Goal: Information Seeking & Learning: Compare options

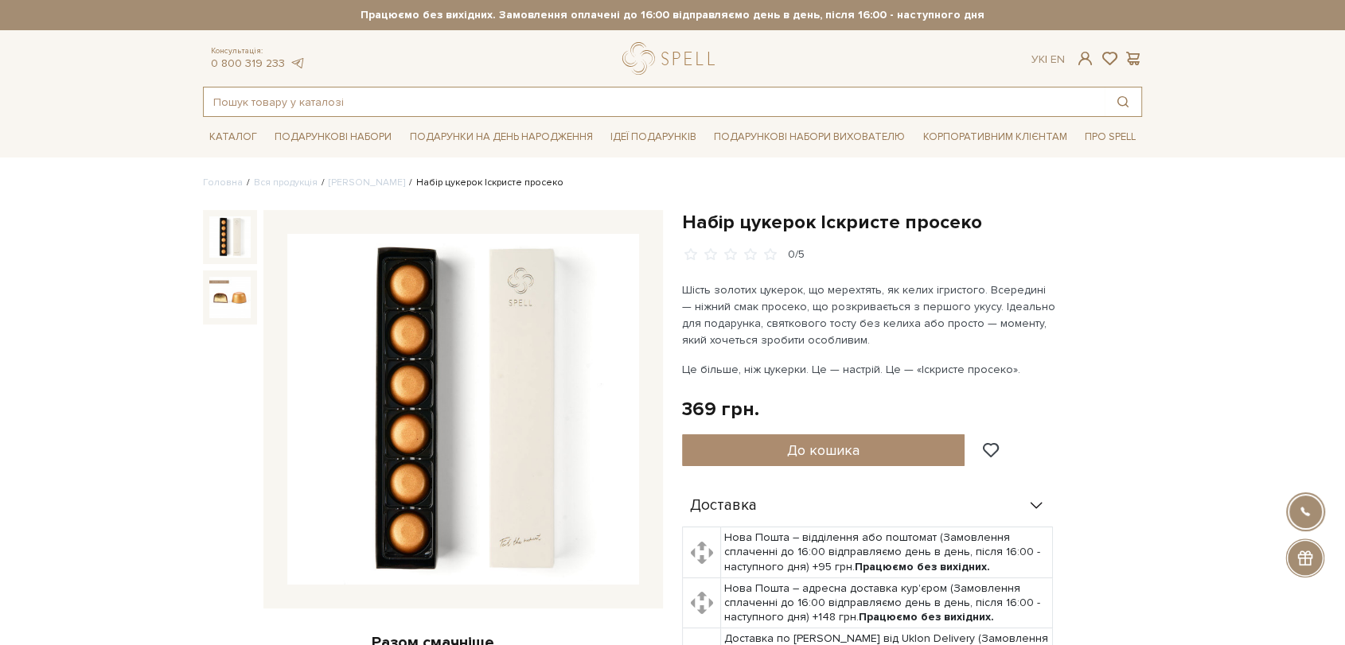
click at [483, 93] on input "text" at bounding box center [654, 102] width 901 height 29
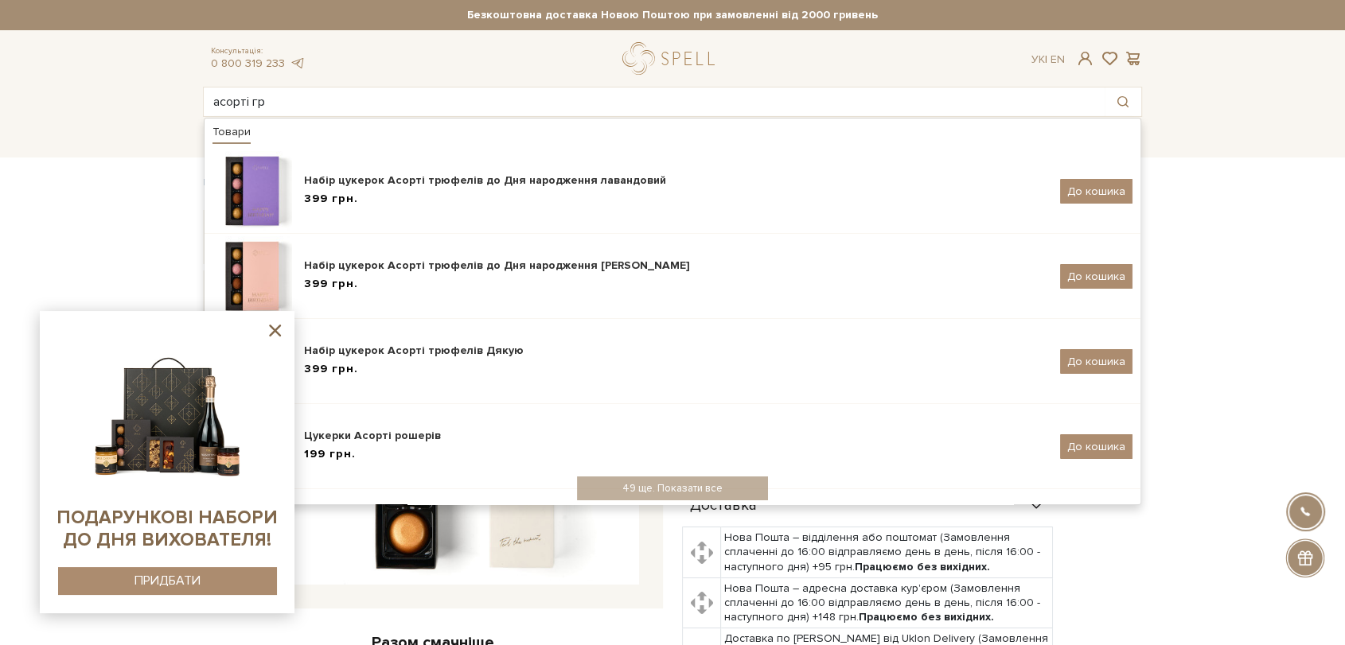
click at [273, 327] on icon at bounding box center [275, 331] width 12 height 12
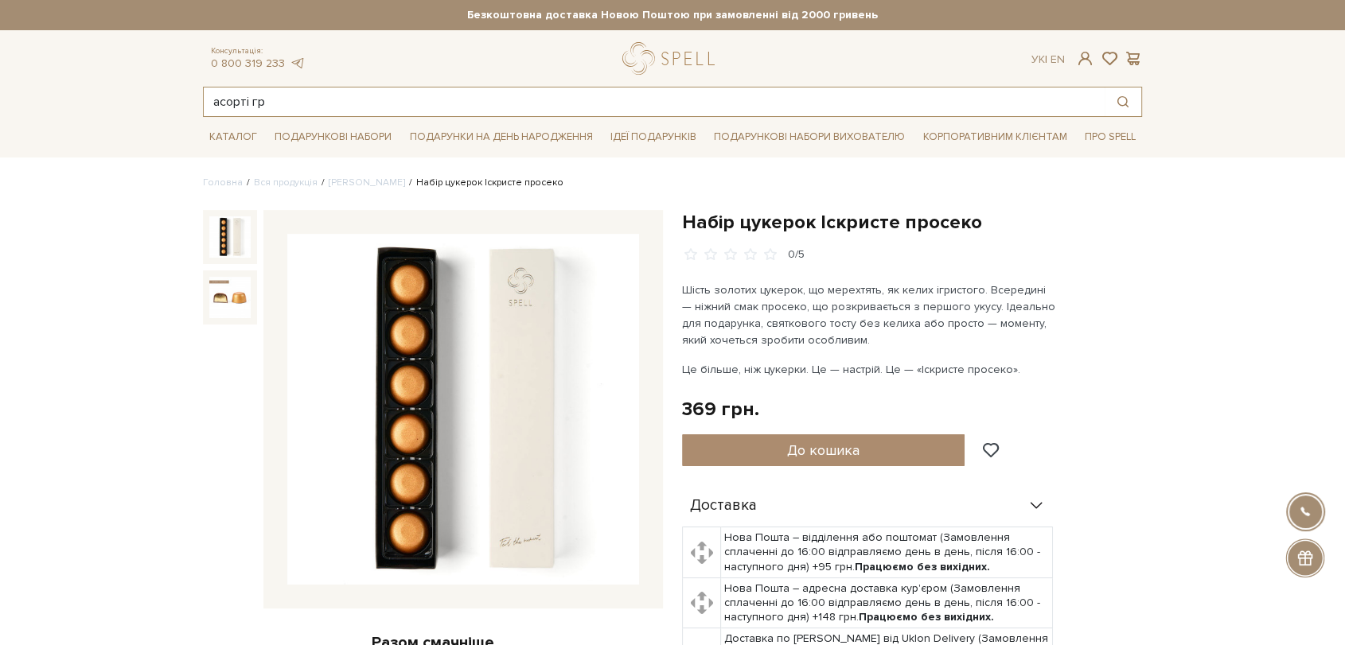
click at [295, 94] on input "асорті гр" at bounding box center [654, 102] width 901 height 29
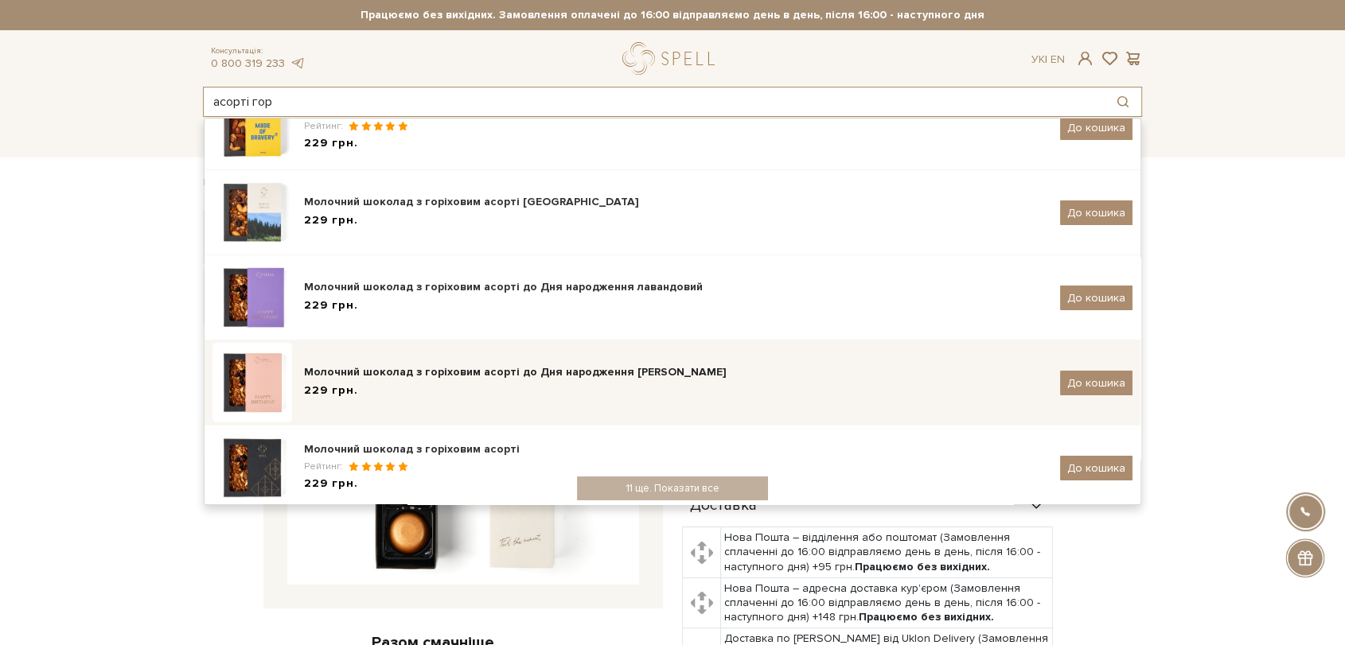
scroll to position [177, 0]
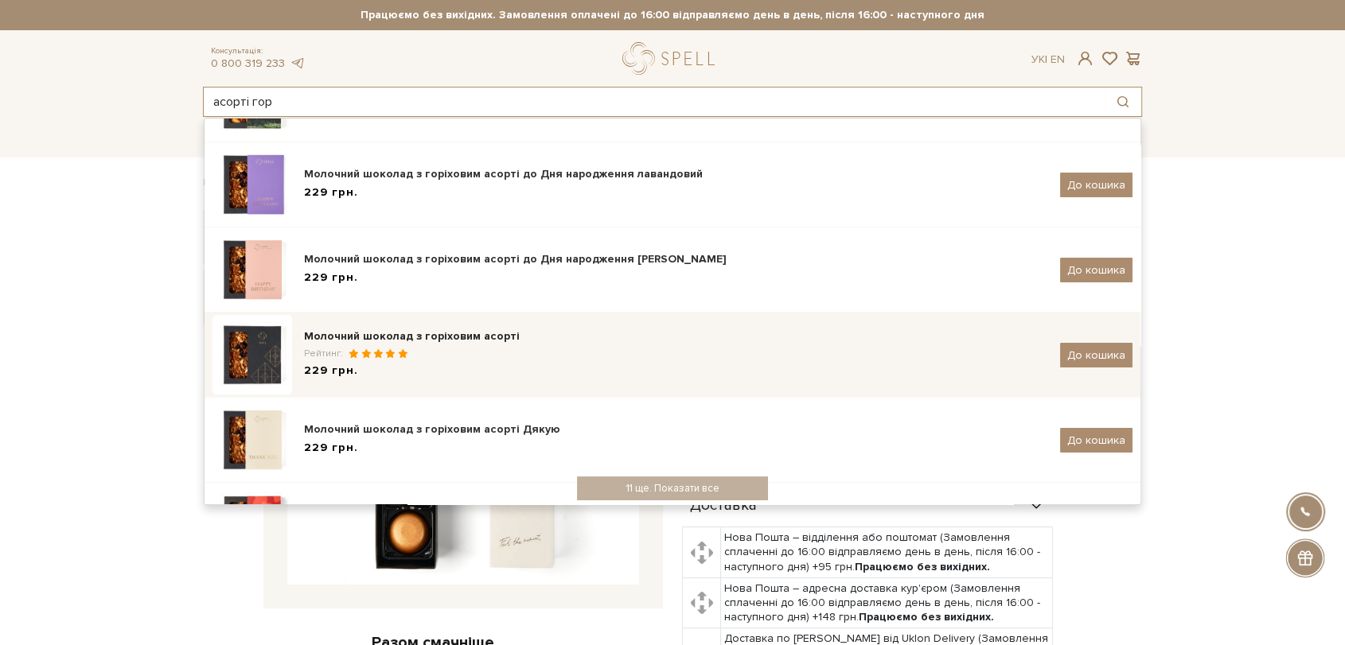
type input "асорті гор"
click at [423, 353] on div "Рейтинг:" at bounding box center [676, 354] width 744 height 14
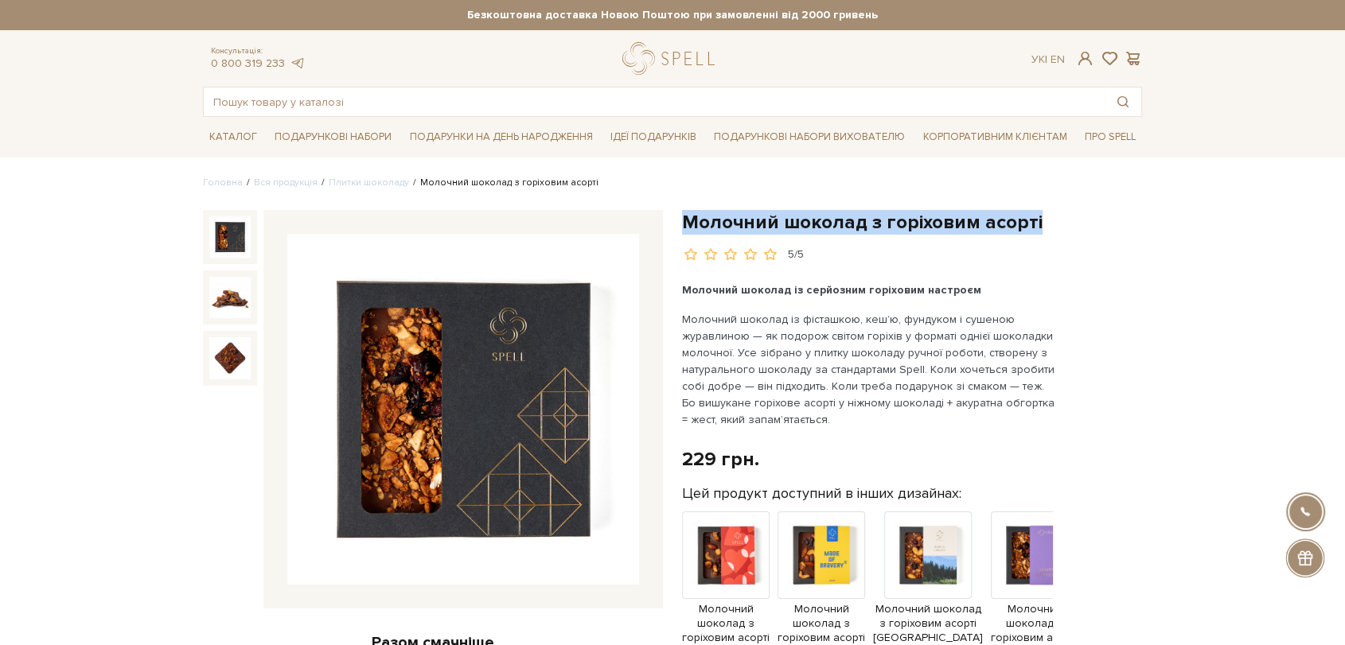
drag, startPoint x: 684, startPoint y: 216, endPoint x: 1070, endPoint y: 215, distance: 385.2
click at [1070, 215] on h1 "Молочний шоколад з горіховим асорті" at bounding box center [912, 222] width 460 height 25
copy h1 "Молочний шоколад з горіховим асорті"
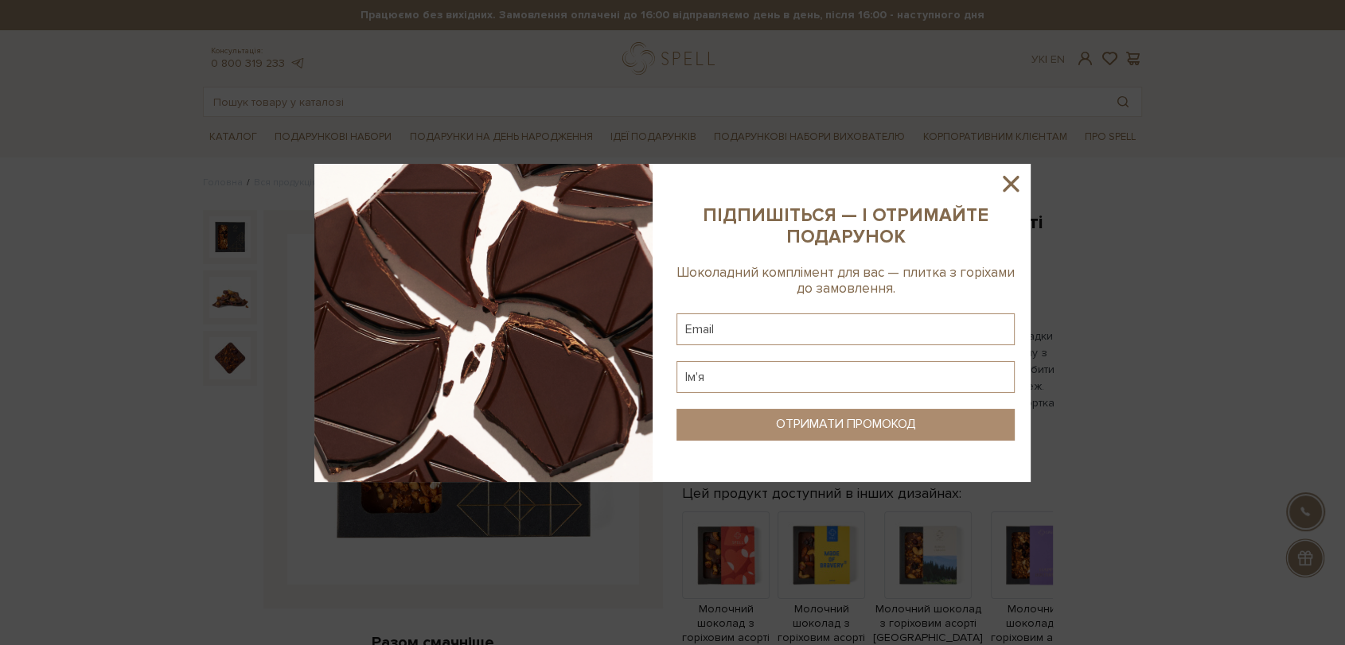
click at [785, 115] on div at bounding box center [672, 322] width 1345 height 645
click at [620, 90] on input "text" at bounding box center [654, 102] width 901 height 29
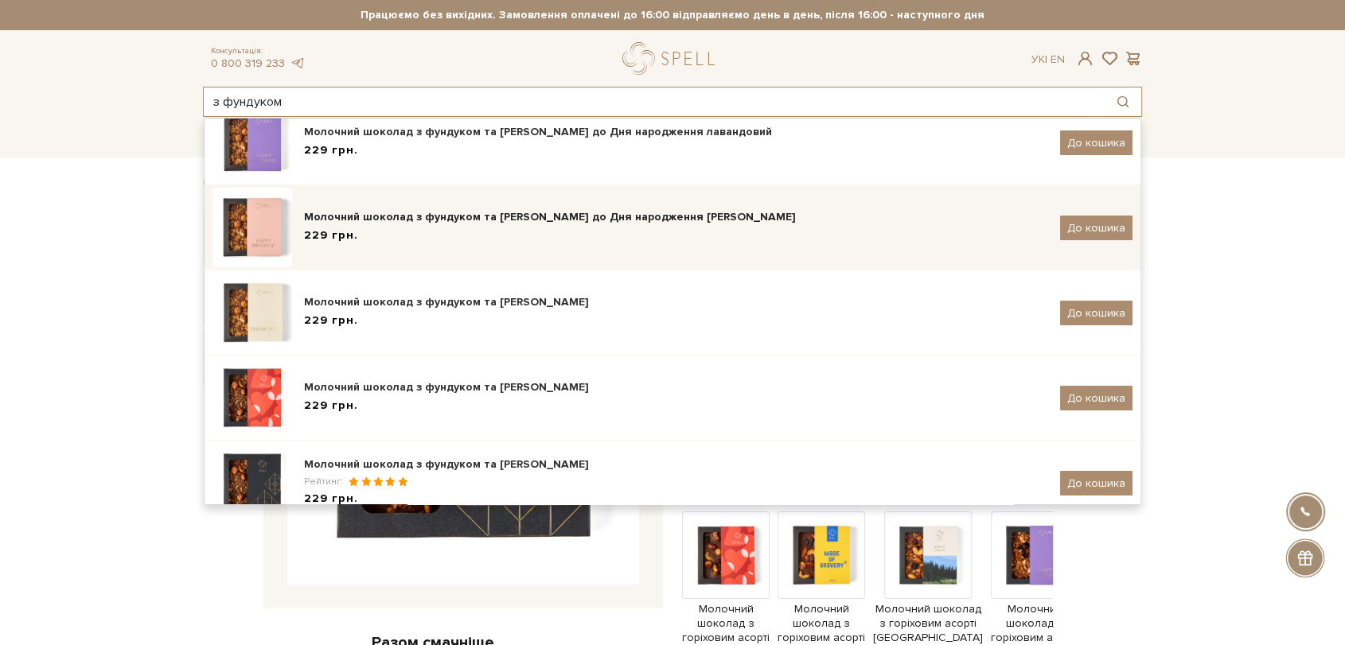
scroll to position [243, 0]
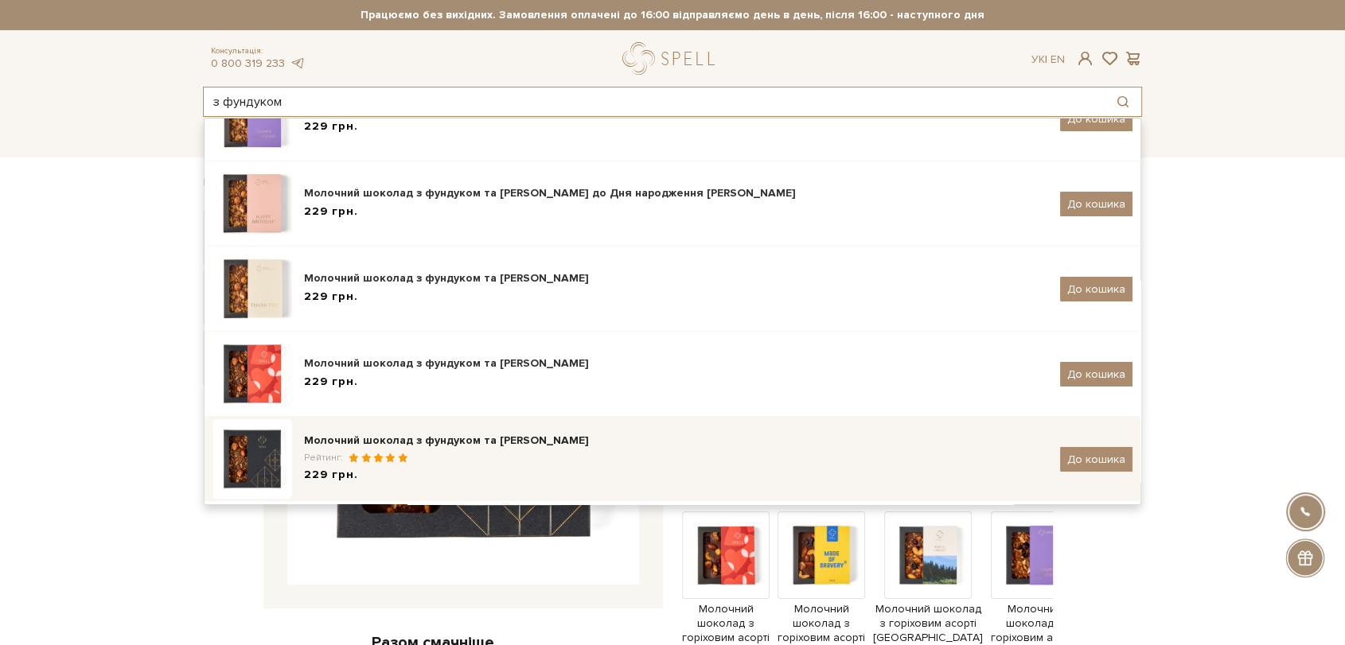
type input "з фундуком"
click at [458, 437] on div "Молочний шоколад з фундуком та [PERSON_NAME]" at bounding box center [676, 441] width 744 height 16
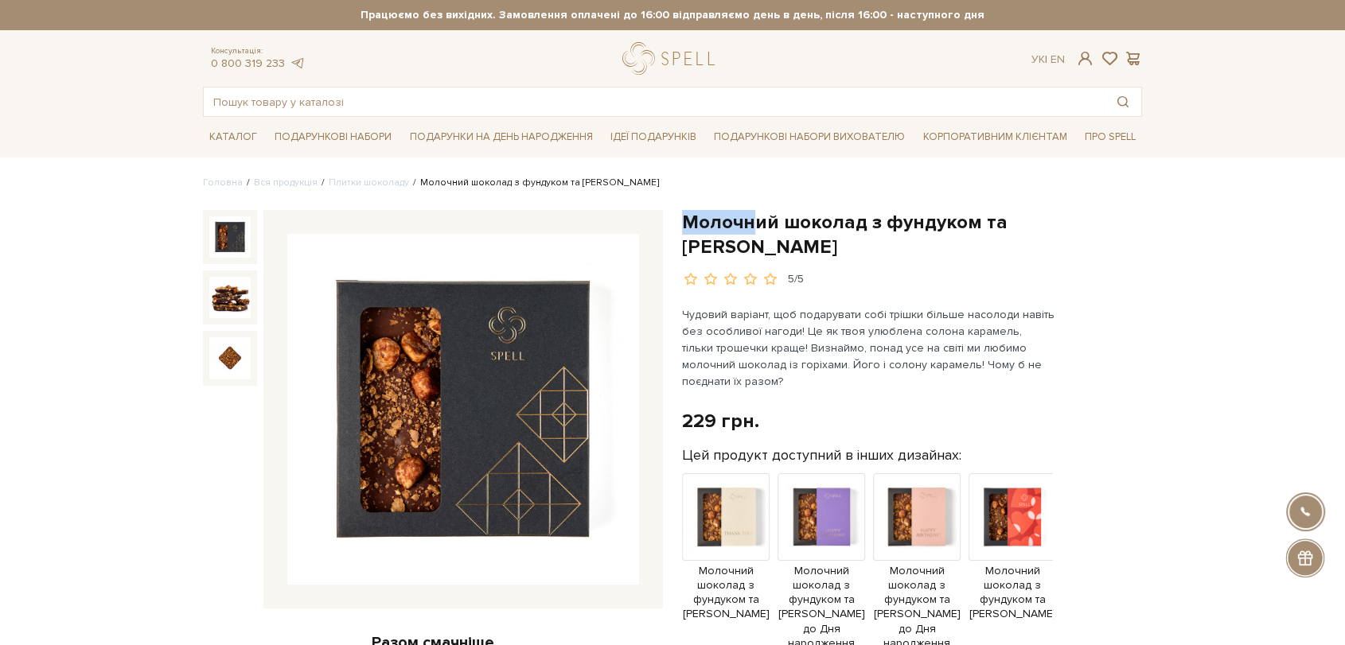
click at [787, 248] on h1 "Молочний шоколад з фундуком та [PERSON_NAME]" at bounding box center [912, 234] width 460 height 49
click at [497, 97] on input "text" at bounding box center [654, 102] width 901 height 29
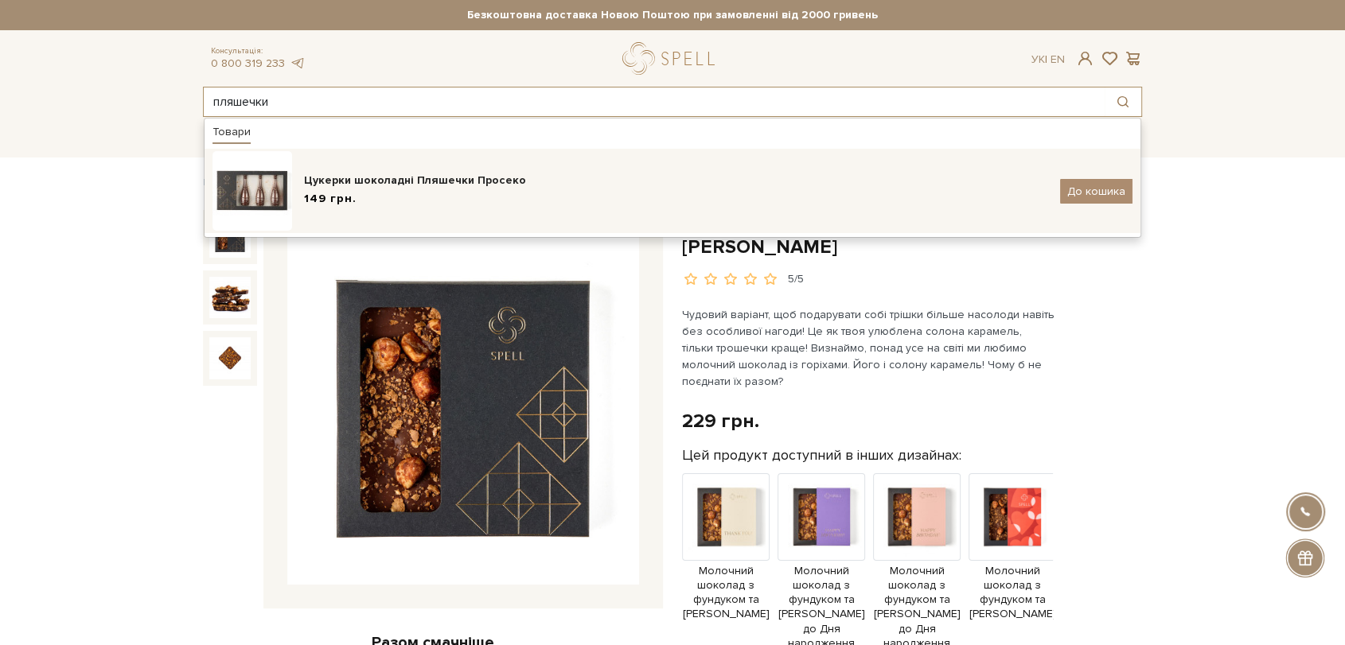
type input "пляшечки"
click at [480, 175] on div "Цукерки шоколадні Пляшечки Просеко" at bounding box center [676, 181] width 744 height 16
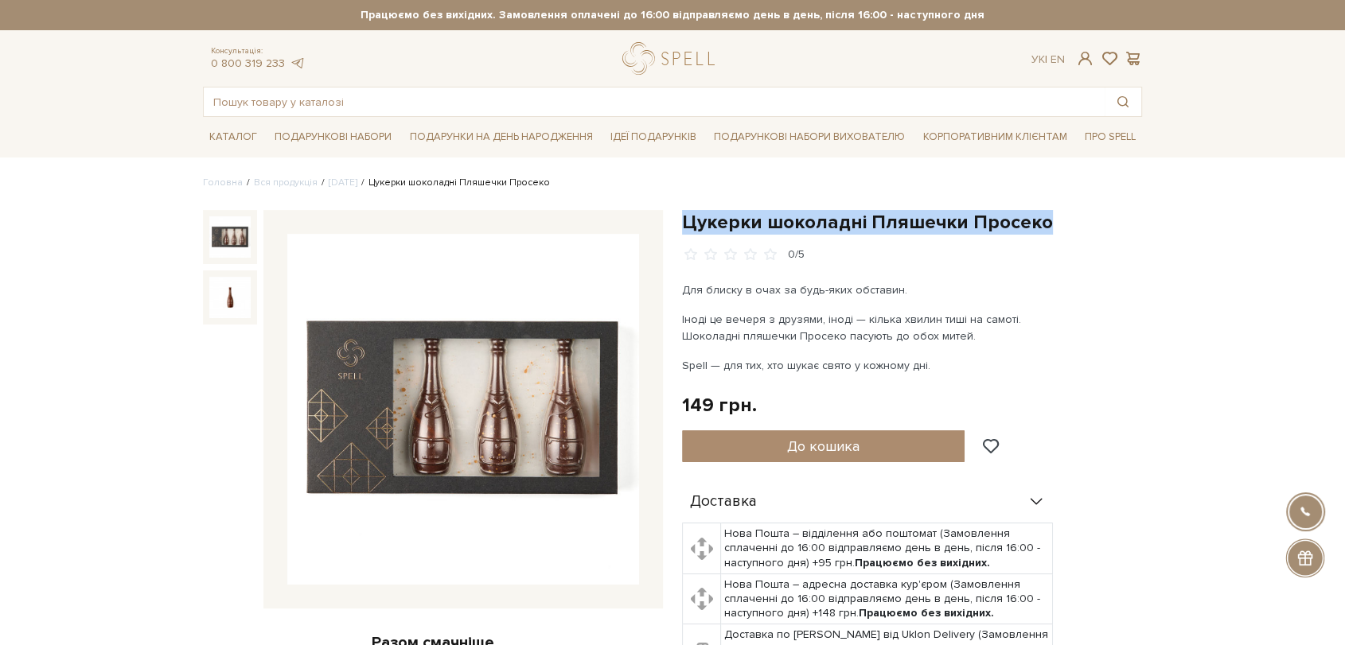
drag, startPoint x: 681, startPoint y: 224, endPoint x: 1047, endPoint y: 220, distance: 366.1
click at [1047, 220] on h1 "Цукерки шоколадні Пляшечки Просеко" at bounding box center [912, 222] width 460 height 25
copy h1 "Цукерки шоколадні Пляшечки Просеко"
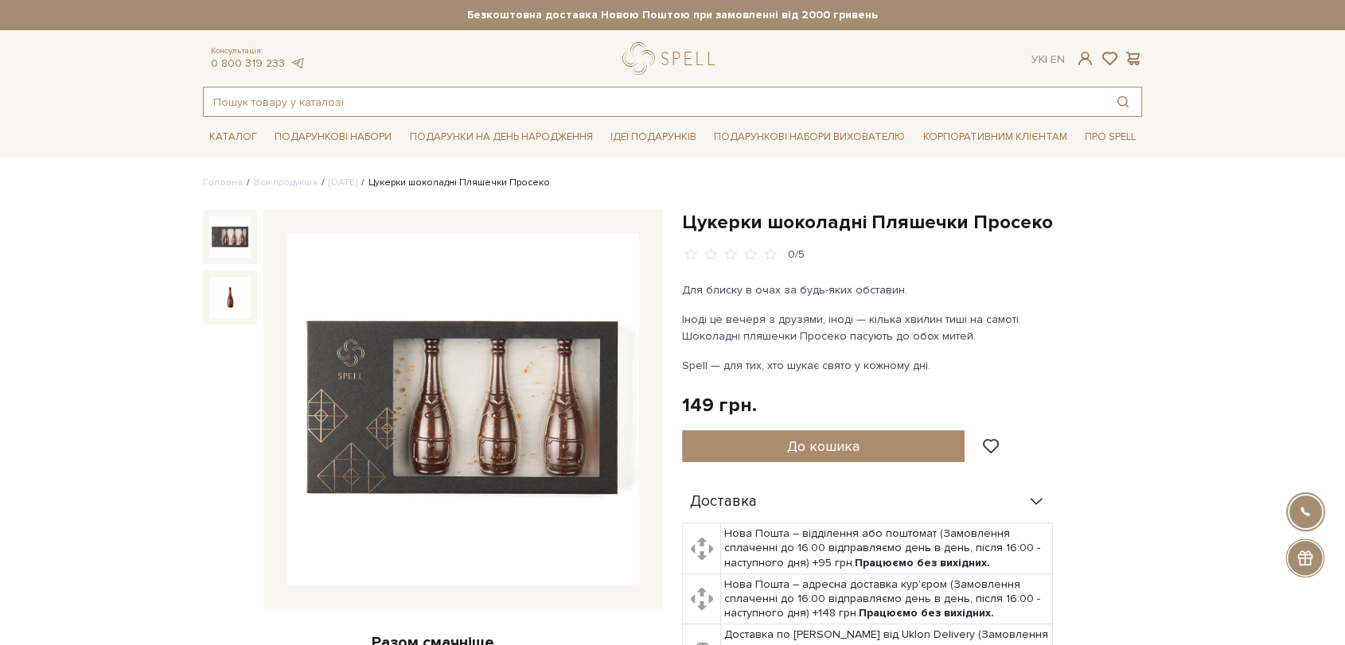
click at [453, 97] on input "text" at bounding box center [654, 102] width 901 height 29
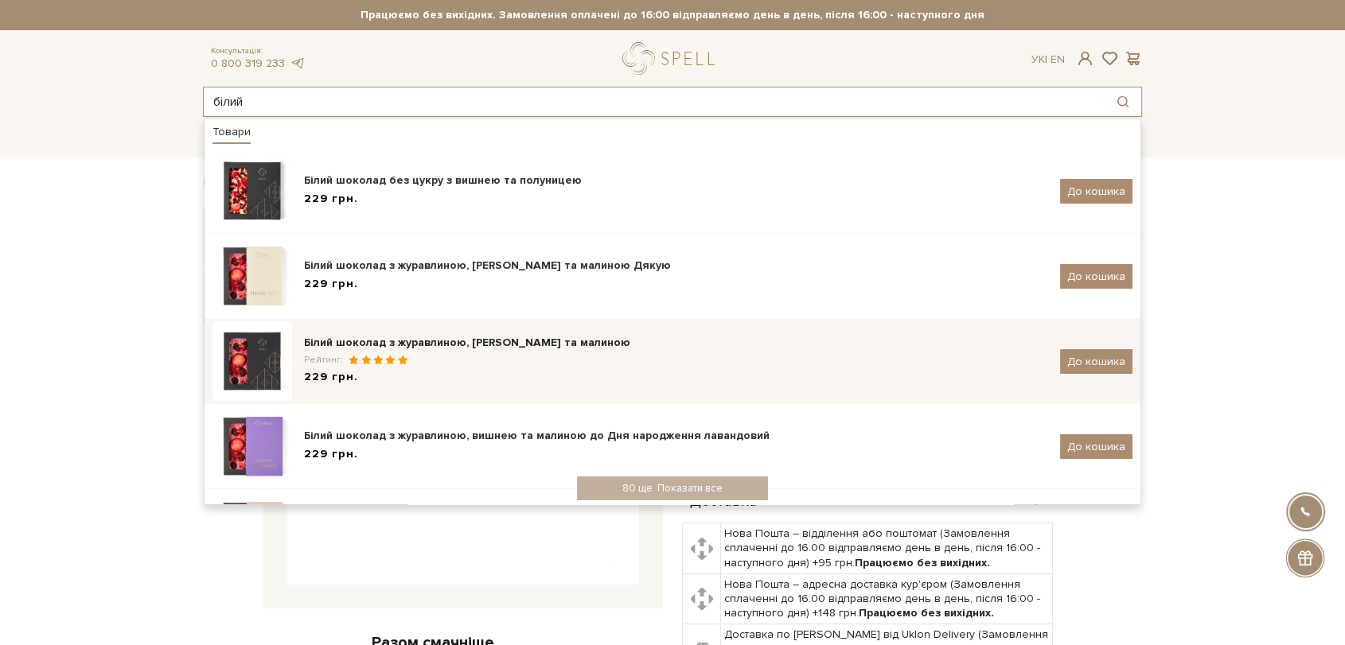
type input "білий"
click at [476, 349] on div "Білий шоколад з журавлиною, [PERSON_NAME] та малиною" at bounding box center [676, 343] width 744 height 16
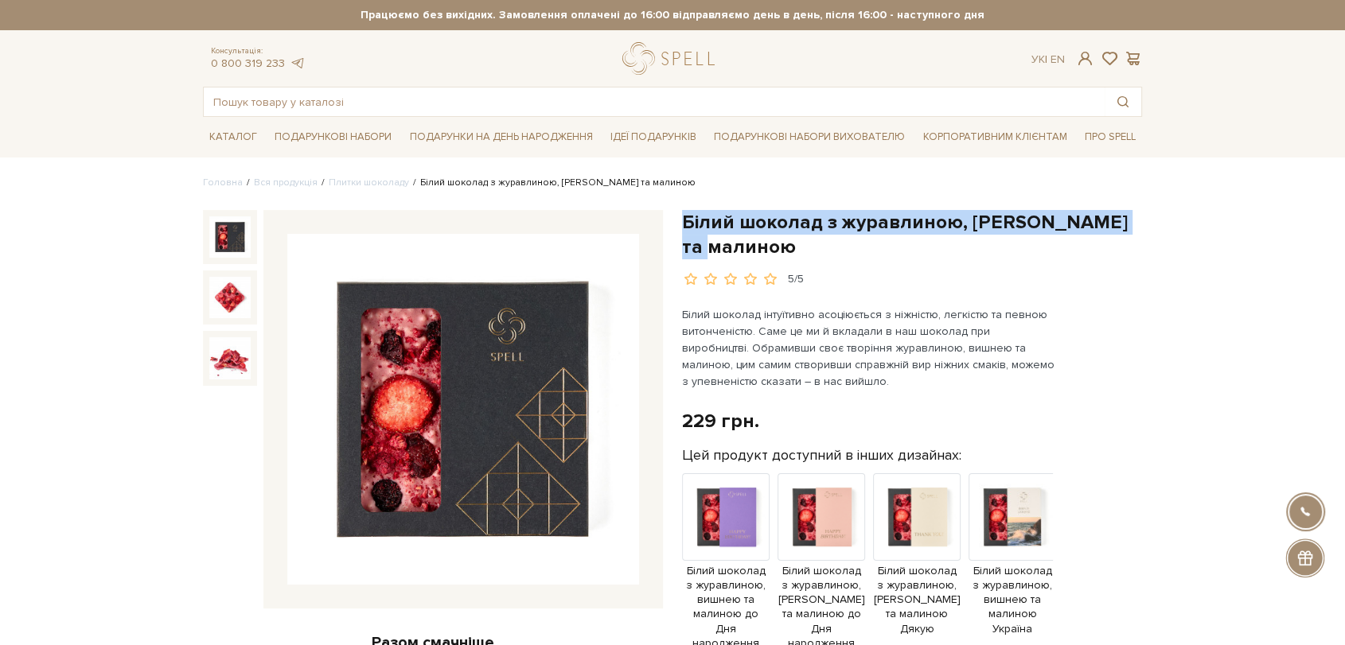
drag, startPoint x: 0, startPoint y: 0, endPoint x: 793, endPoint y: 244, distance: 830.0
click at [793, 244] on h1 "Білий шоколад з журавлиною, [PERSON_NAME] та малиною" at bounding box center [912, 234] width 460 height 49
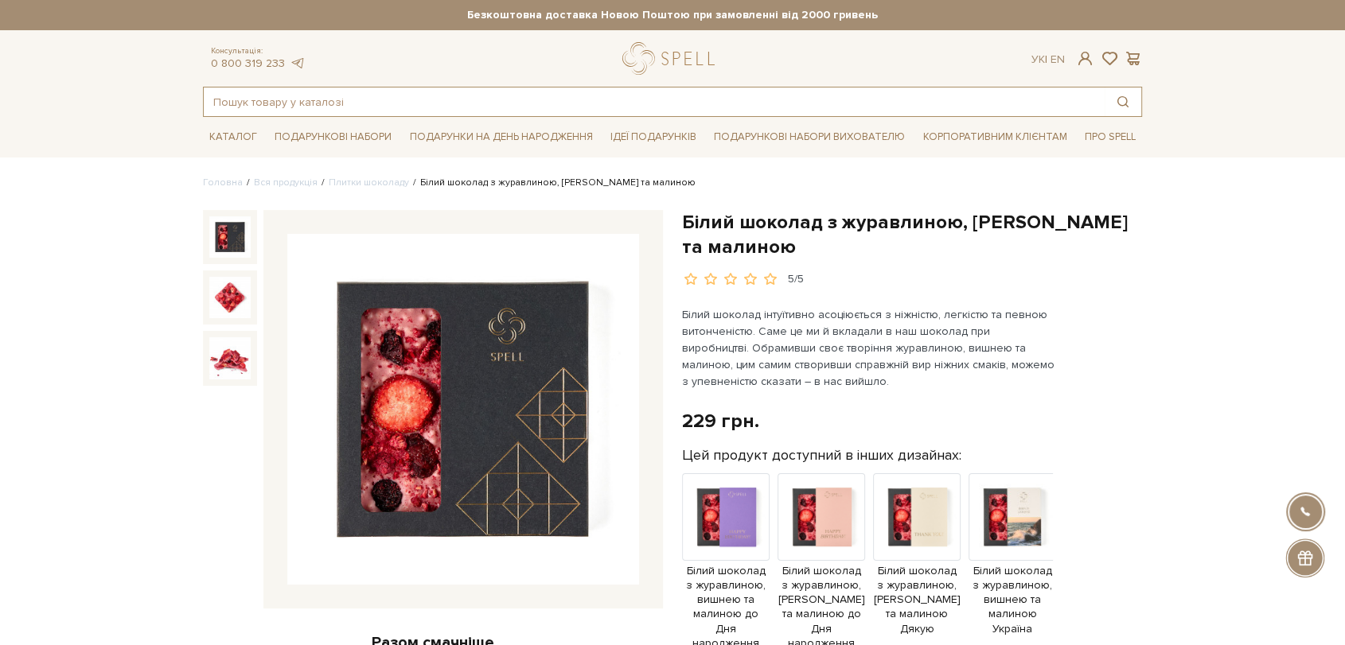
click at [446, 101] on input "text" at bounding box center [654, 102] width 901 height 29
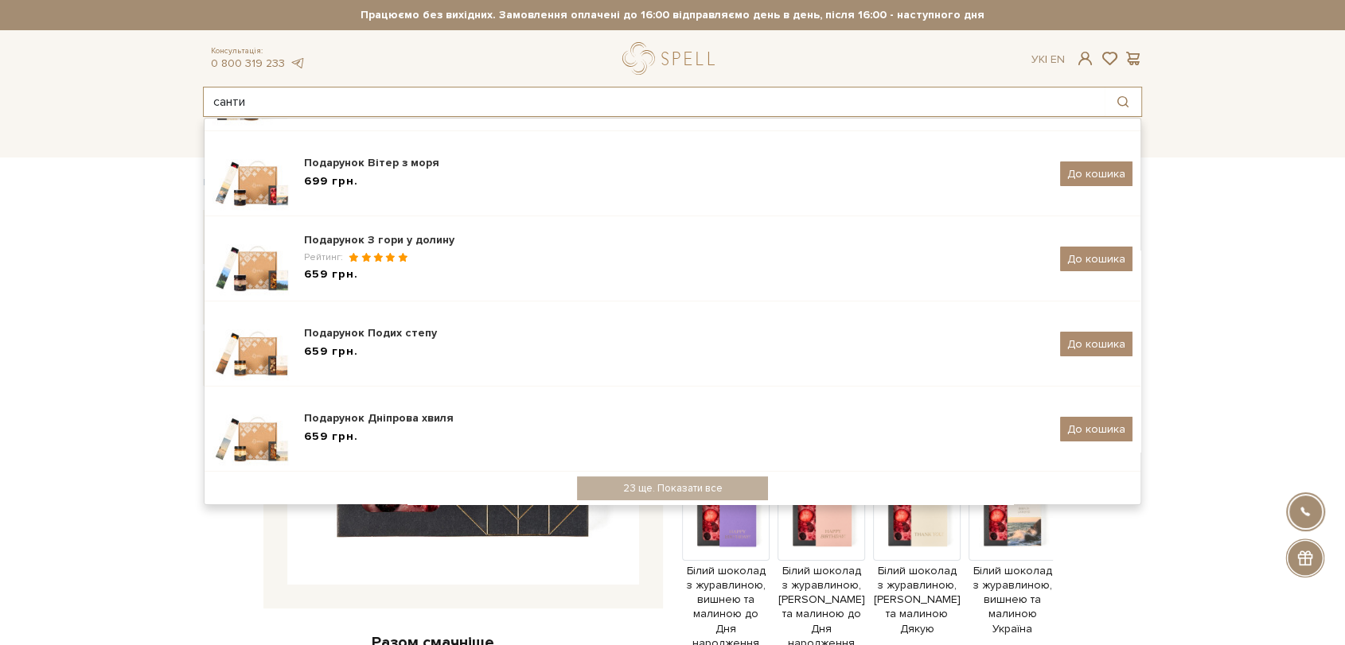
click at [291, 93] on input "санти" at bounding box center [654, 102] width 901 height 29
type input "санти"
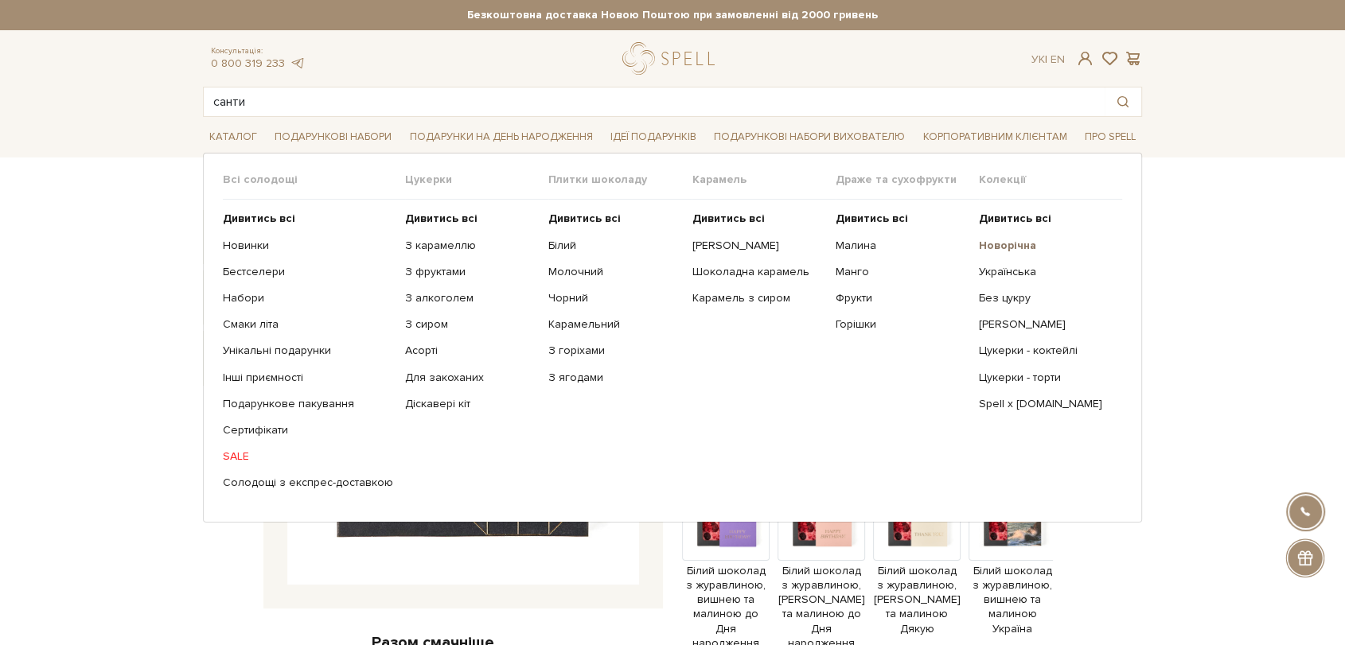
click at [1006, 246] on b "Новорічна" at bounding box center [1007, 246] width 57 height 14
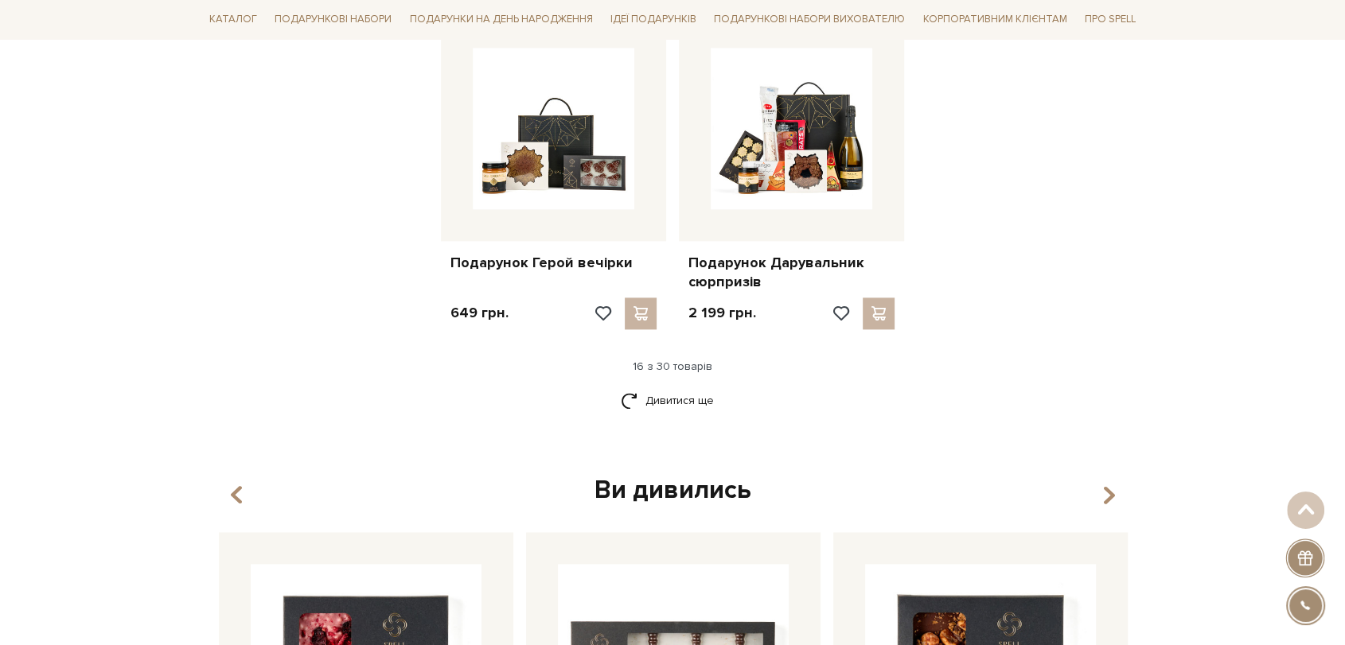
scroll to position [1945, 0]
click at [721, 394] on link "Дивитися ще" at bounding box center [672, 400] width 103 height 28
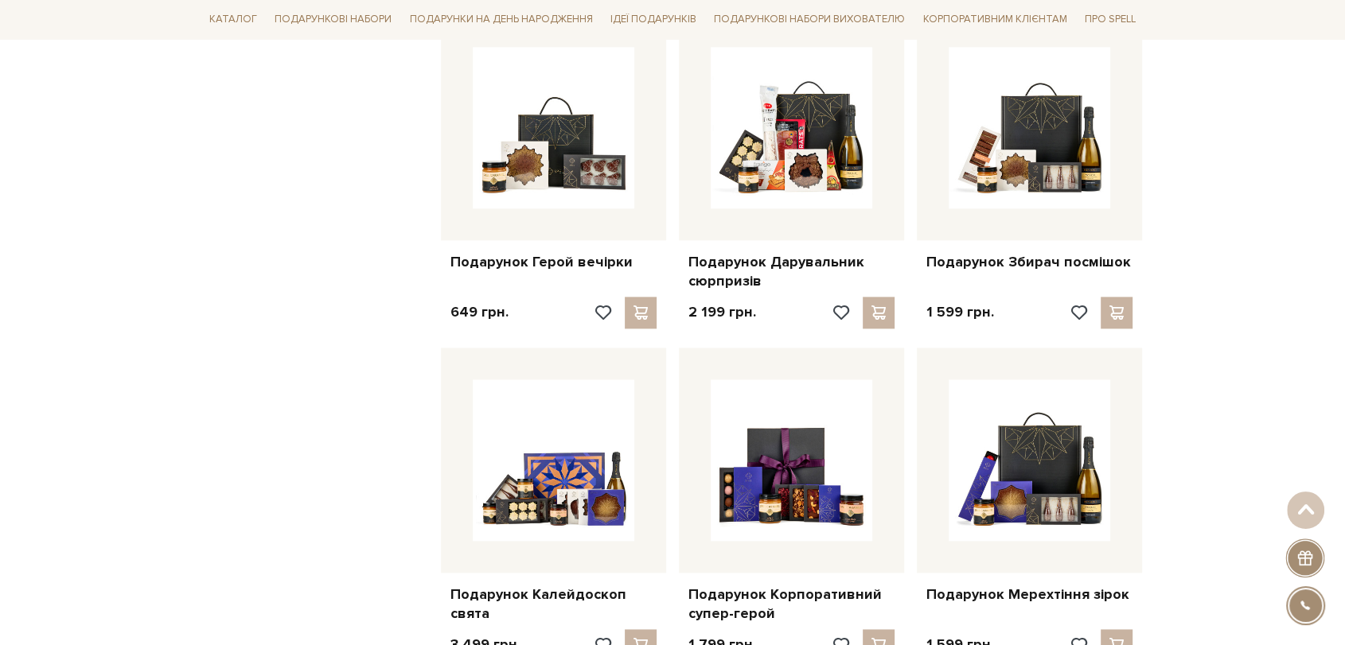
click at [715, 394] on img at bounding box center [792, 461] width 162 height 162
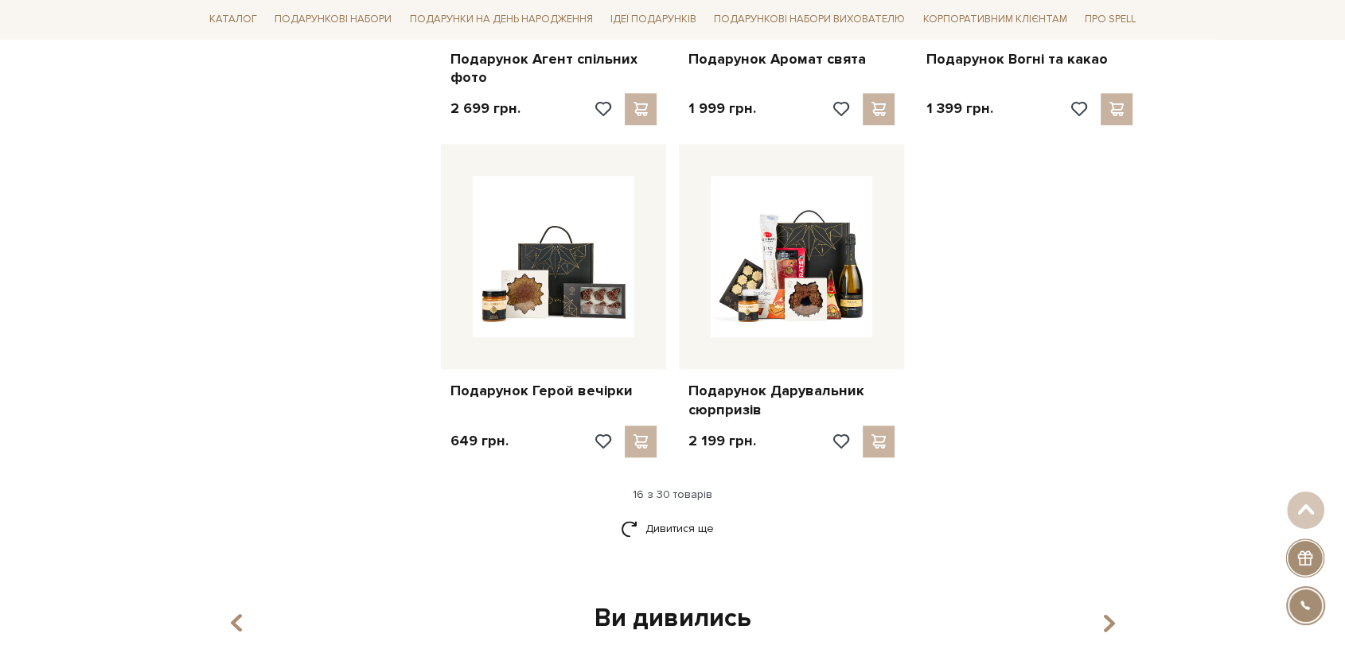
scroll to position [1680, 0]
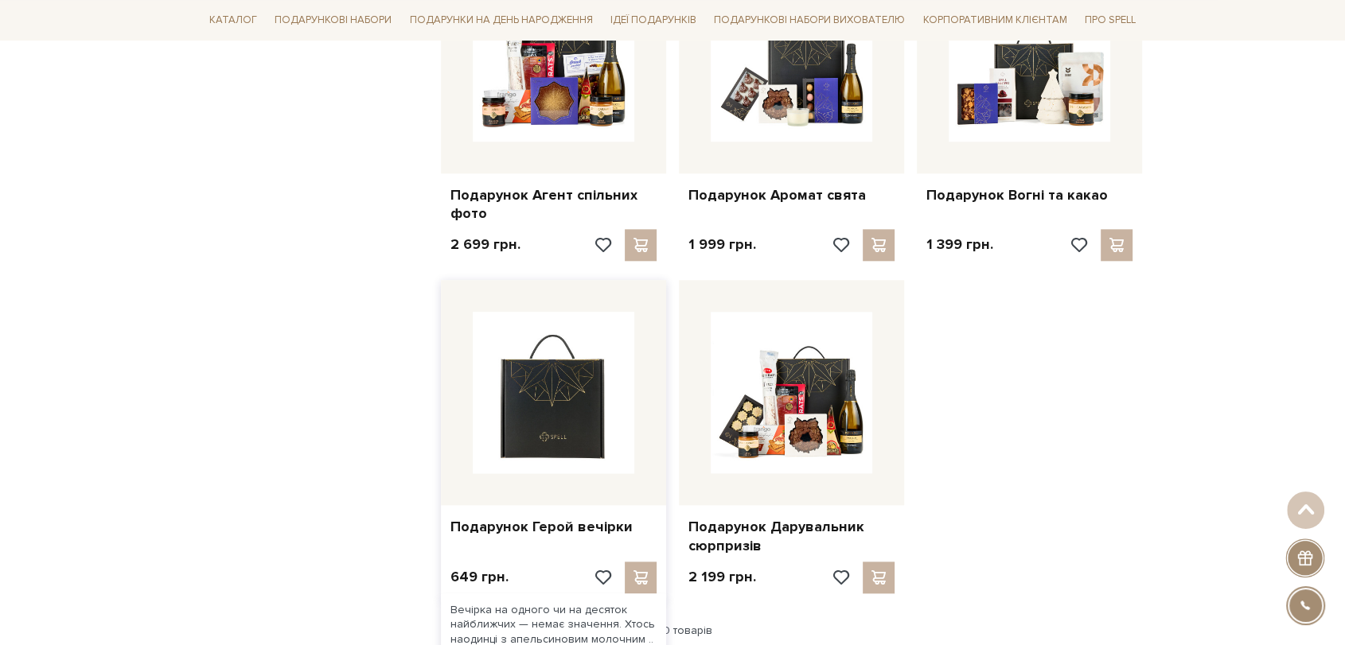
click at [544, 404] on img at bounding box center [554, 393] width 162 height 162
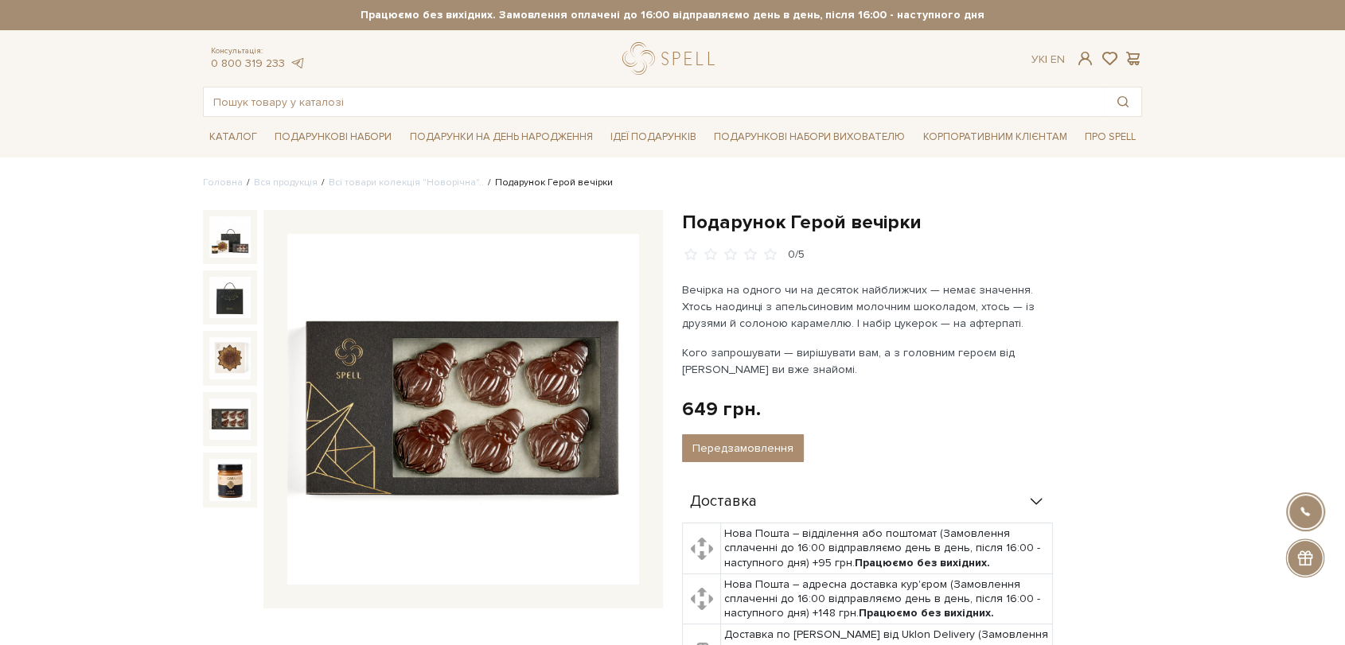
click at [240, 413] on img at bounding box center [229, 419] width 41 height 41
click at [399, 98] on input "text" at bounding box center [654, 102] width 901 height 29
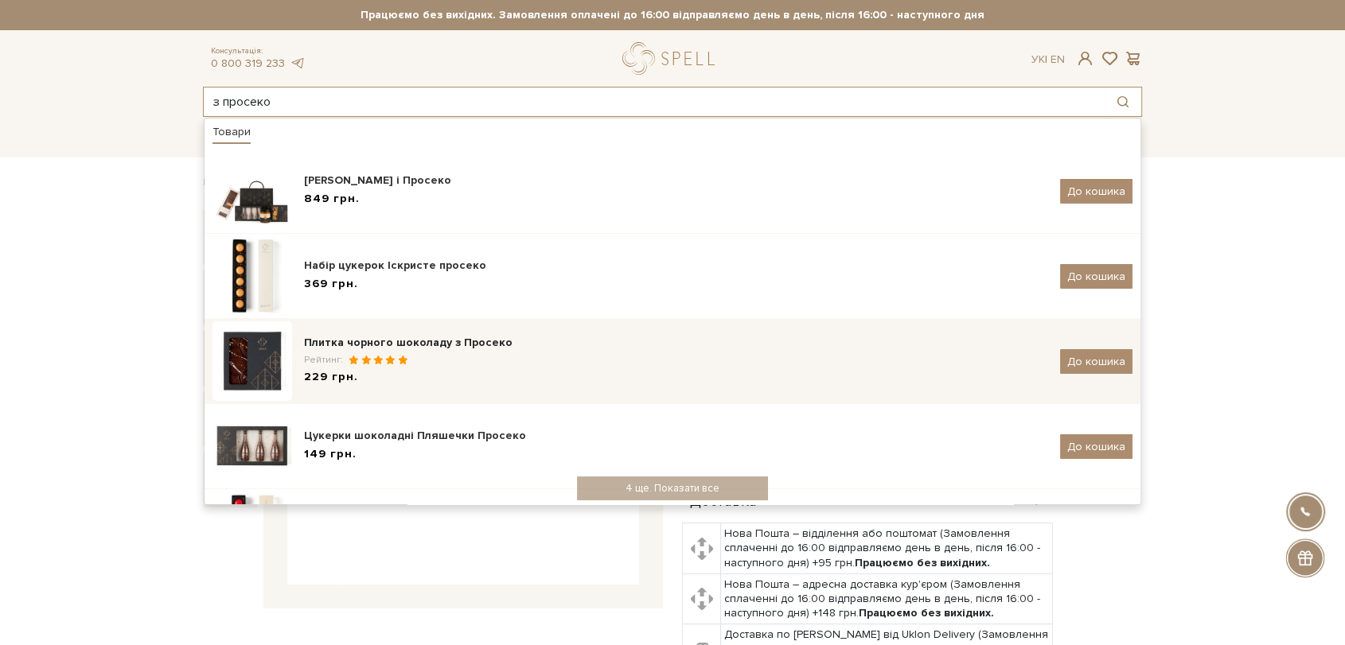
type input "з просеко"
click at [458, 348] on div "Плитка чорного шоколаду з Просеко" at bounding box center [676, 343] width 744 height 16
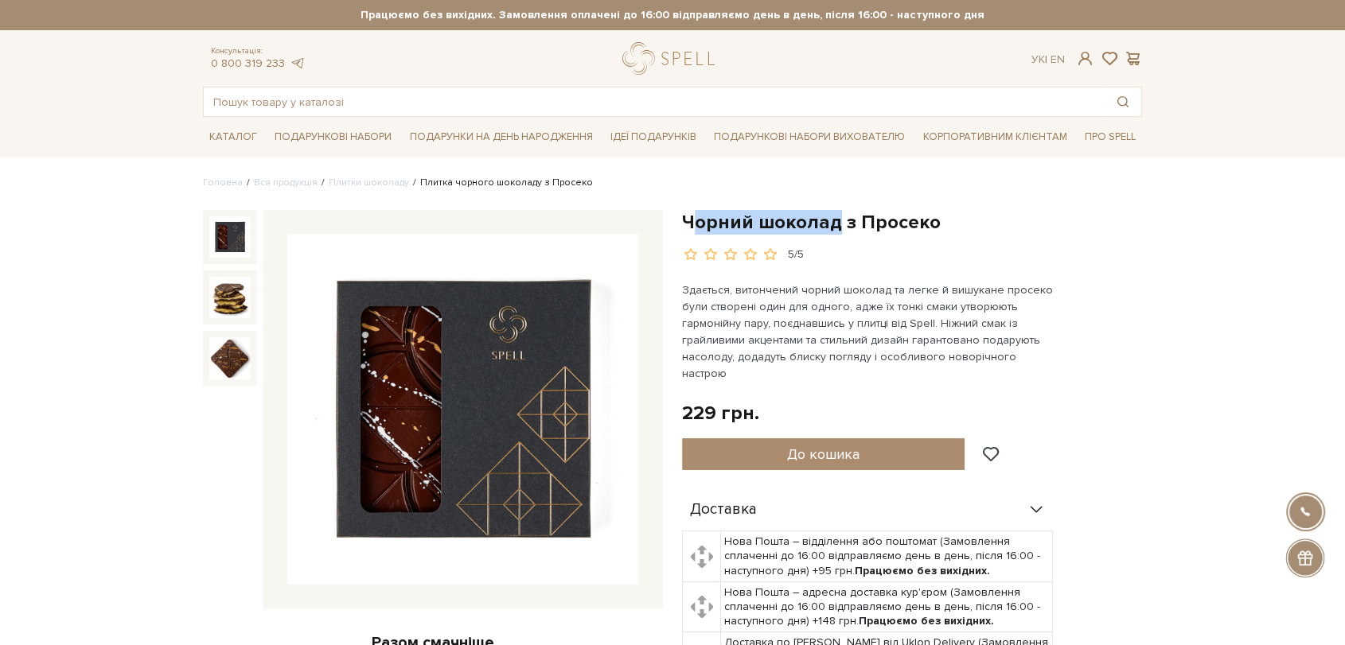
drag, startPoint x: 688, startPoint y: 224, endPoint x: 747, endPoint y: 220, distance: 58.2
click at [823, 218] on h1 "Чорний шоколад з Просеко" at bounding box center [912, 222] width 460 height 25
click at [682, 219] on h1 "Чорний шоколад з Просеко" at bounding box center [912, 222] width 460 height 25
drag, startPoint x: 681, startPoint y: 219, endPoint x: 953, endPoint y: 213, distance: 272.2
click at [953, 213] on h1 "Чорний шоколад з Просеко" at bounding box center [912, 222] width 460 height 25
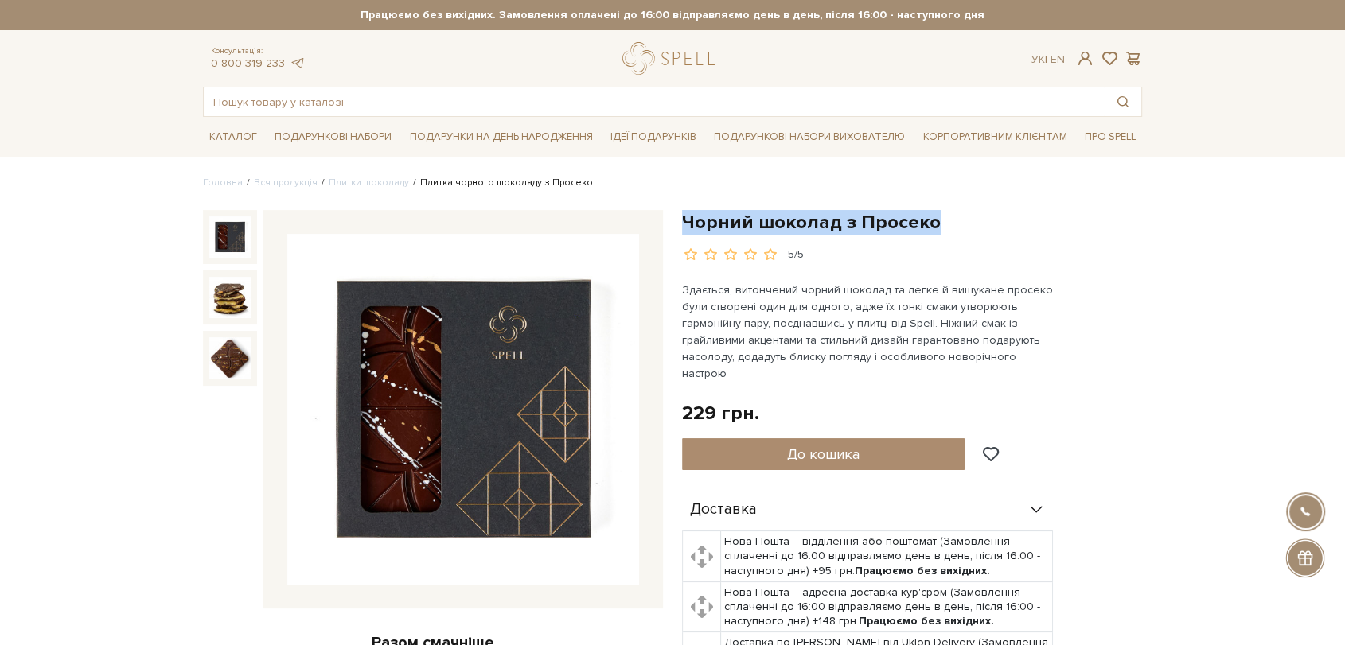
copy div "Чорний шоколад з Просеко"
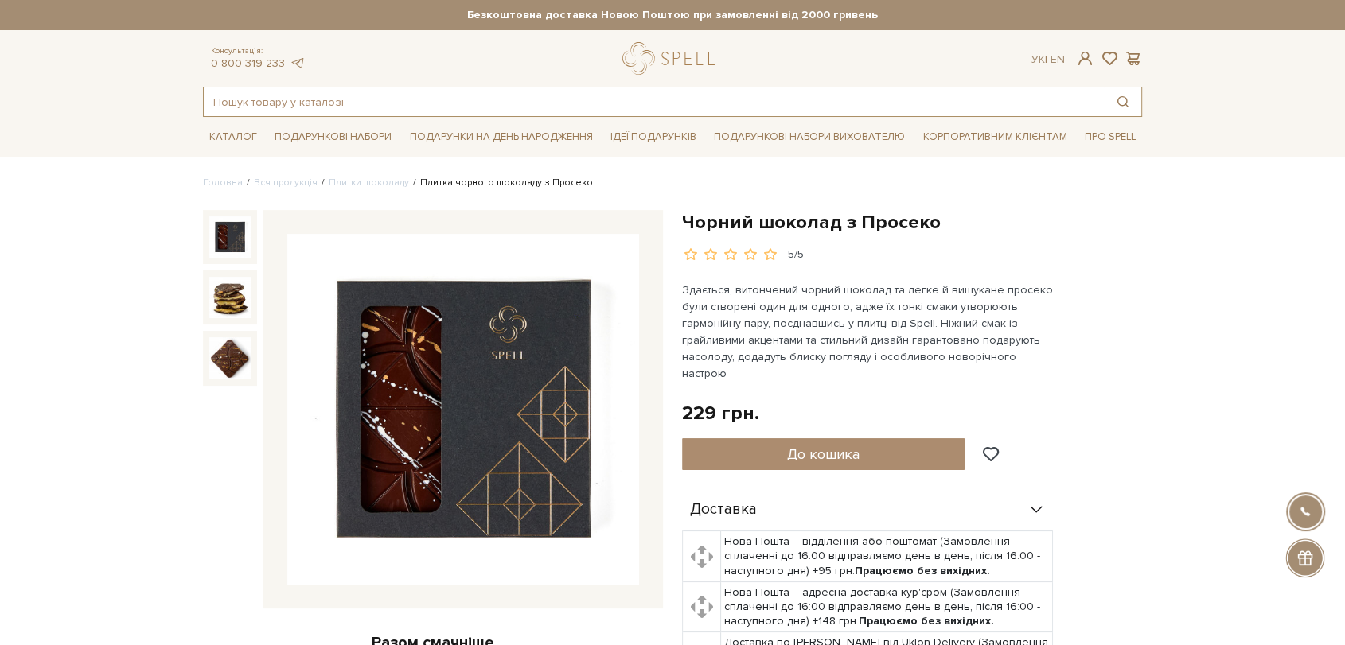
click at [458, 103] on input "text" at bounding box center [654, 102] width 901 height 29
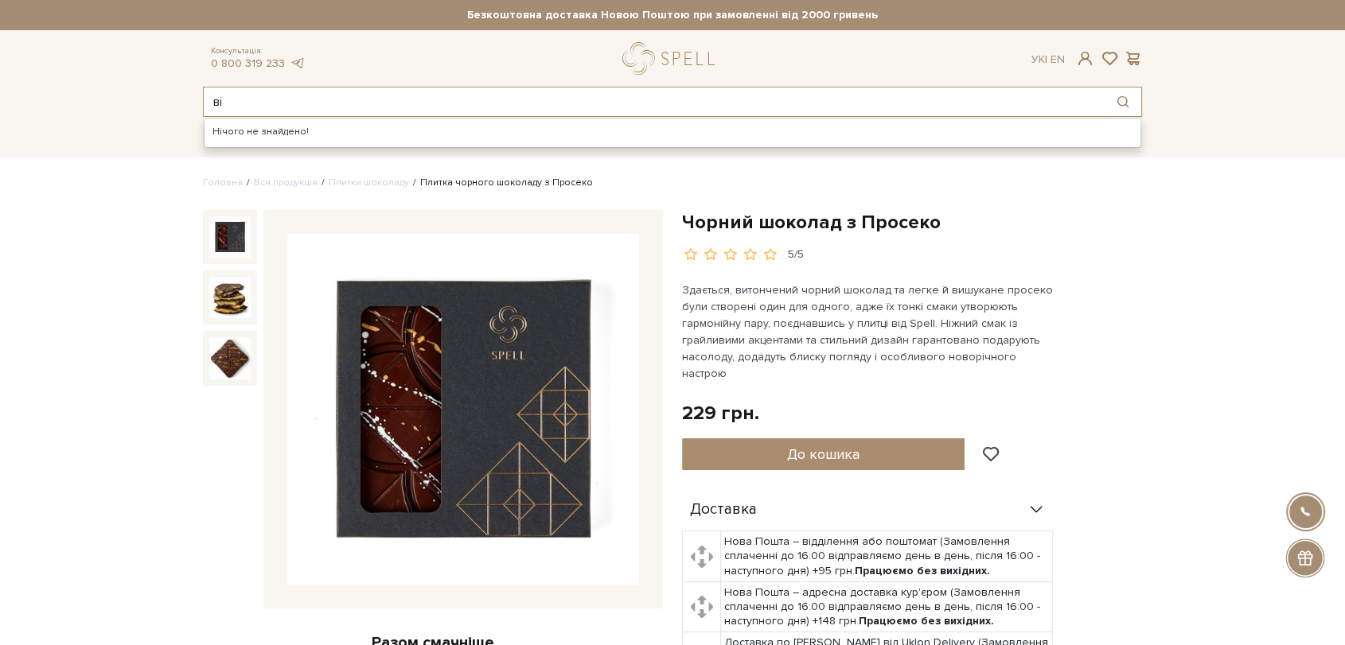
type input "в"
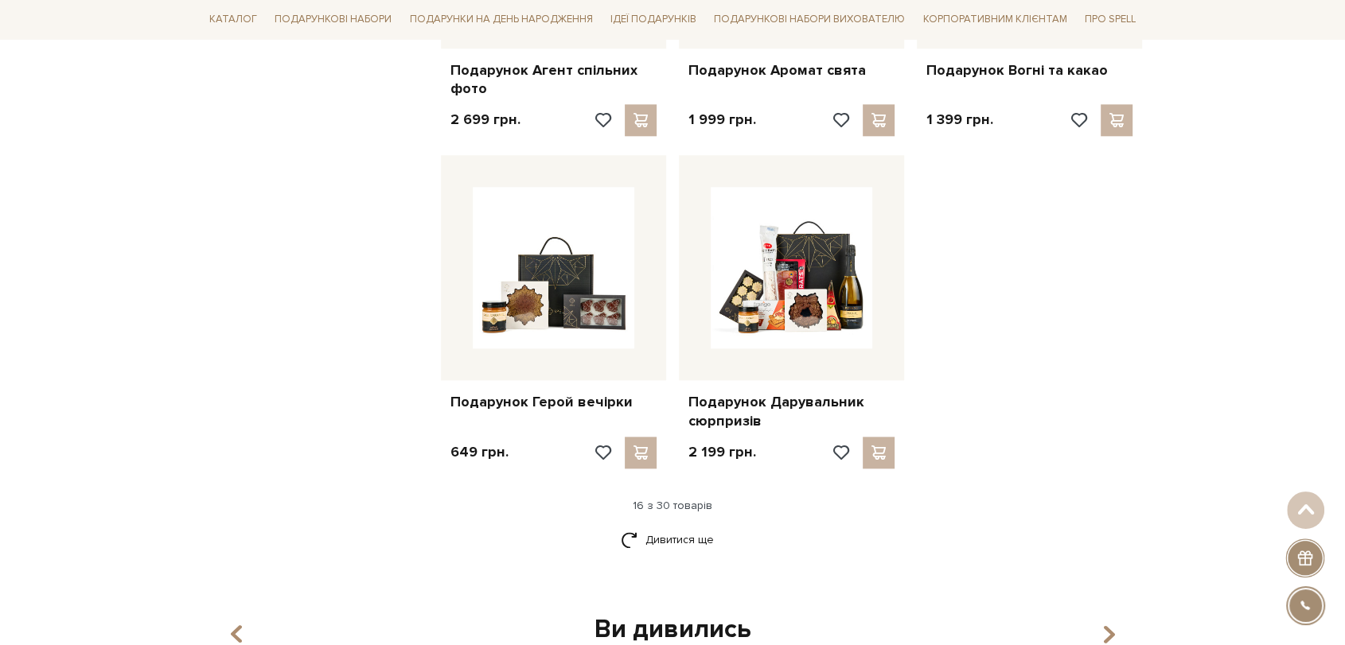
scroll to position [1857, 0]
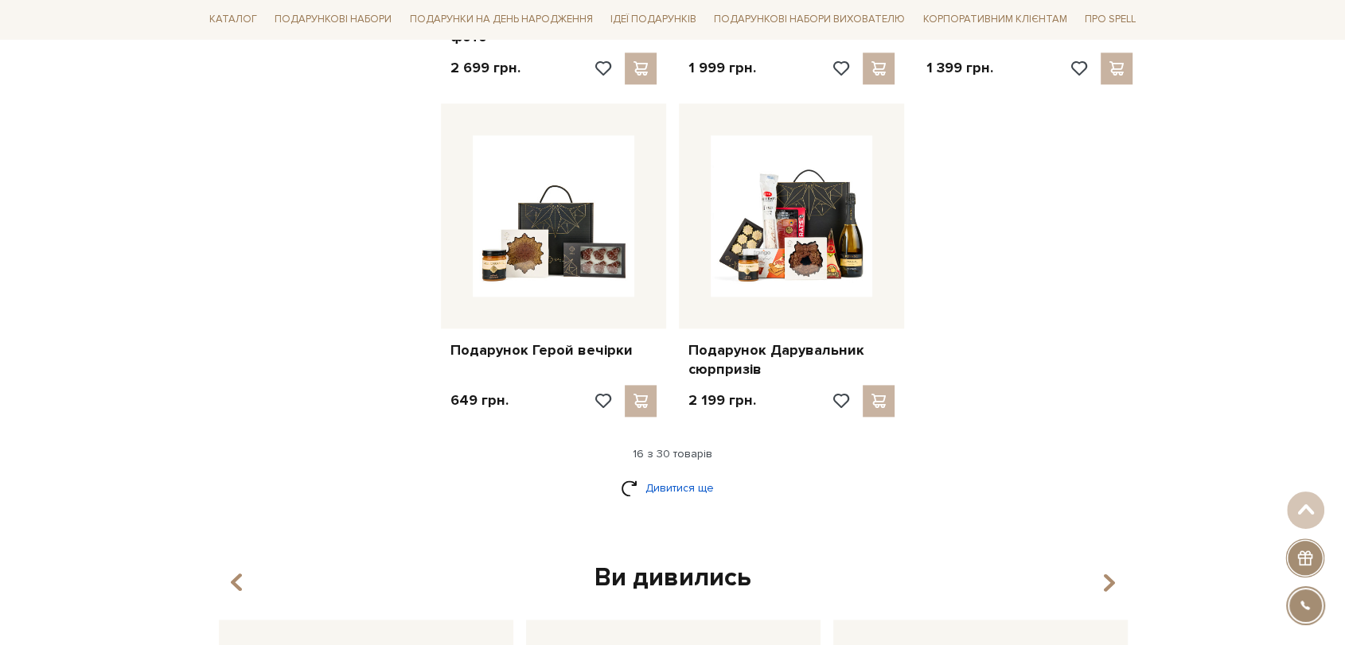
click at [700, 484] on link "Дивитися ще" at bounding box center [672, 488] width 103 height 28
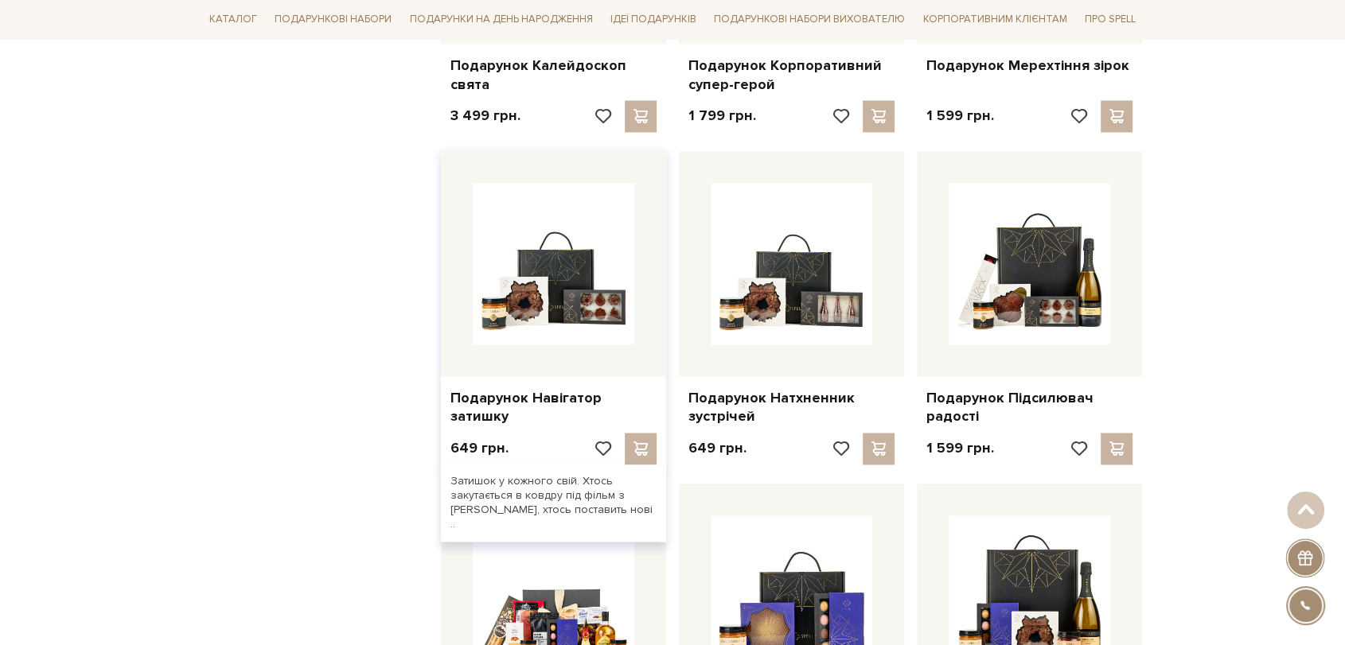
scroll to position [2476, 0]
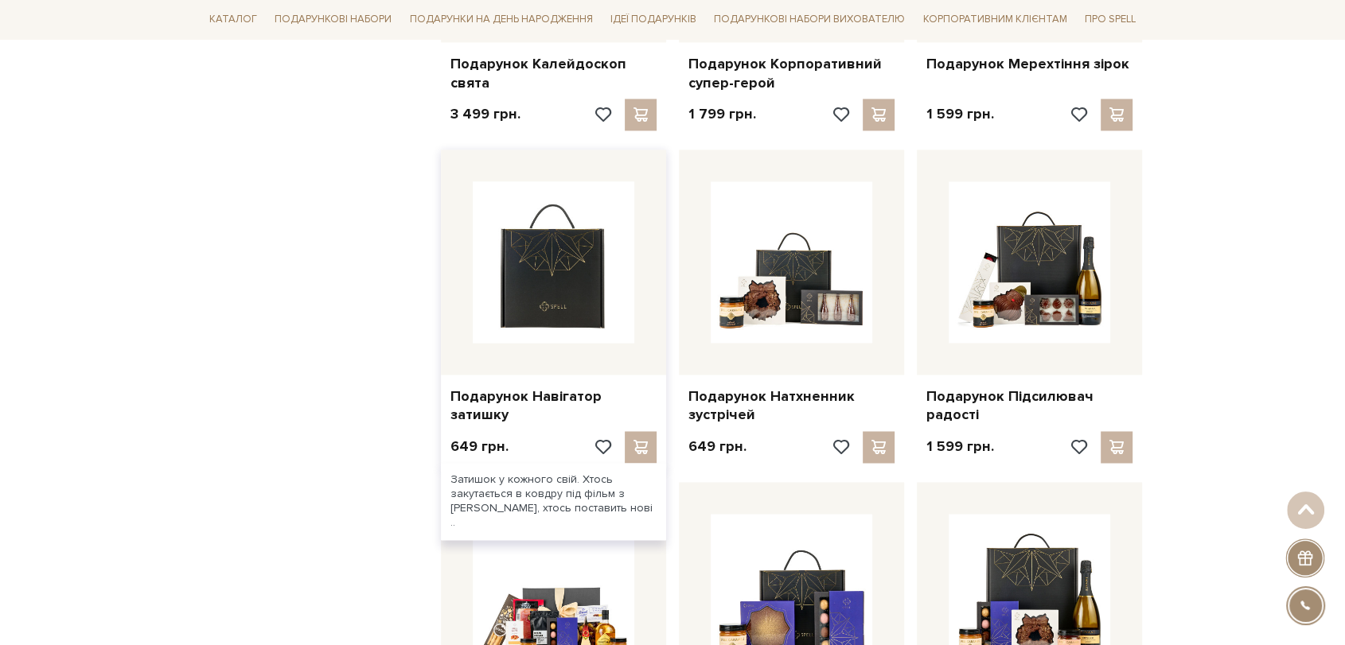
click at [502, 263] on img at bounding box center [554, 262] width 162 height 162
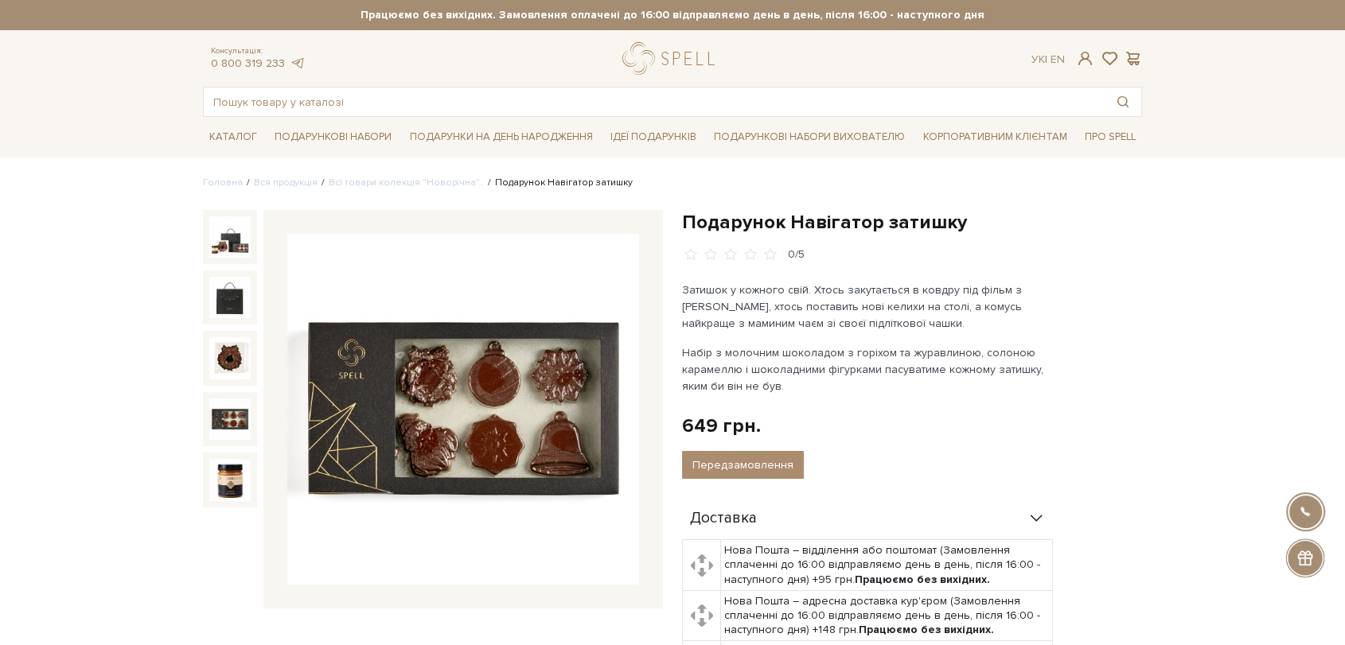
click at [471, 413] on img at bounding box center [463, 410] width 352 height 352
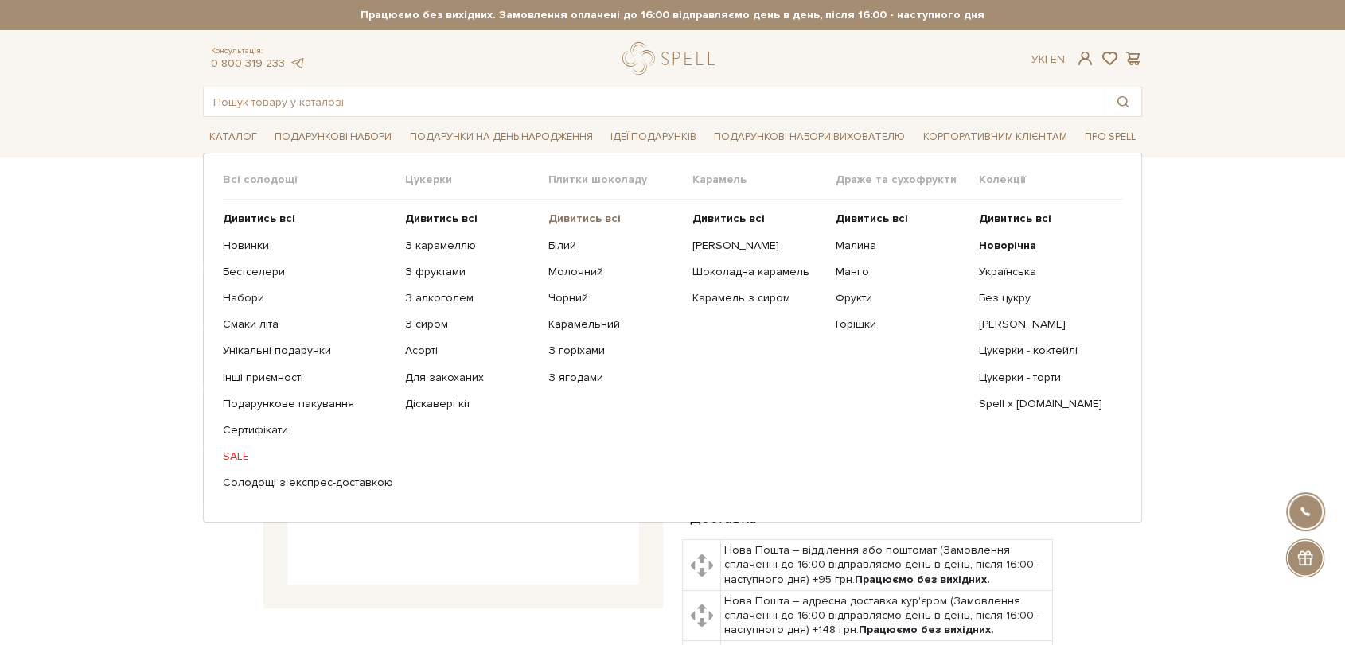
click at [548, 215] on b "Дивитись всі" at bounding box center [584, 219] width 72 height 14
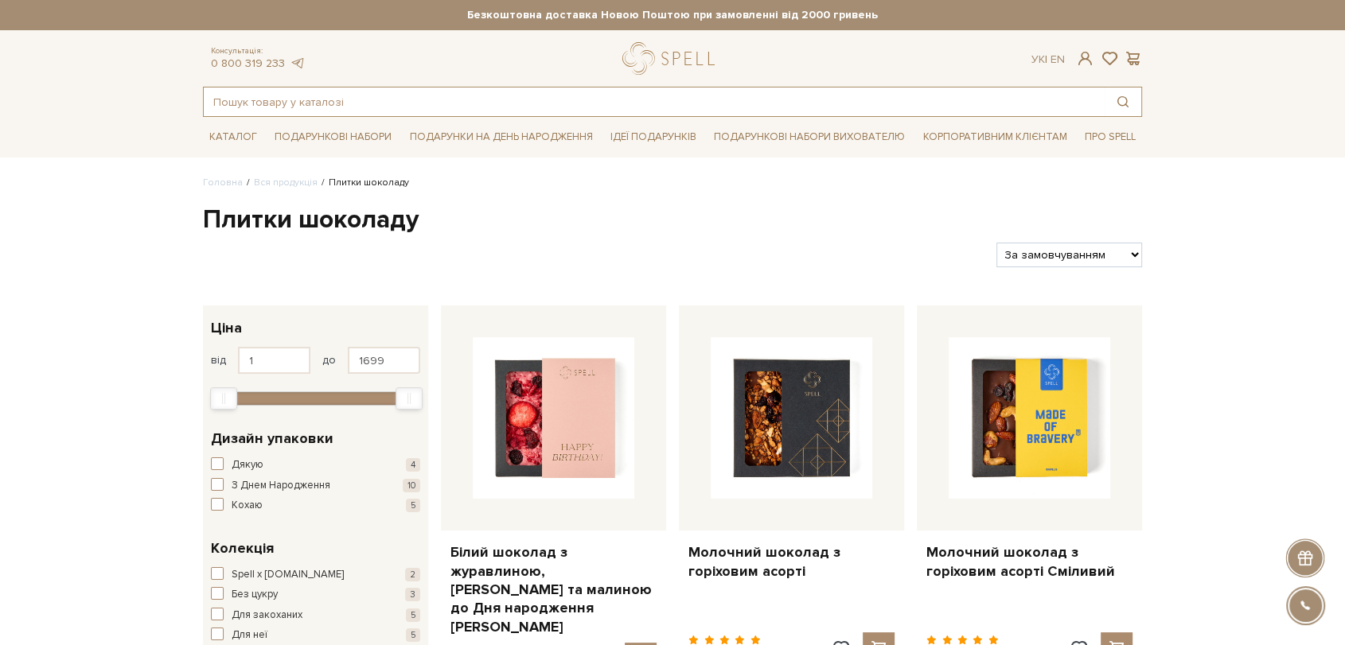
click at [669, 90] on input "text" at bounding box center [654, 102] width 901 height 29
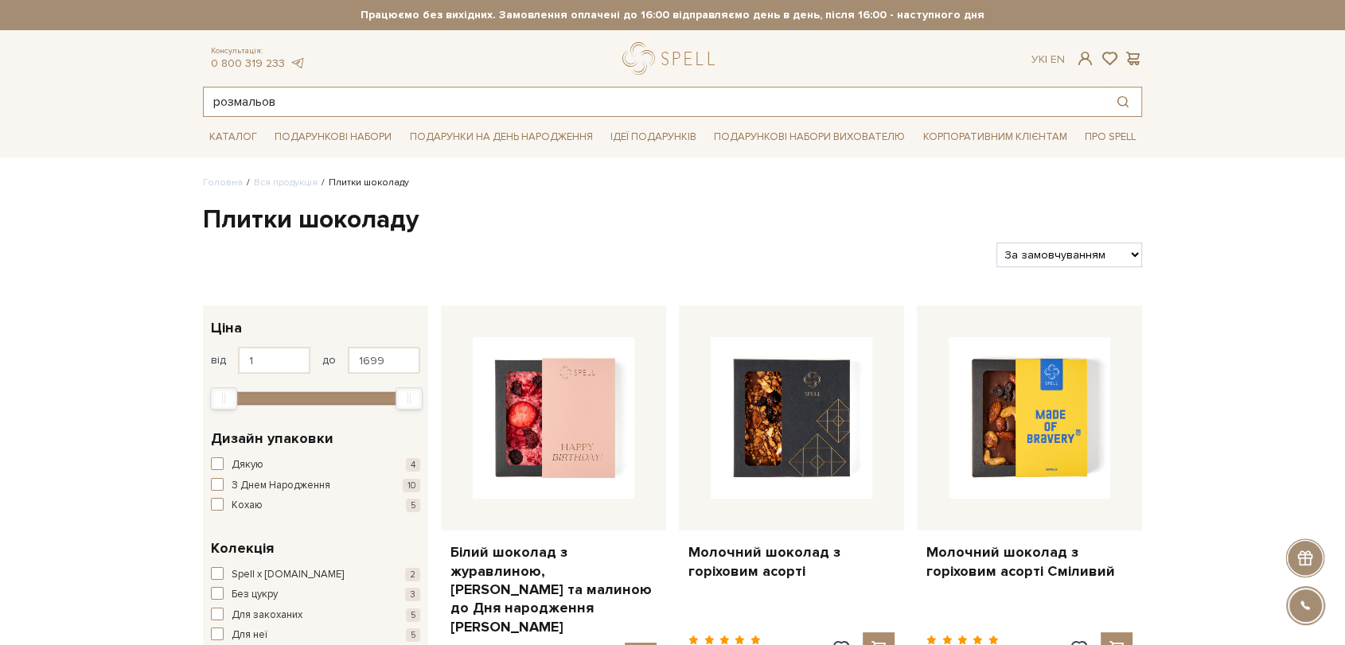
click at [537, 100] on input "розмальов" at bounding box center [654, 102] width 901 height 29
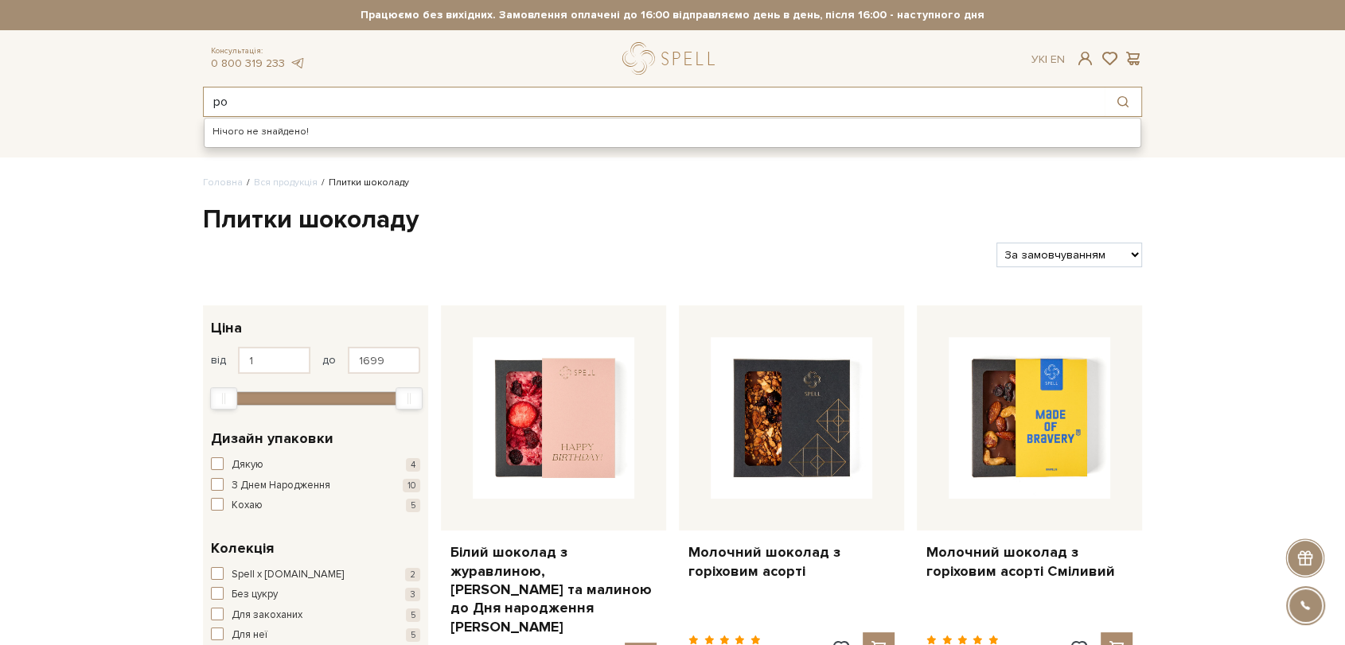
type input "р"
type input "ш"
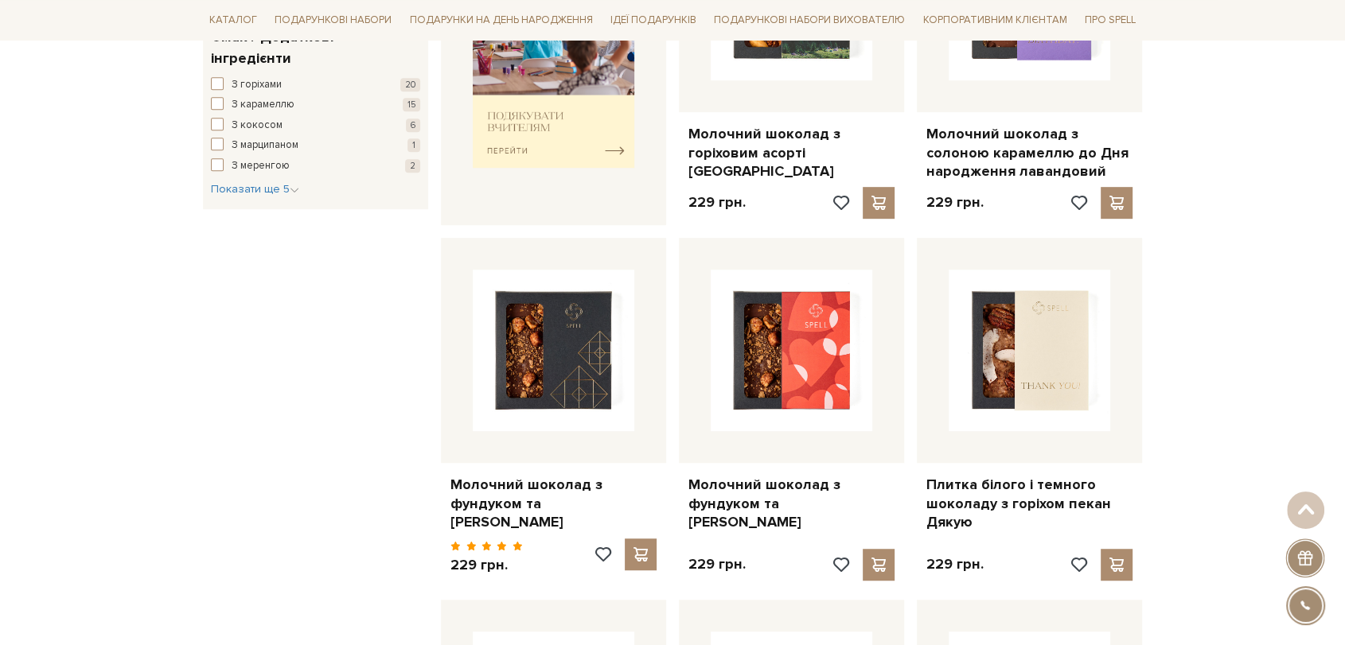
scroll to position [973, 0]
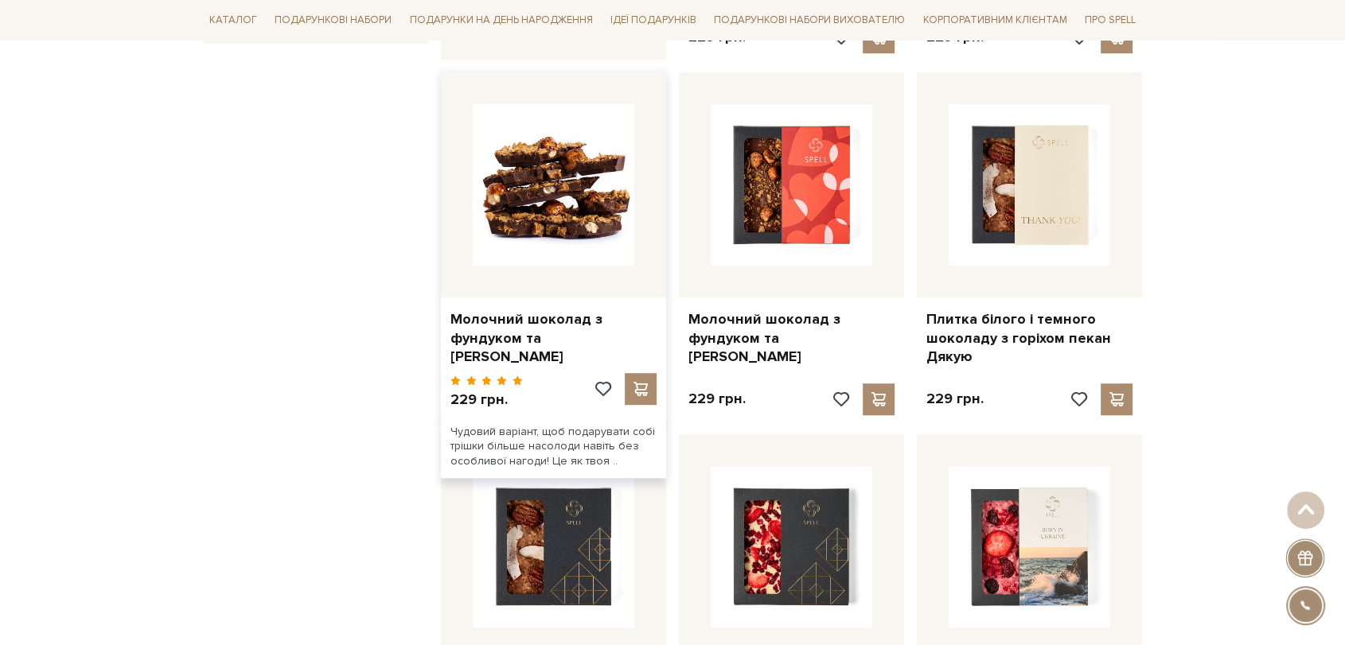
click at [526, 124] on img at bounding box center [554, 185] width 162 height 162
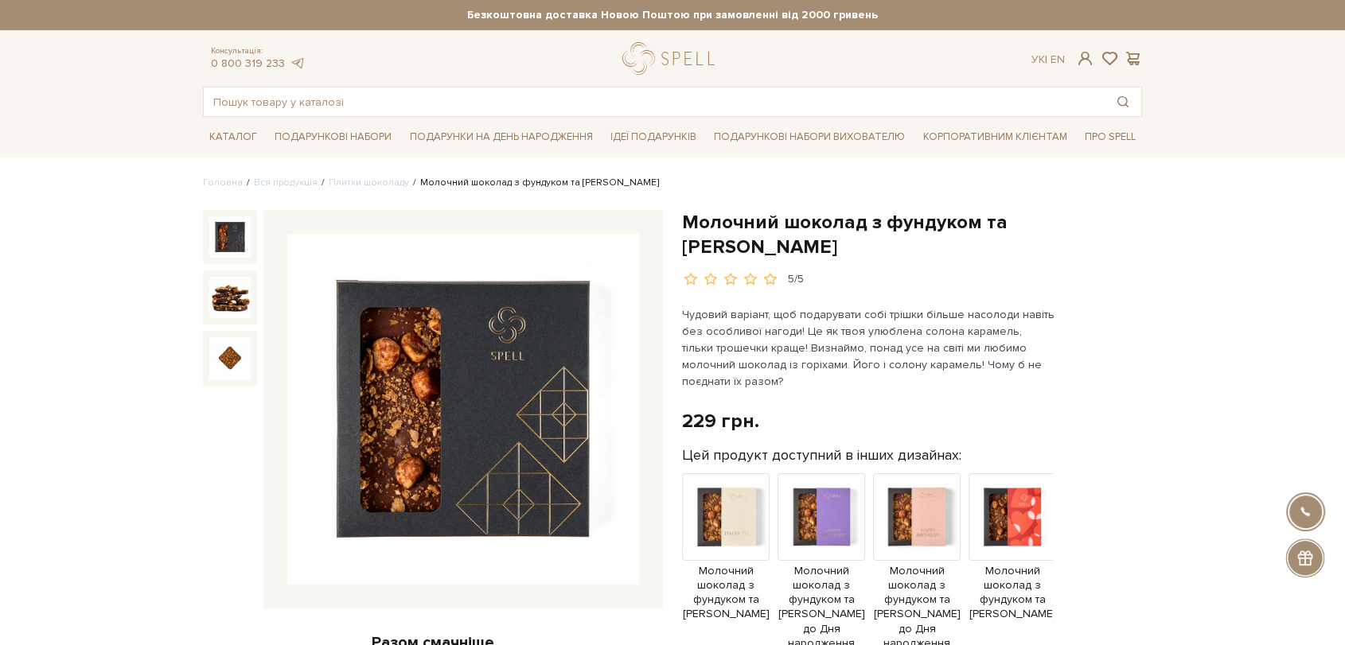
drag, startPoint x: 686, startPoint y: 220, endPoint x: 797, endPoint y: 242, distance: 113.5
click at [797, 242] on h1 "Молочний шоколад з фундуком та [PERSON_NAME]" at bounding box center [912, 234] width 460 height 49
copy h1 "Молочний шоколад з фундуком та [PERSON_NAME]"
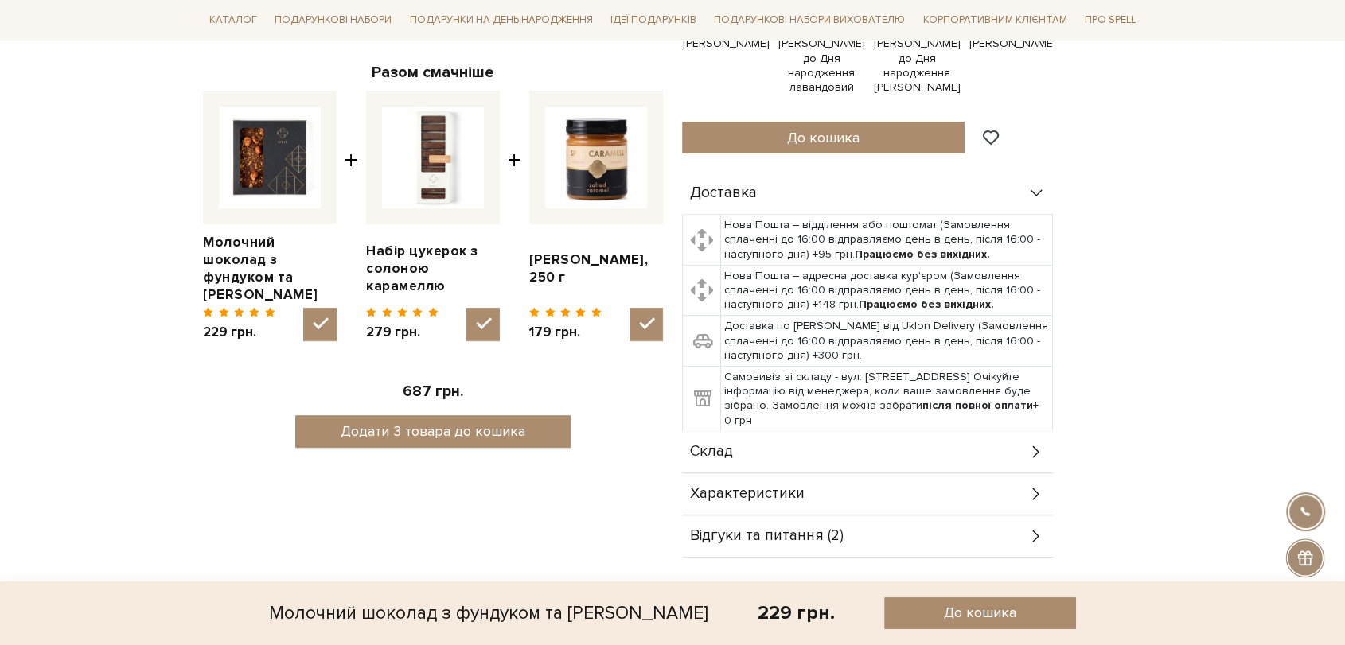
scroll to position [796, 0]
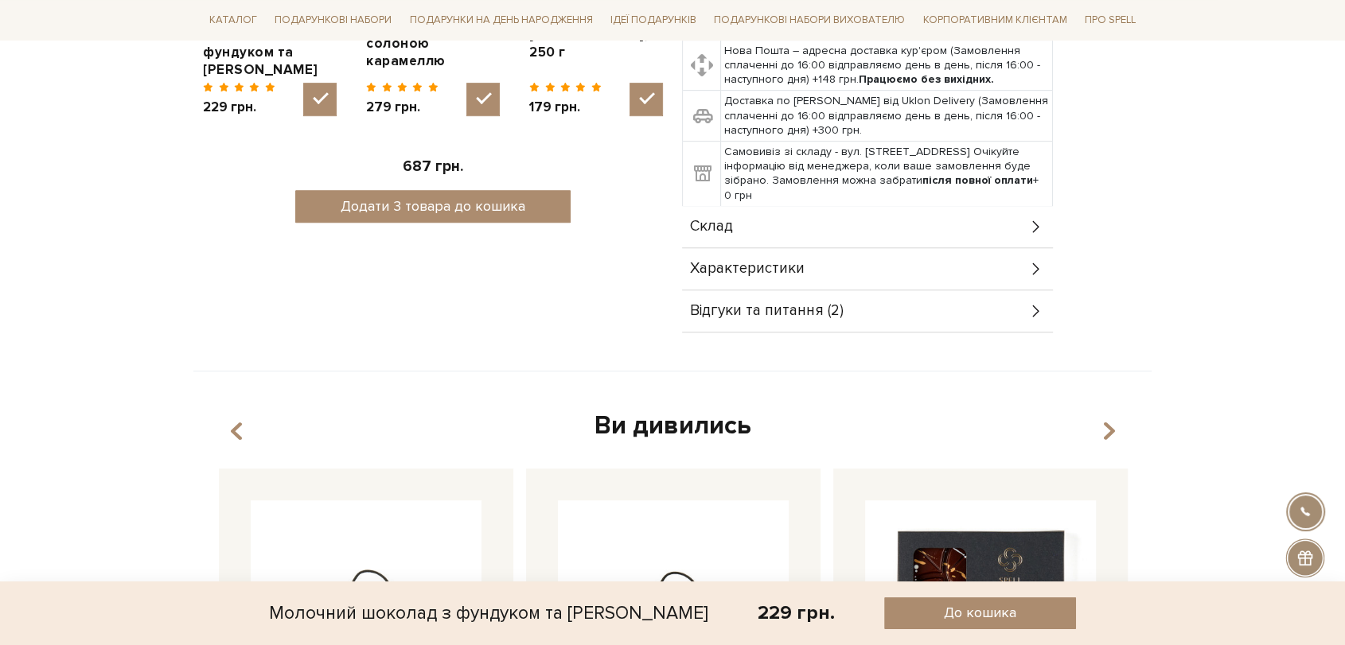
click at [783, 237] on div "Склад" at bounding box center [867, 226] width 371 height 41
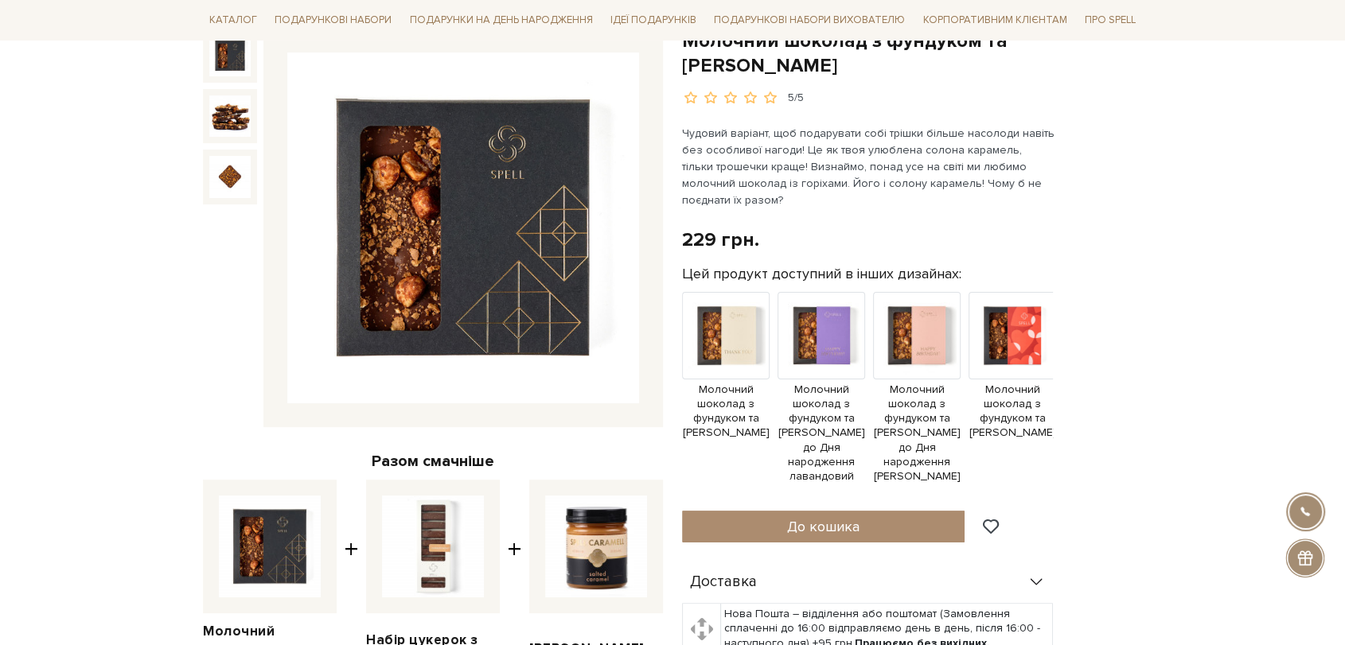
scroll to position [442, 0]
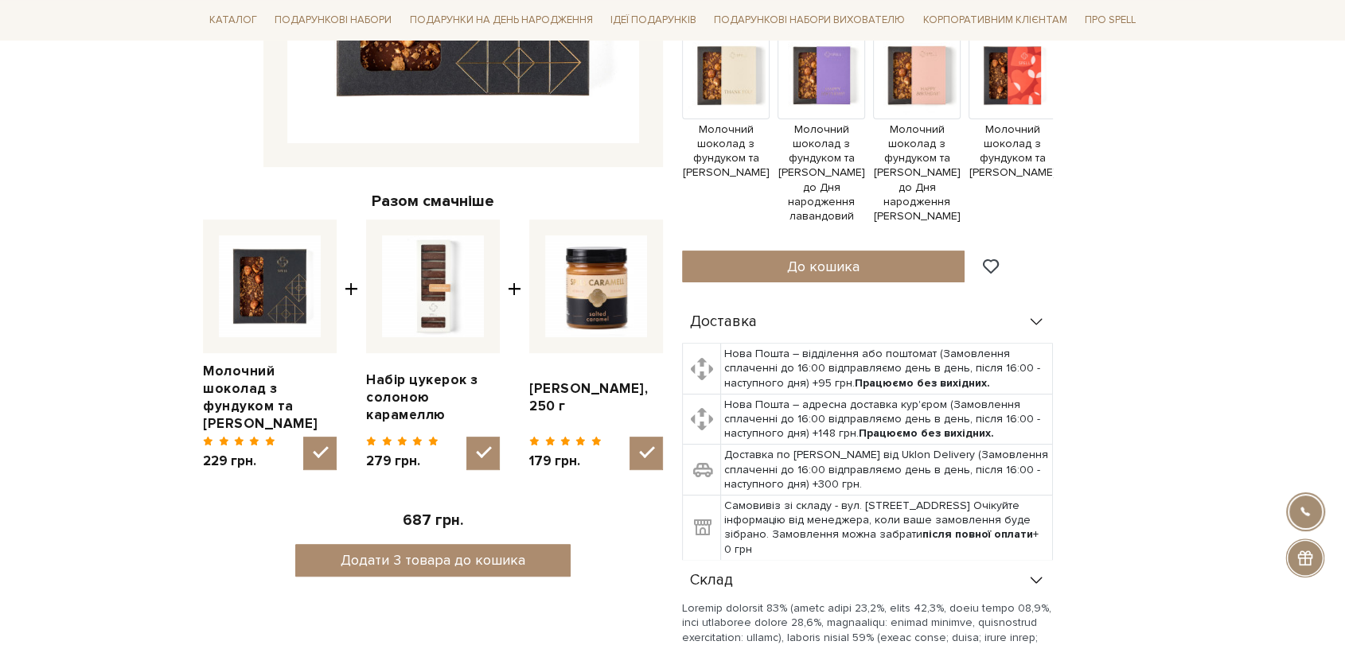
click at [288, 282] on img at bounding box center [270, 287] width 102 height 102
click at [303, 437] on input "checkbox" at bounding box center [319, 453] width 33 height 33
checkbox input "false"
click at [253, 365] on link "Молочний шоколад з фундуком та [PERSON_NAME]" at bounding box center [270, 398] width 134 height 70
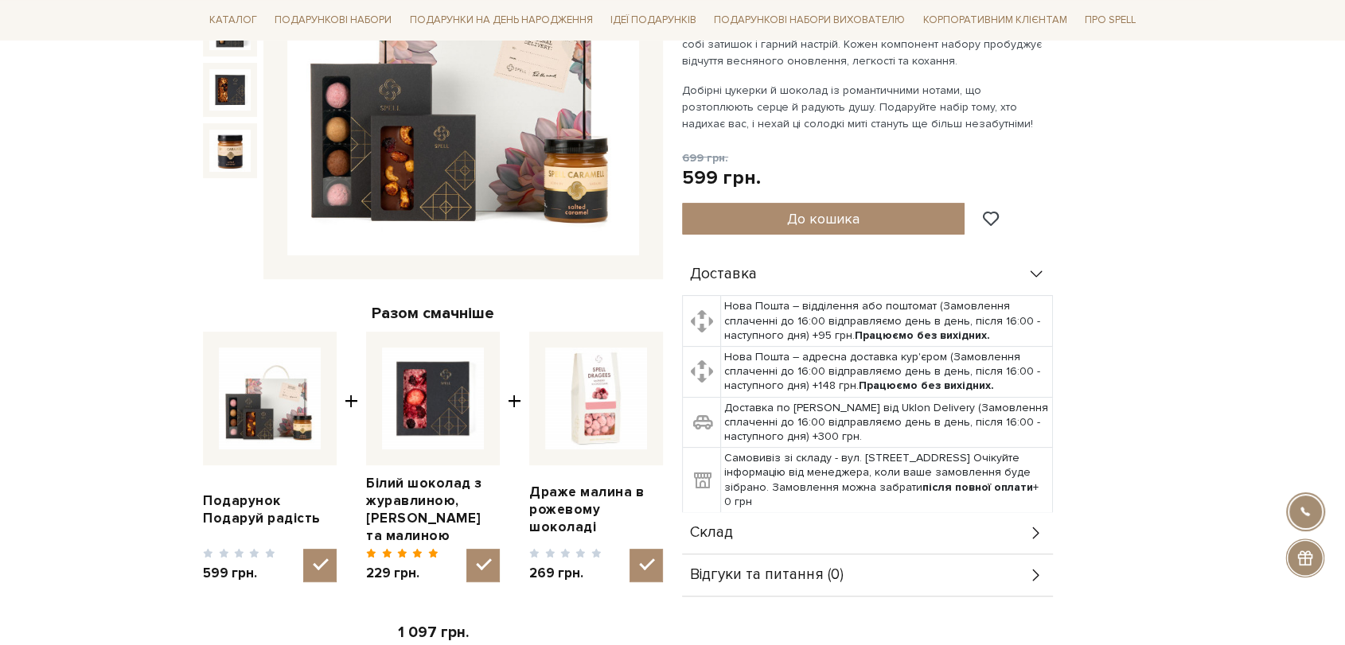
scroll to position [353, 0]
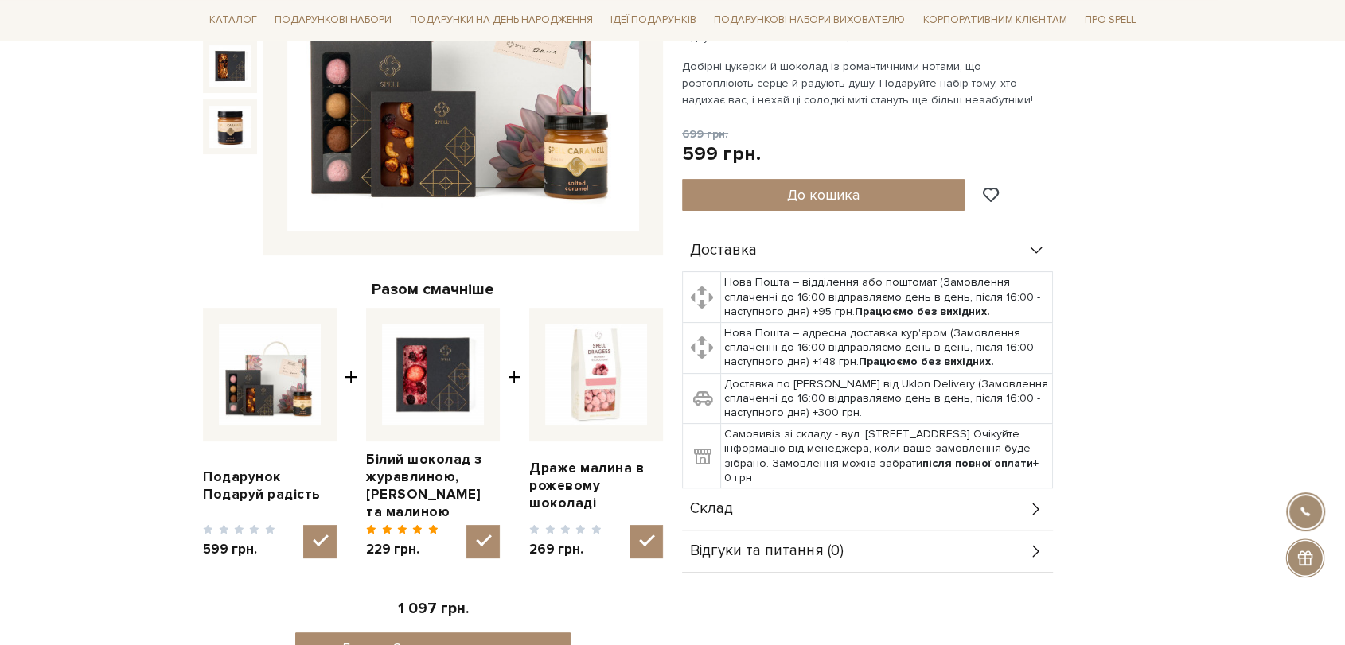
click at [770, 505] on div "Склад" at bounding box center [867, 509] width 371 height 41
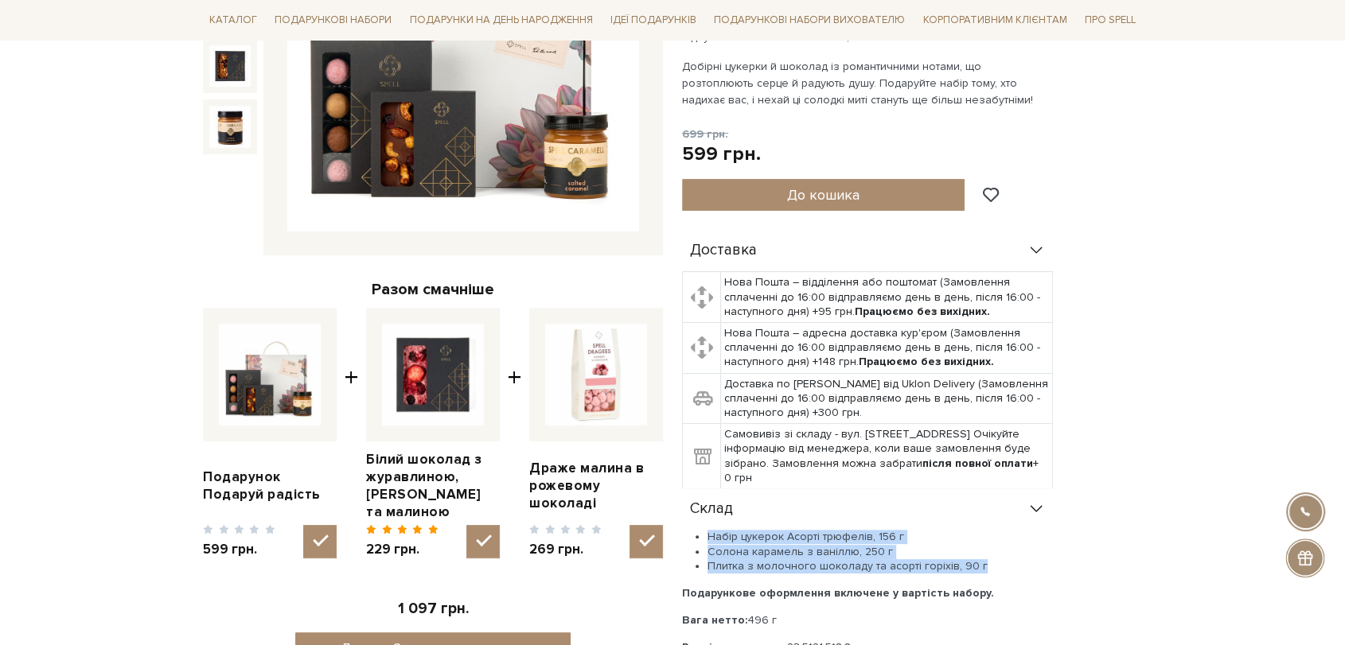
drag, startPoint x: 707, startPoint y: 534, endPoint x: 980, endPoint y: 566, distance: 274.8
click at [980, 566] on ul "Набір цукерок Асорті трюфелів, 156 г Солона карамель з ваніллю, 250 г Плитка з …" at bounding box center [867, 552] width 371 height 44
copy ul "Набір цукерок Асорті трюфелів, 156 г Солона карамель з ваніллю, 250 г Плитка з …"
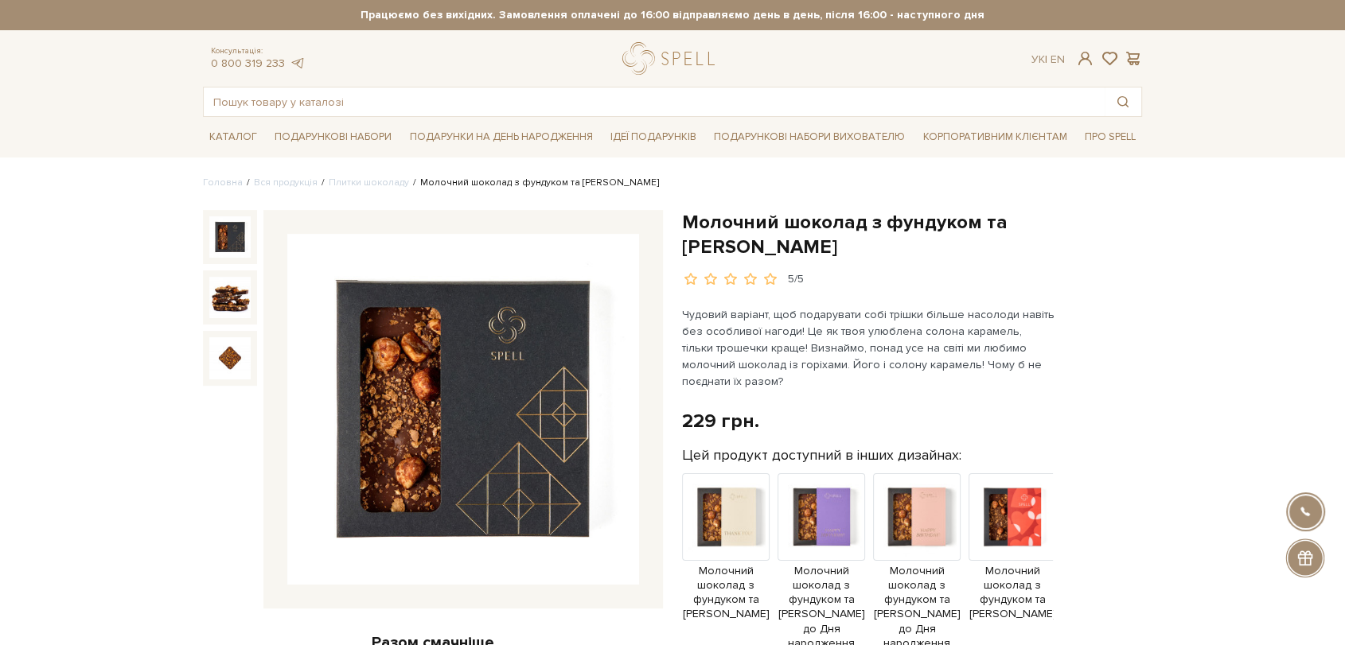
drag, startPoint x: 684, startPoint y: 220, endPoint x: 787, endPoint y: 247, distance: 106.2
click at [787, 247] on h1 "Молочний шоколад з фундуком та [PERSON_NAME]" at bounding box center [912, 234] width 460 height 49
copy h1 "Молочний шоколад з фундуком та [PERSON_NAME]"
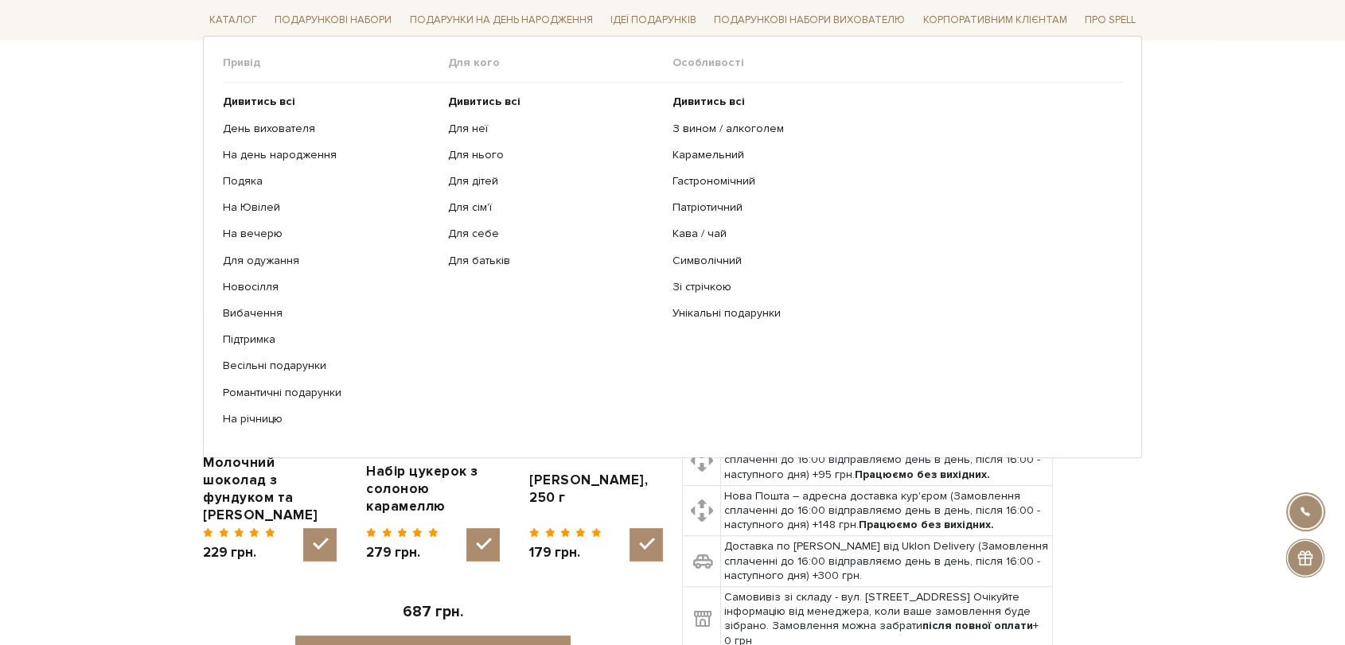
scroll to position [530, 0]
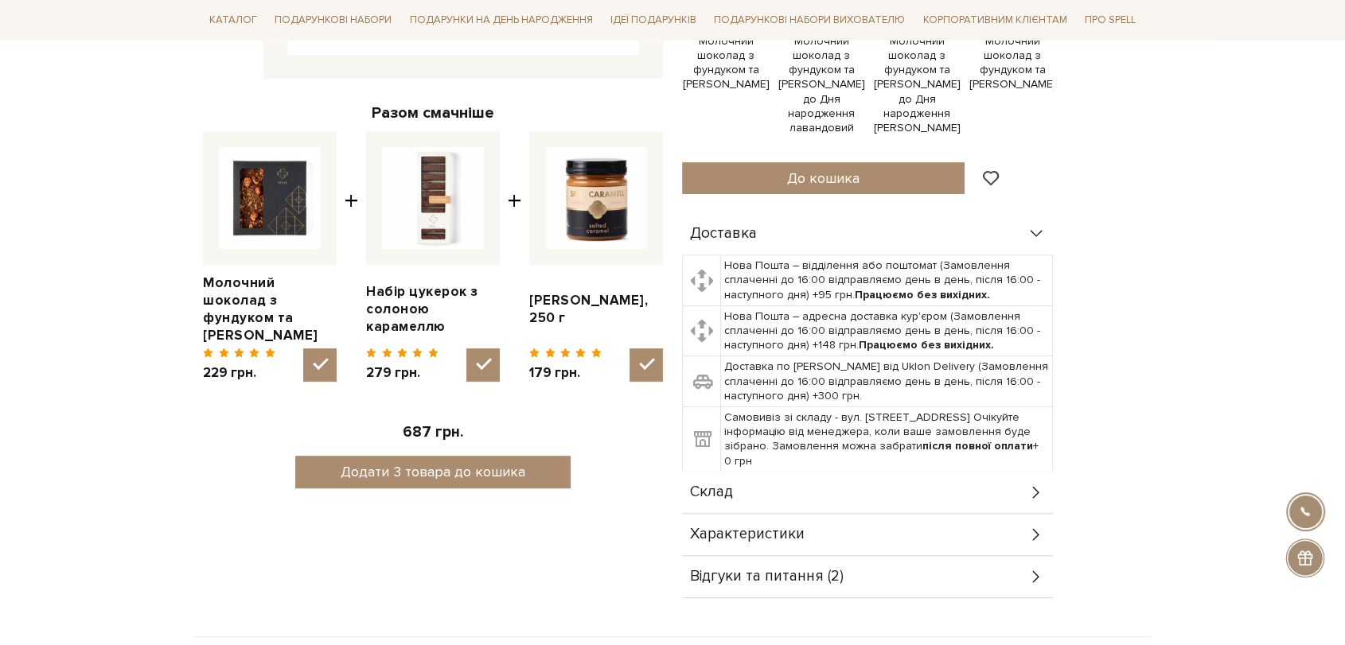
click at [745, 478] on div "Склад" at bounding box center [867, 492] width 371 height 41
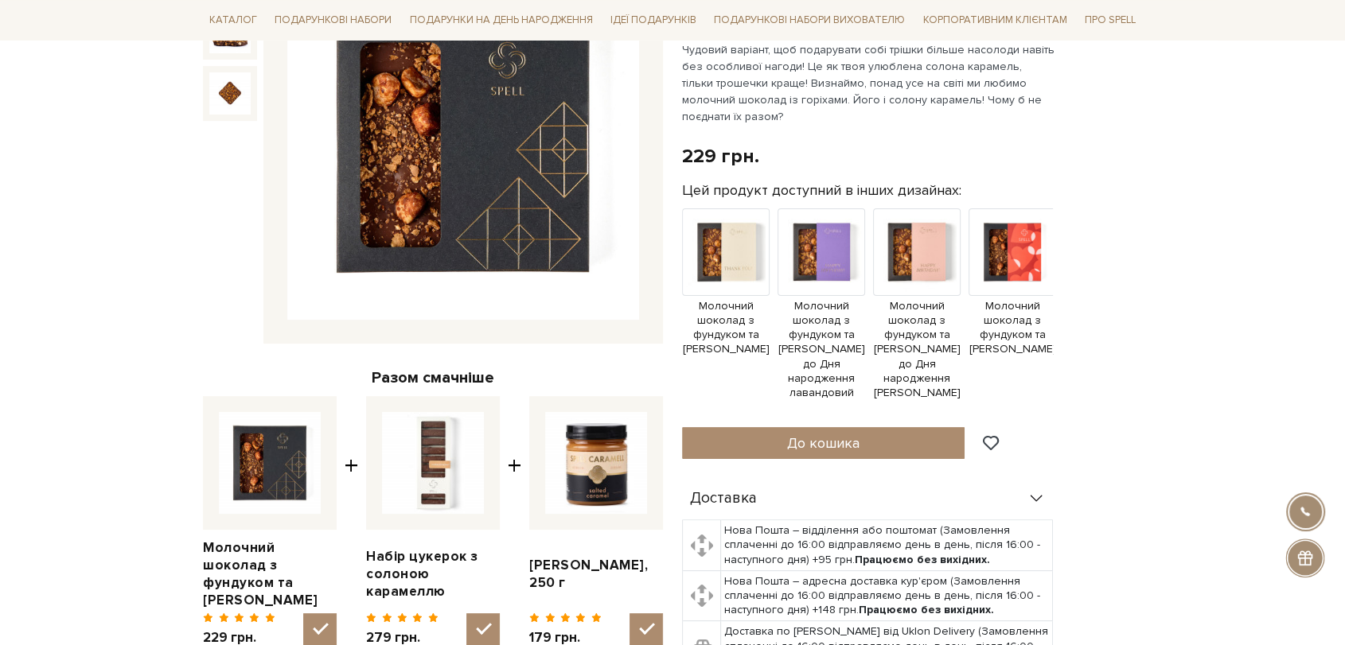
scroll to position [0, 0]
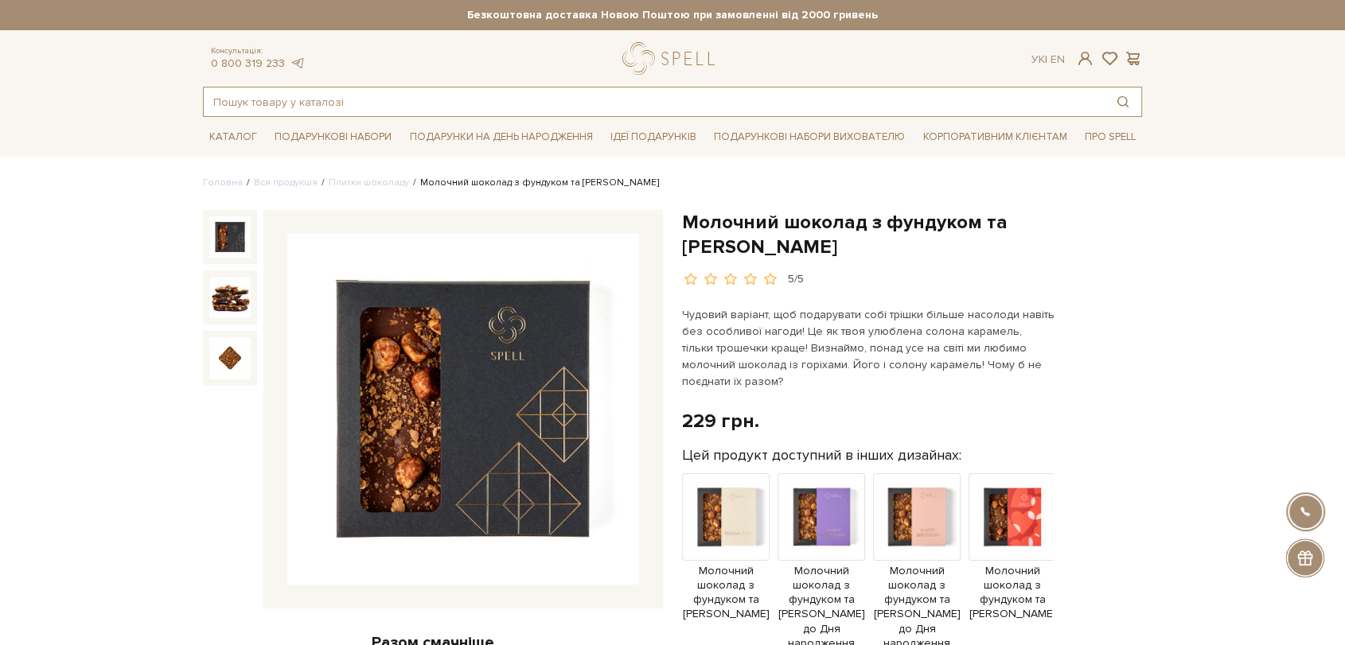
click at [364, 103] on input "text" at bounding box center [654, 102] width 901 height 29
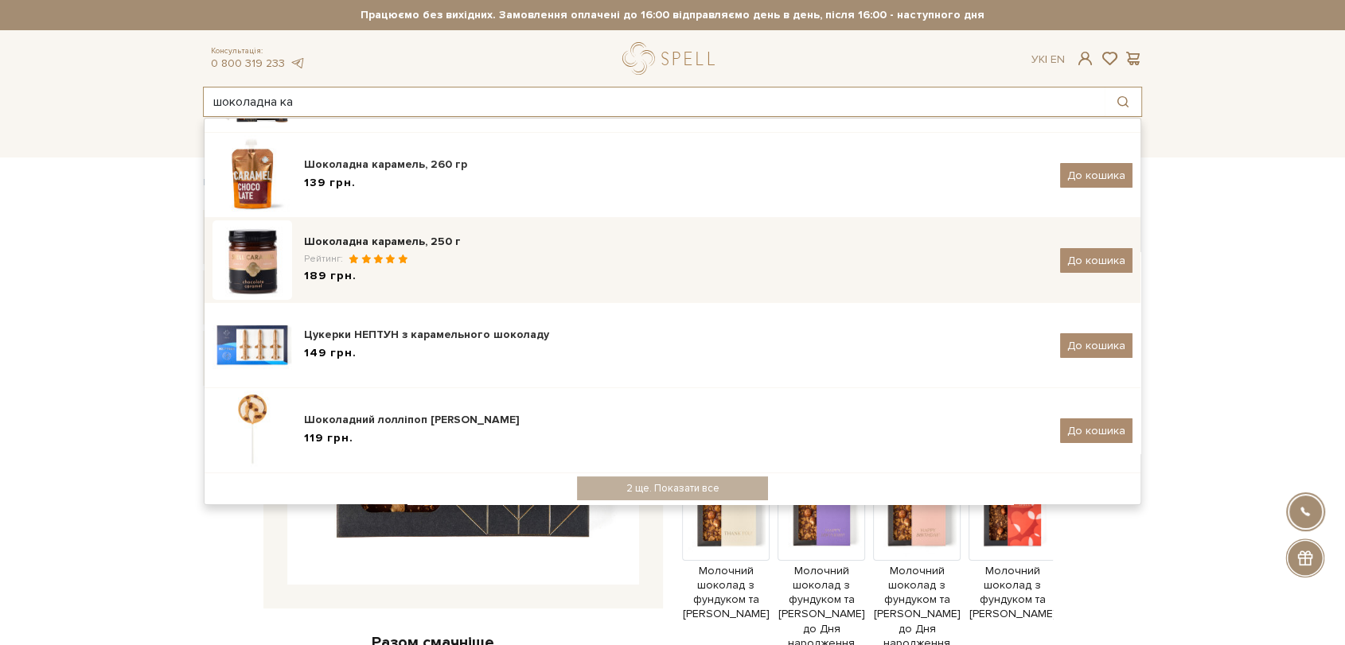
scroll to position [273, 0]
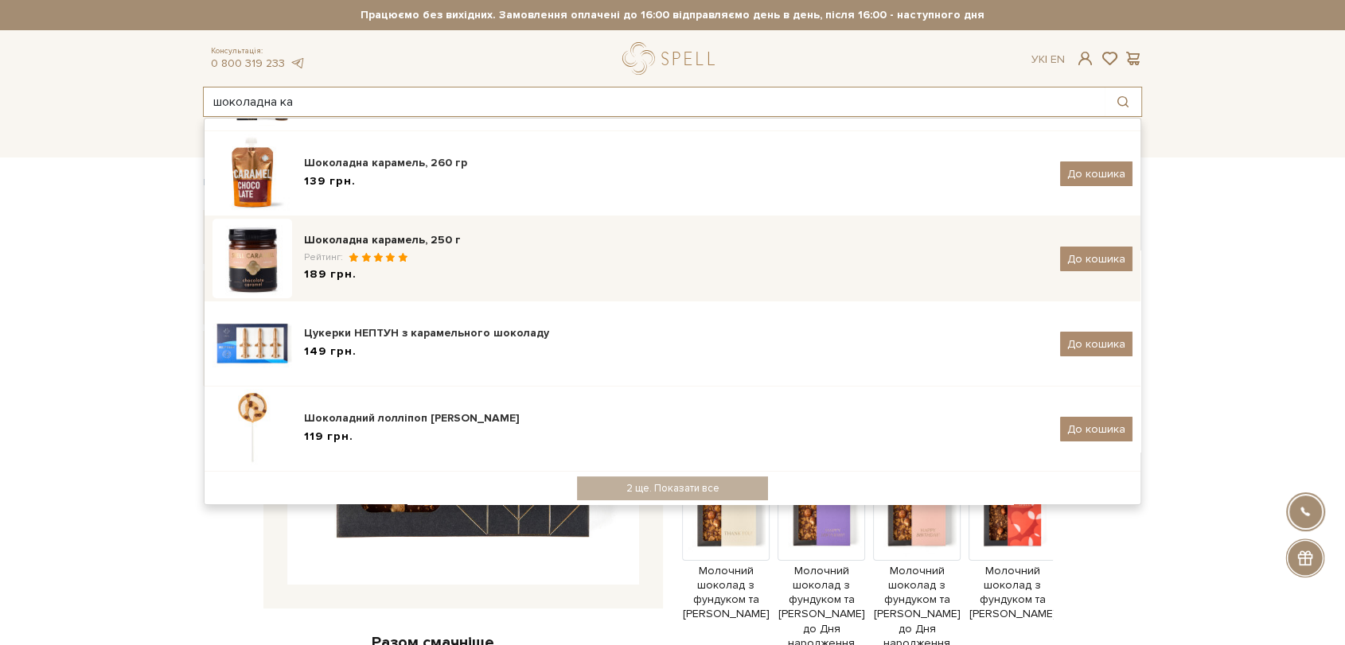
type input "шоколадна ка"
click at [442, 265] on div "Шоколадна карамель, 250 г Рейтинг: 189 грн." at bounding box center [676, 258] width 744 height 53
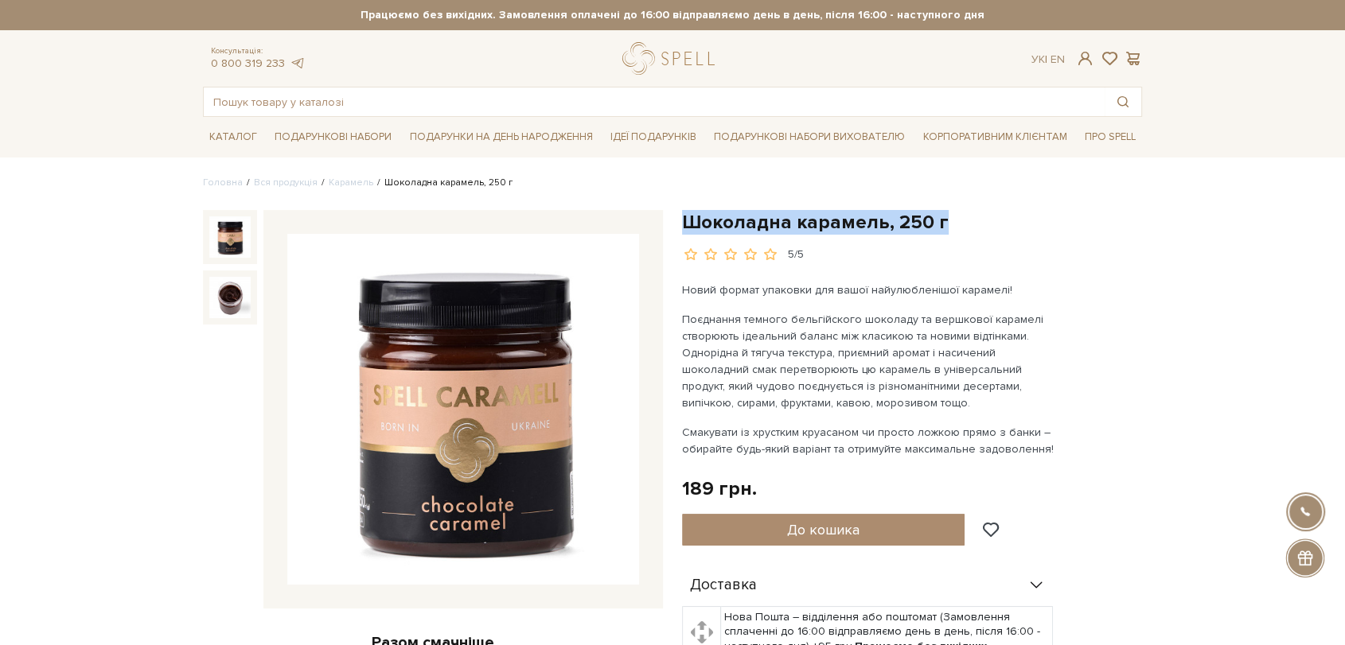
click at [936, 213] on h1 "Шоколадна карамель, 250 г" at bounding box center [912, 222] width 460 height 25
click at [461, 102] on input "text" at bounding box center [654, 102] width 901 height 29
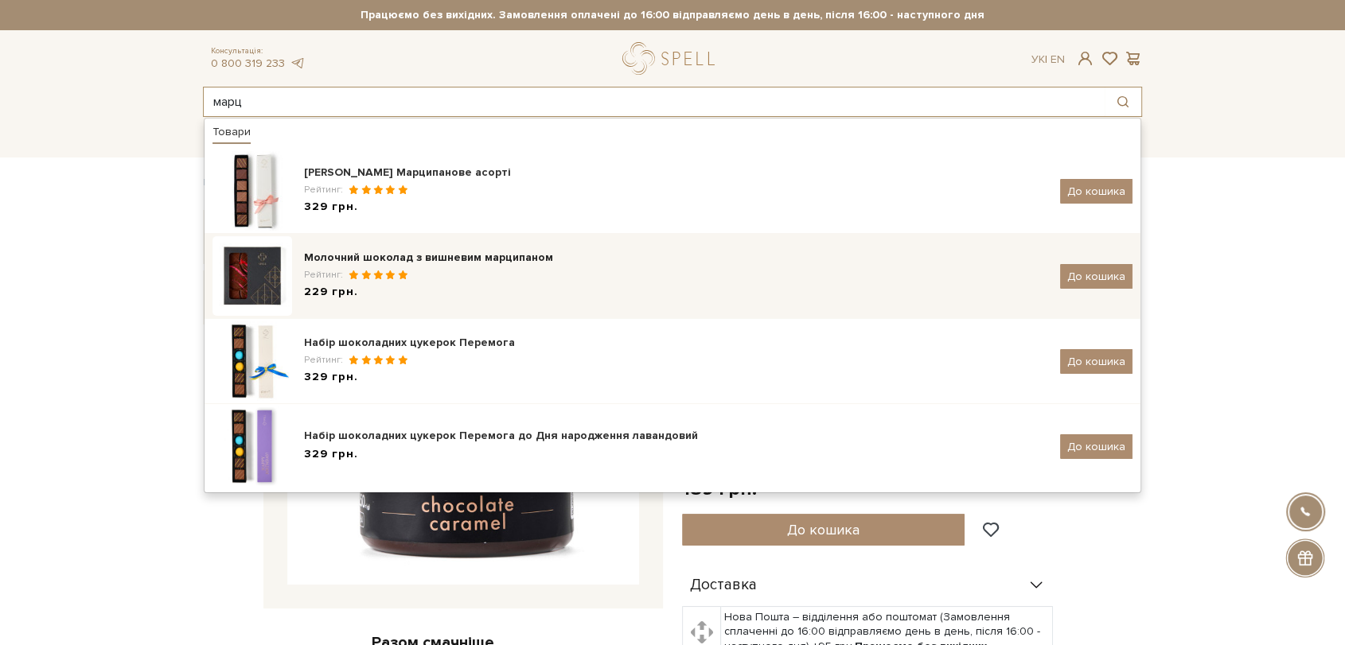
type input "марц"
click at [450, 256] on div "Молочний шоколад з вишневим марципаном" at bounding box center [676, 258] width 744 height 16
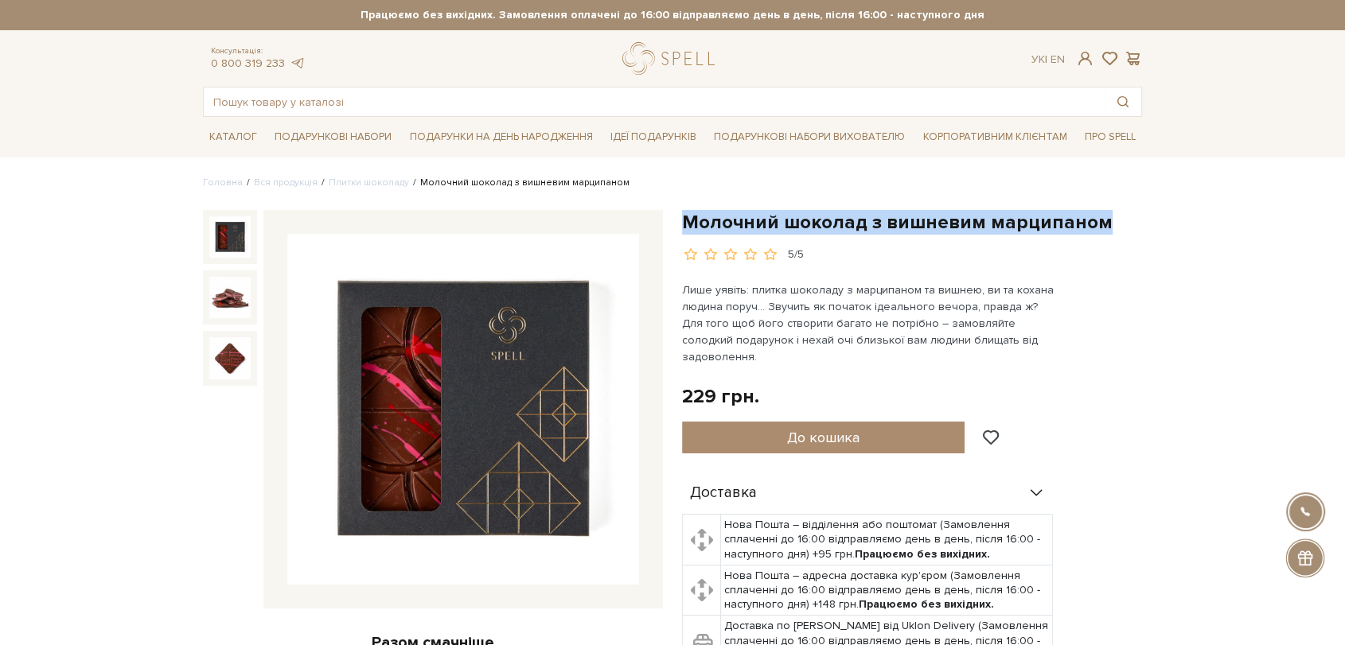
drag, startPoint x: 681, startPoint y: 216, endPoint x: 1112, endPoint y: 229, distance: 430.8
click at [1112, 229] on h1 "Молочний шоколад з вишневим марципаном" at bounding box center [912, 222] width 460 height 25
copy h1 "Молочний шоколад з вишневим марципаном"
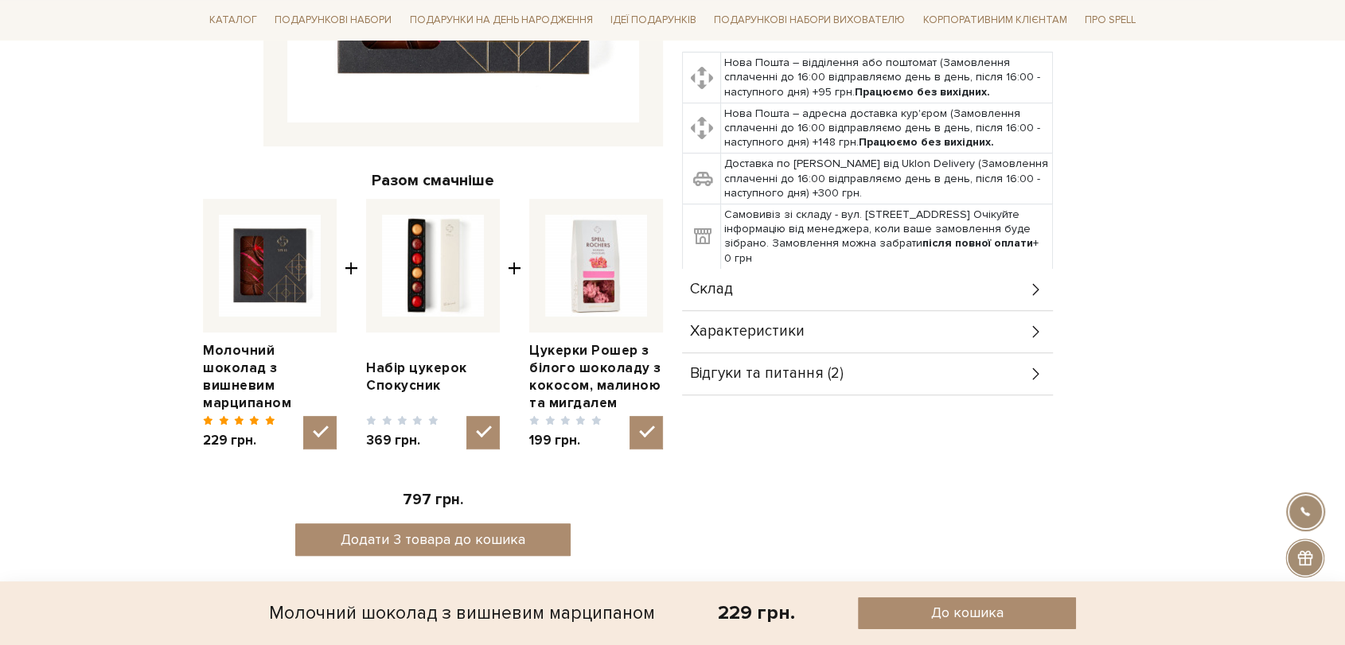
scroll to position [530, 0]
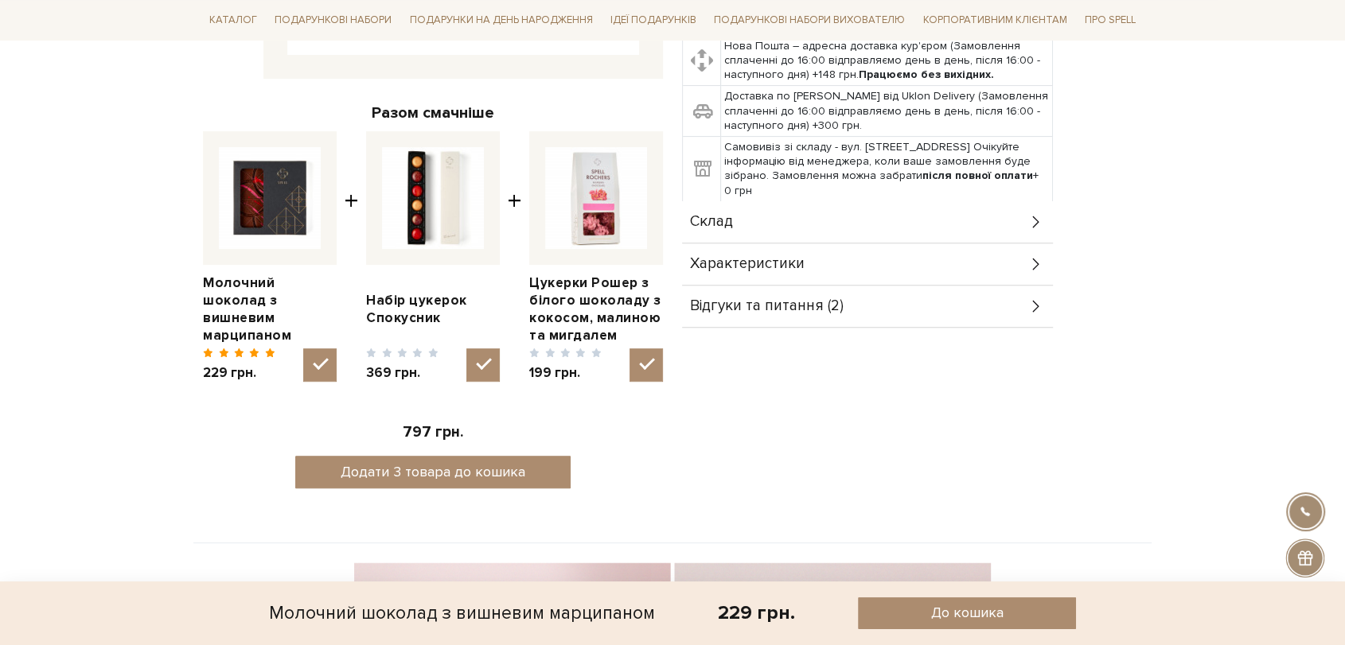
click at [747, 201] on div "Склад" at bounding box center [867, 221] width 371 height 41
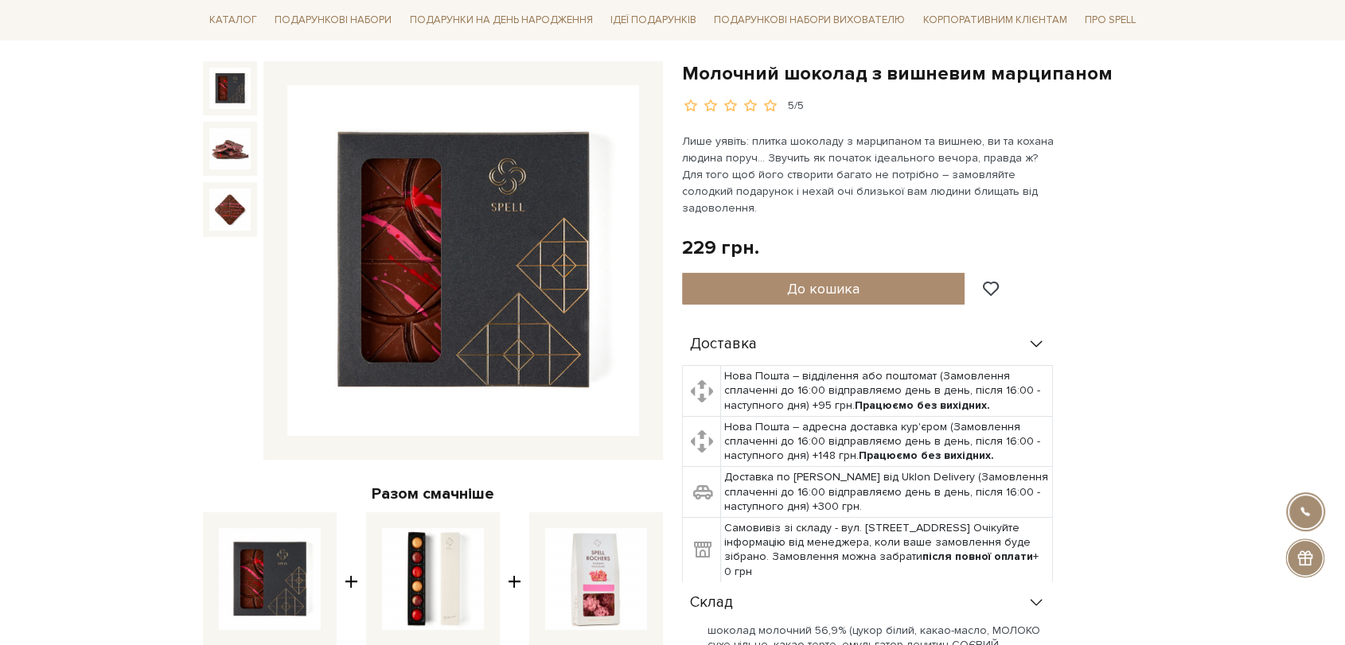
scroll to position [0, 0]
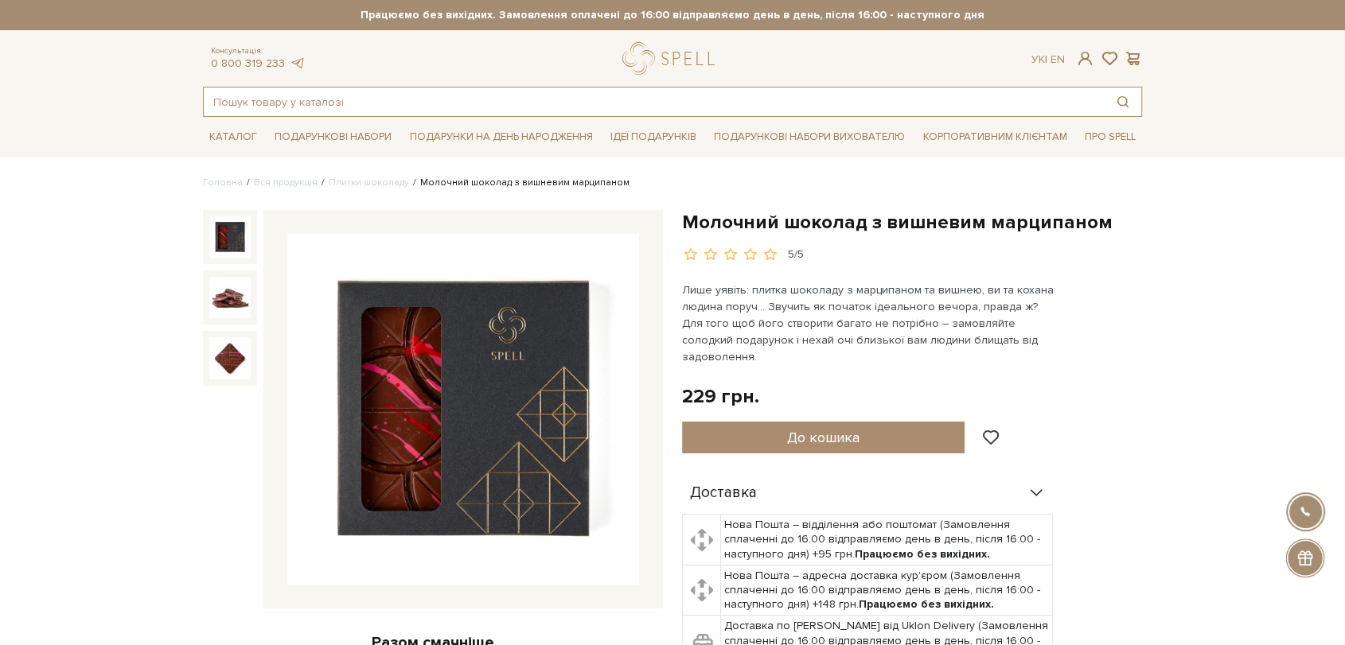
click at [383, 99] on input "text" at bounding box center [654, 102] width 901 height 29
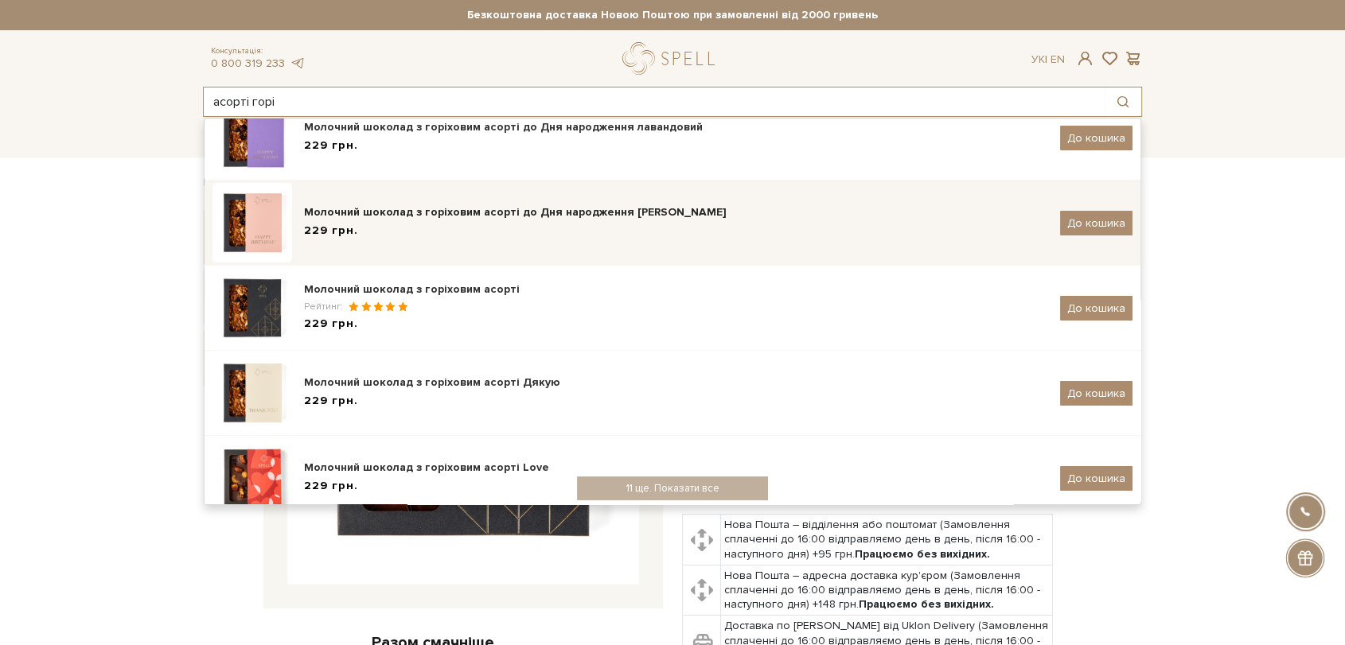
scroll to position [185, 0]
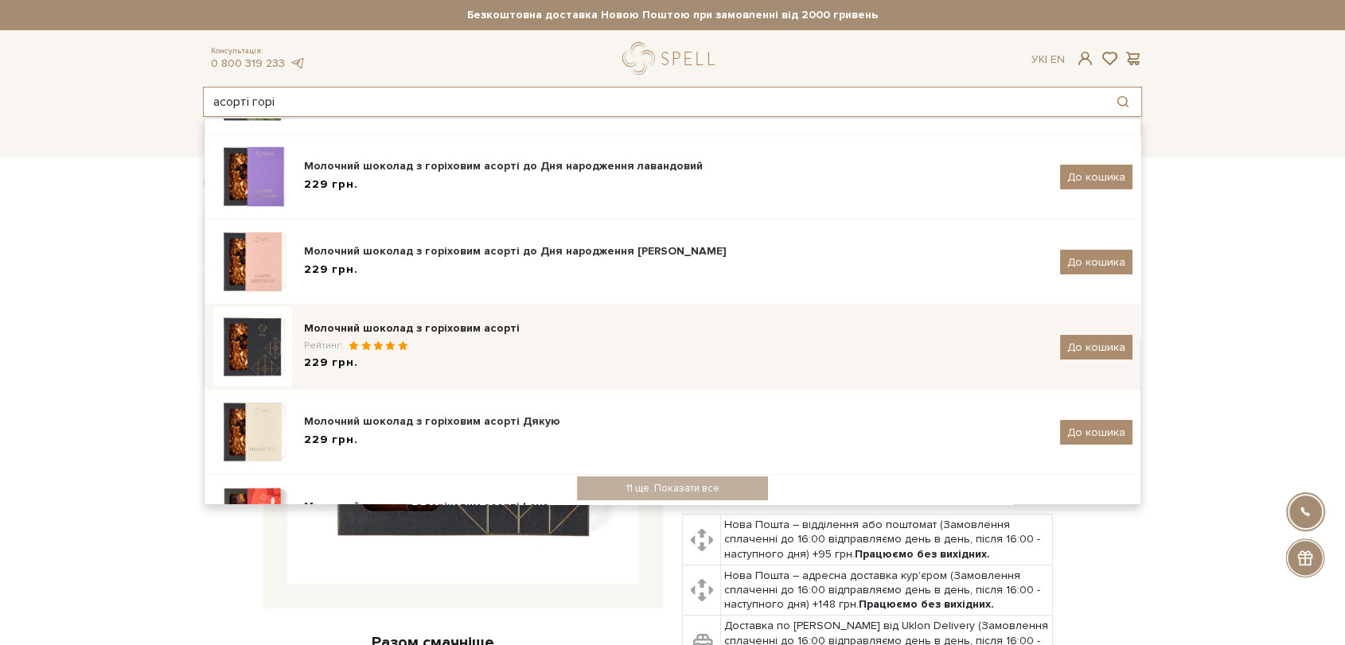
type input "асорті горі"
click at [496, 325] on div "Молочний шоколад з горіховим асорті" at bounding box center [676, 329] width 744 height 16
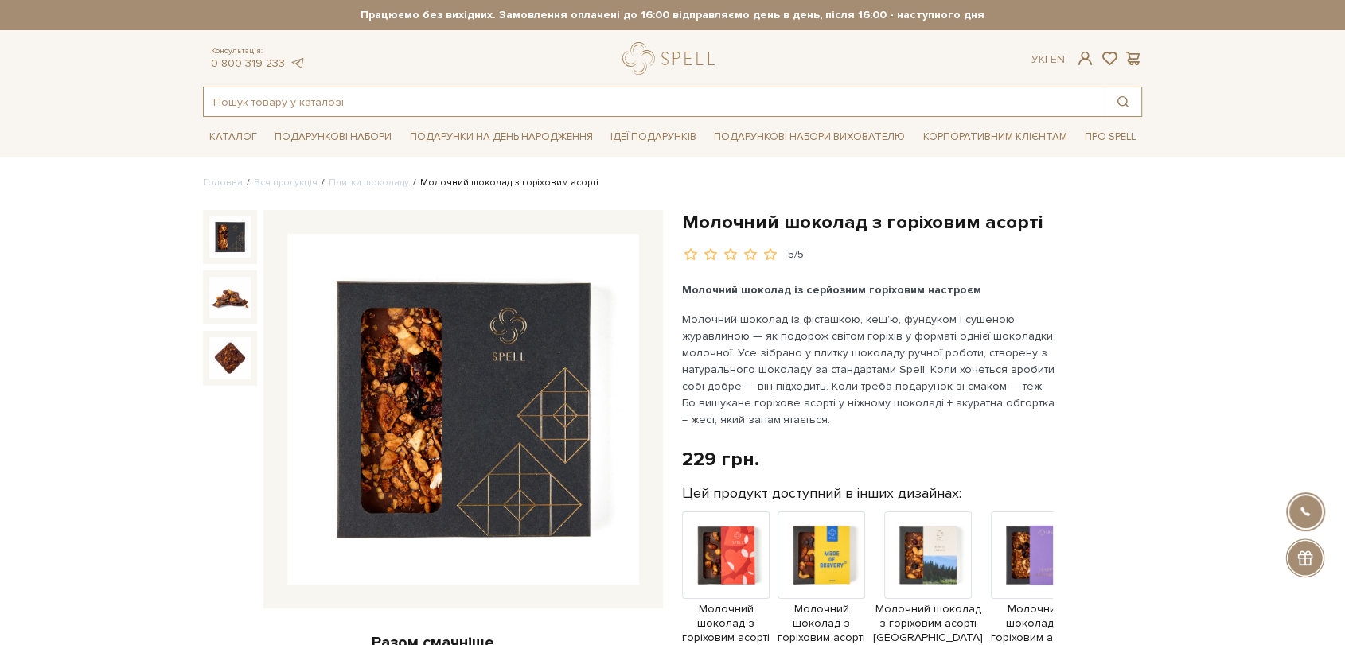
click at [532, 102] on input "text" at bounding box center [654, 102] width 901 height 29
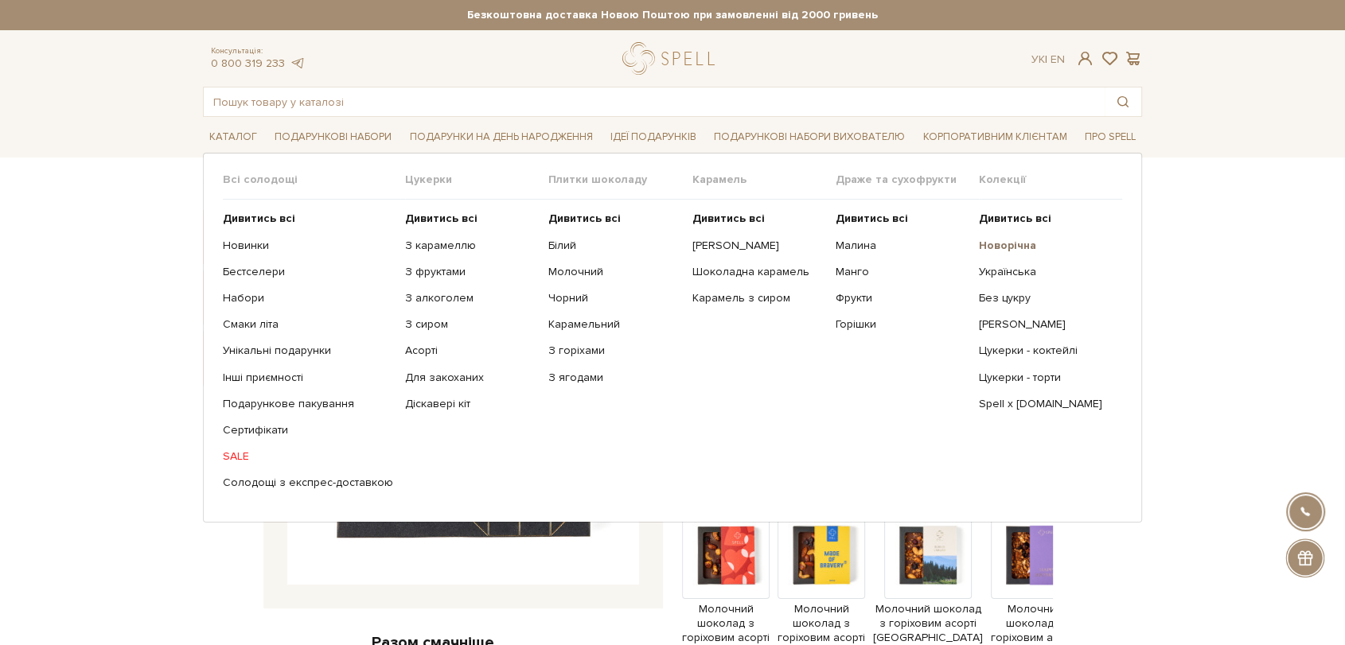
click at [988, 244] on b "Новорічна" at bounding box center [1007, 246] width 57 height 14
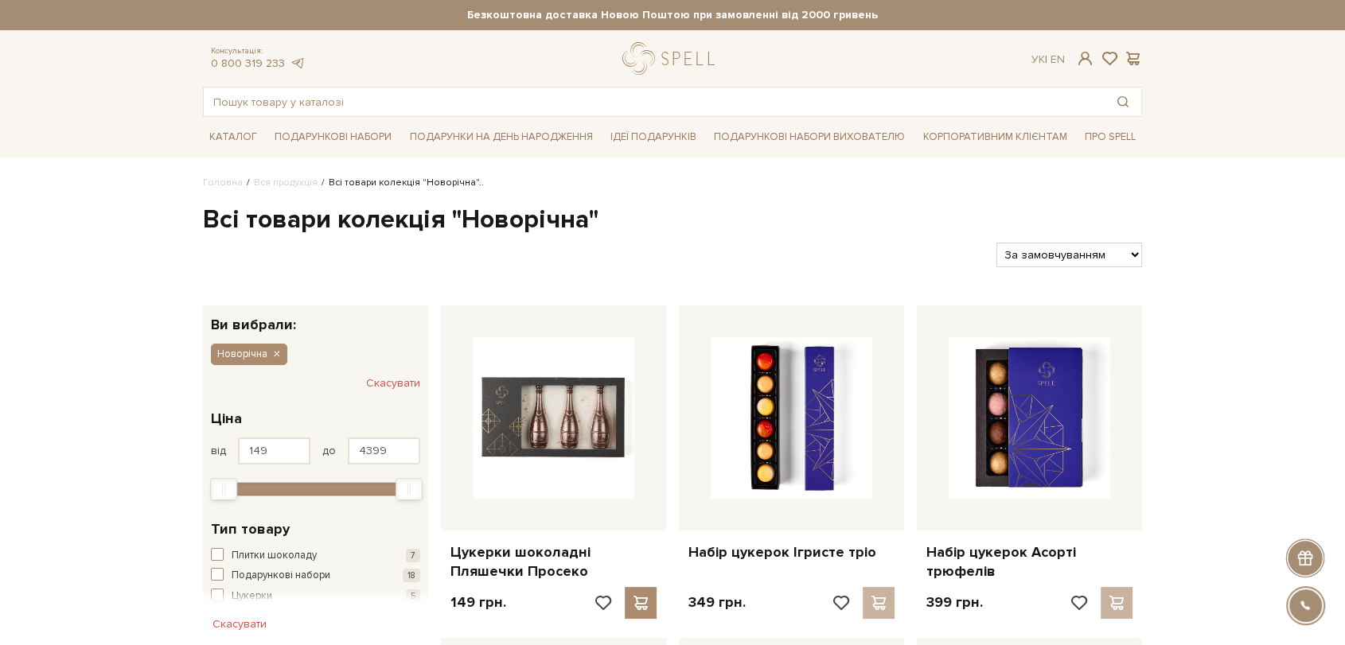
click at [1106, 255] on select "За замовчуванням За Ціною (зростання) За Ціною (зменшення) Новинки За популярні…" at bounding box center [1069, 255] width 146 height 25
select select "[URL][DOMAIN_NAME]"
click at [996, 243] on select "За замовчуванням За Ціною (зростання) За Ціною (зменшення) Новинки За популярні…" at bounding box center [1069, 255] width 146 height 25
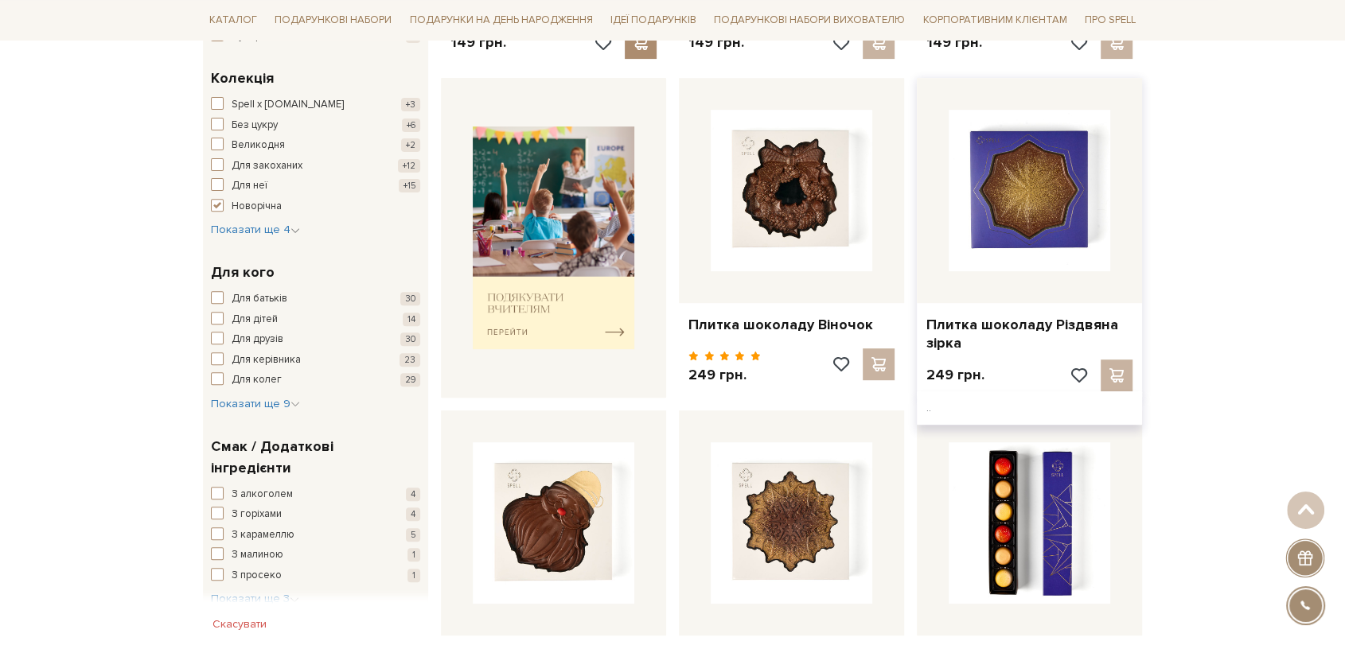
scroll to position [530, 0]
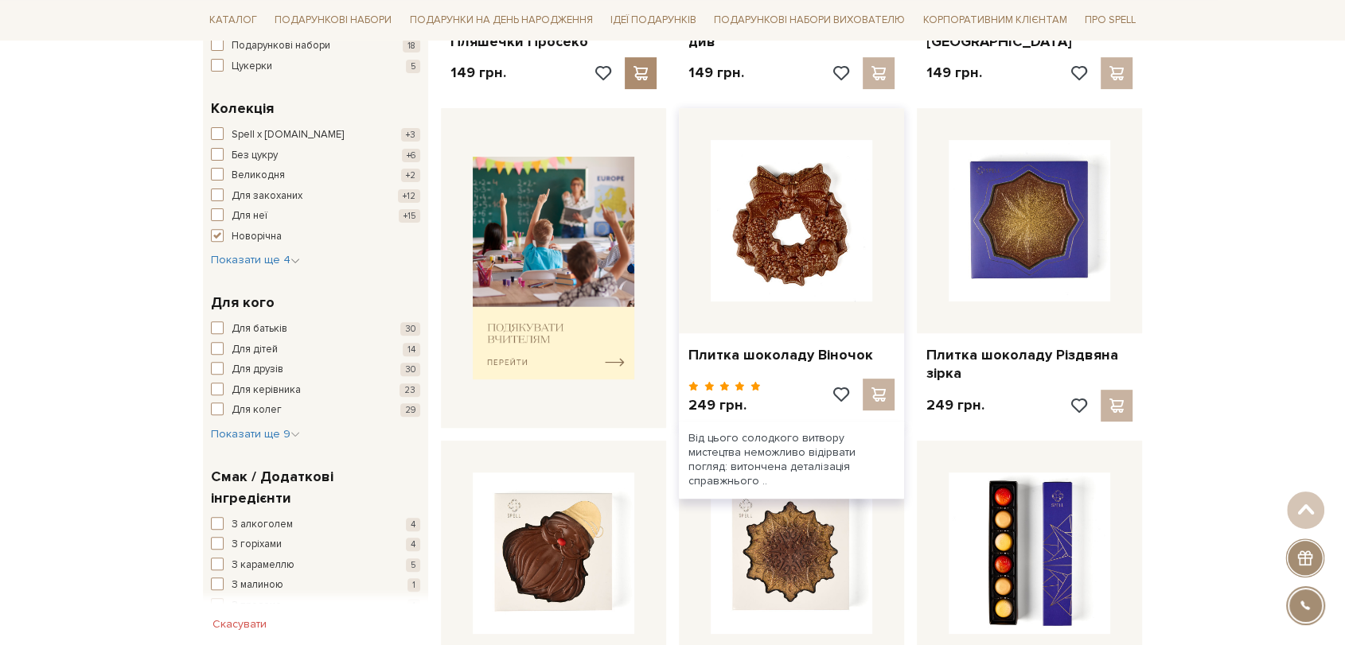
click at [774, 213] on img at bounding box center [792, 221] width 162 height 162
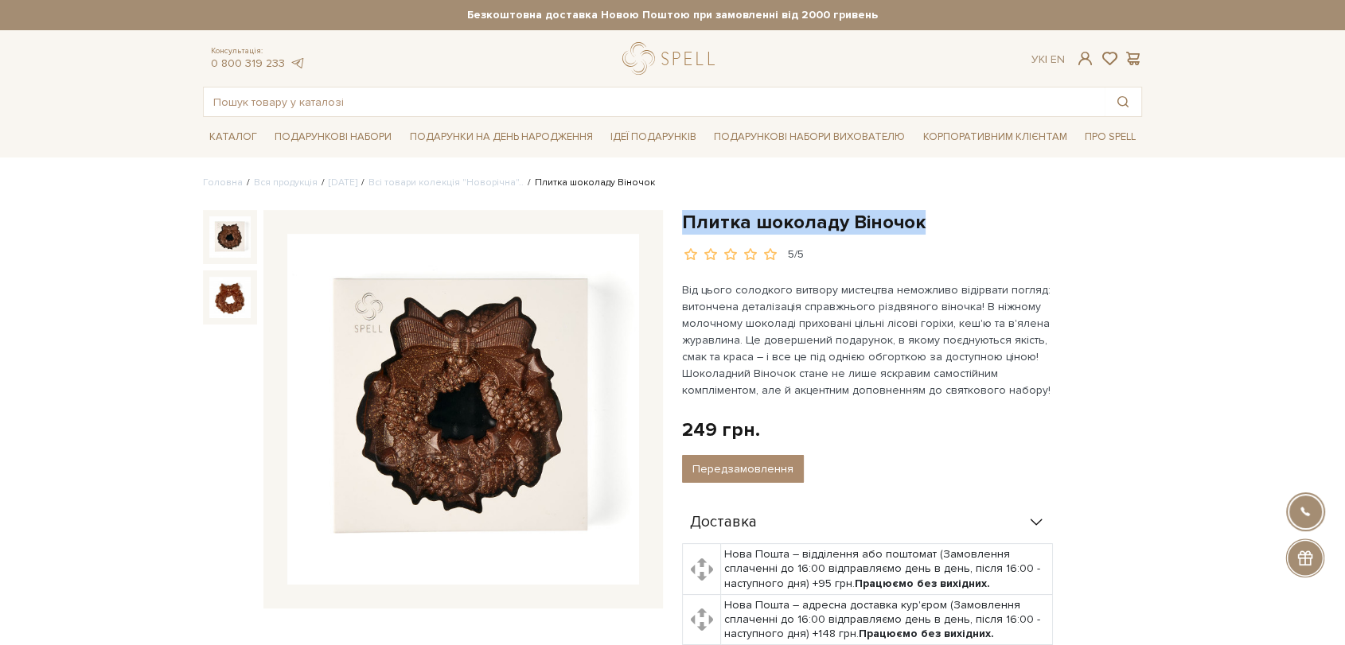
drag, startPoint x: 737, startPoint y: 208, endPoint x: 988, endPoint y: 224, distance: 252.0
click at [988, 224] on h1 "Плитка шоколаду Віночок" at bounding box center [912, 222] width 460 height 25
copy h1 "Плитка шоколаду Віночок"
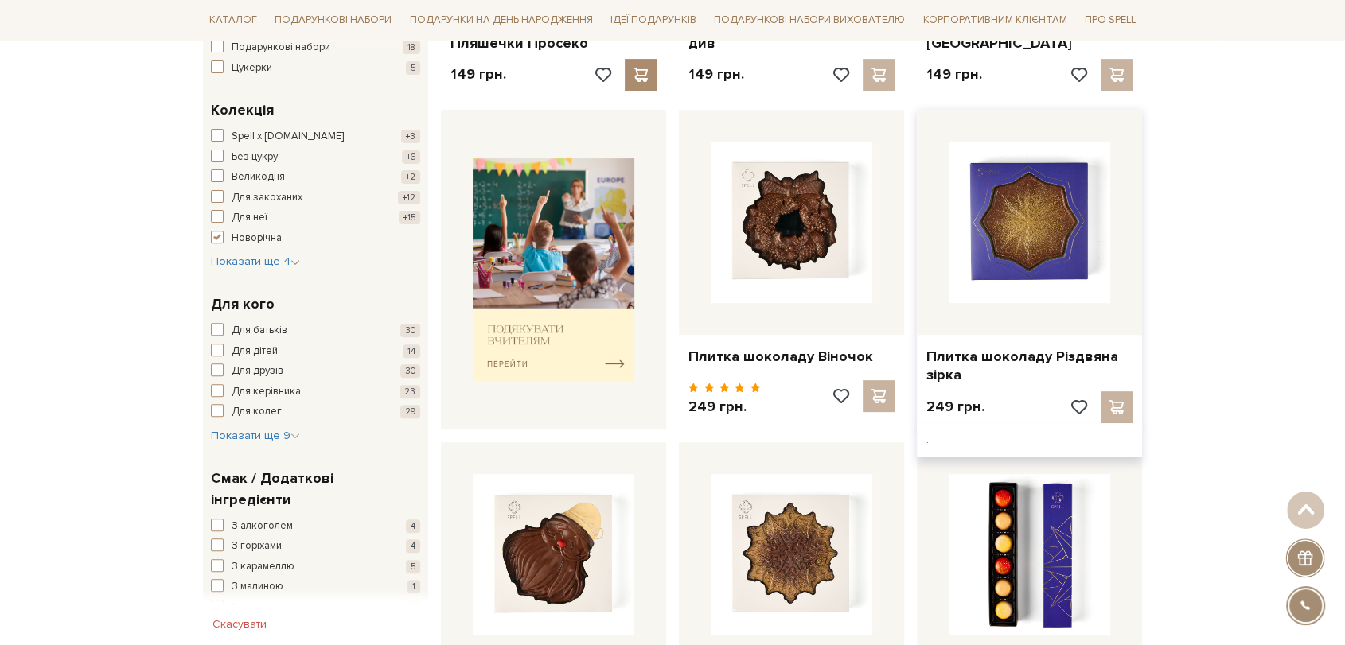
click at [1076, 199] on img at bounding box center [1030, 223] width 162 height 162
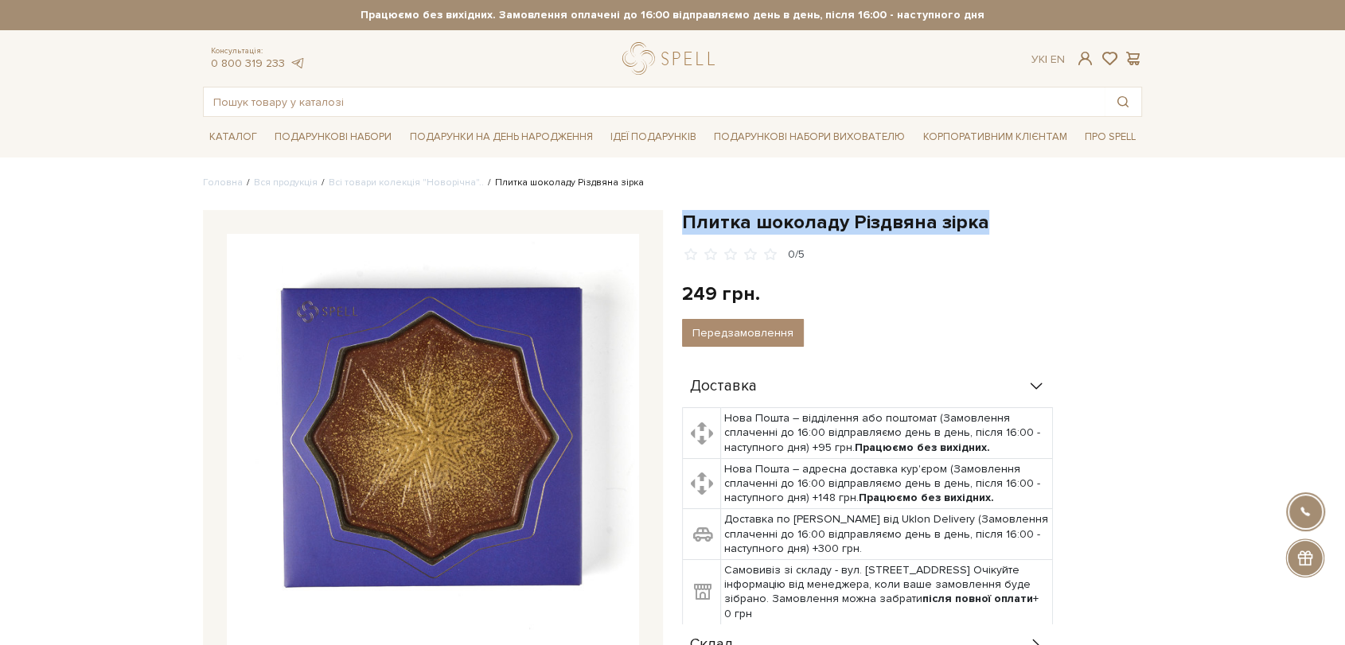
drag, startPoint x: 686, startPoint y: 214, endPoint x: 1013, endPoint y: 220, distance: 327.2
click at [1013, 220] on h1 "Плитка шоколаду Різдвяна зірка" at bounding box center [912, 222] width 460 height 25
copy h1 "Плитка шоколаду Різдвяна зірка"
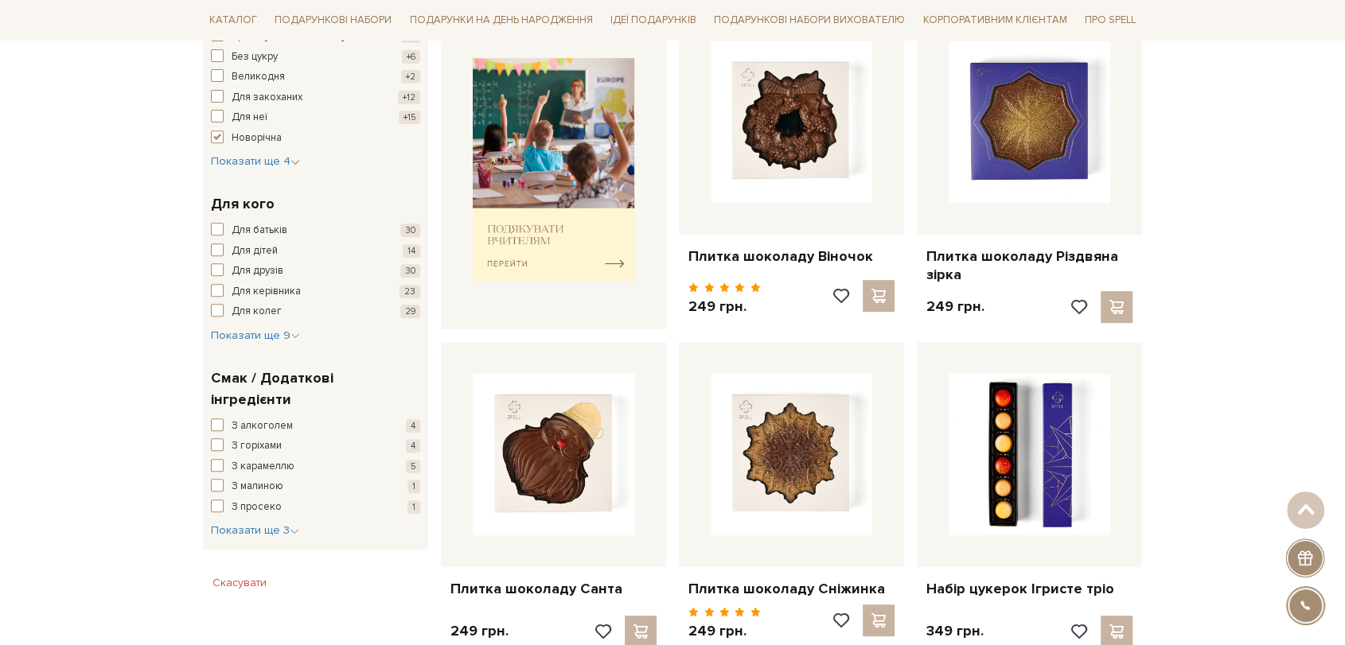
scroll to position [704, 0]
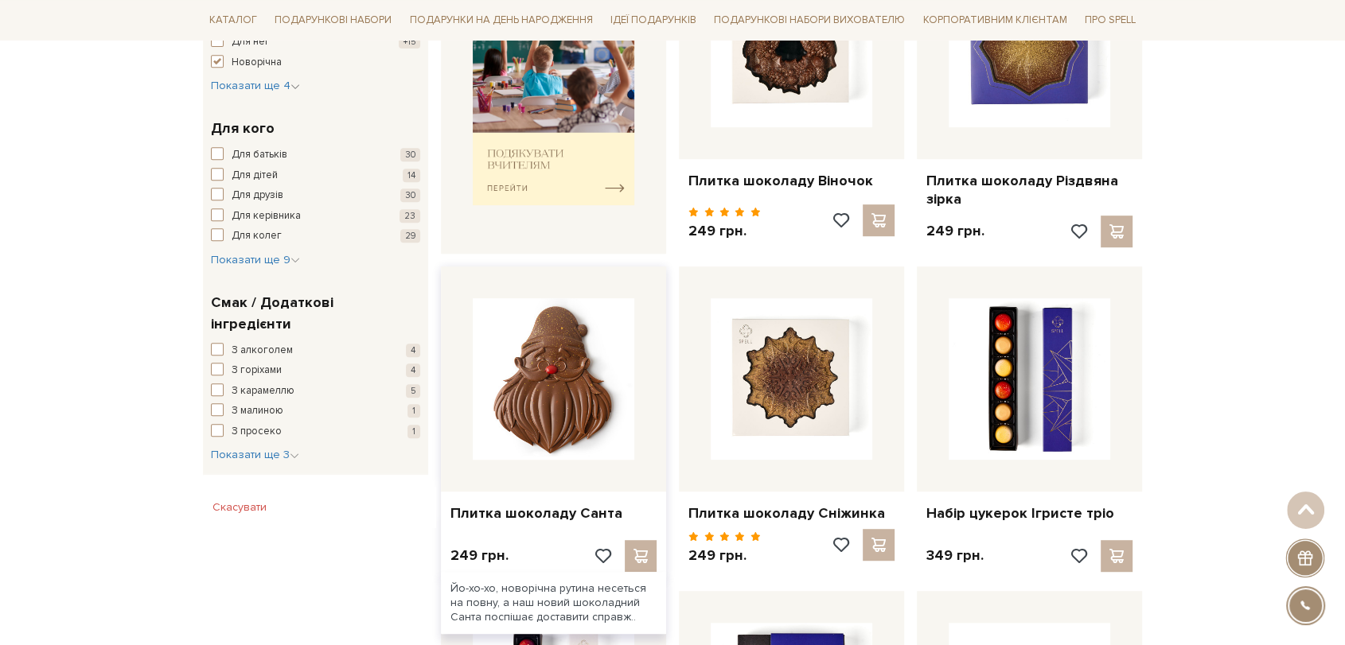
click at [524, 377] on img at bounding box center [554, 379] width 162 height 162
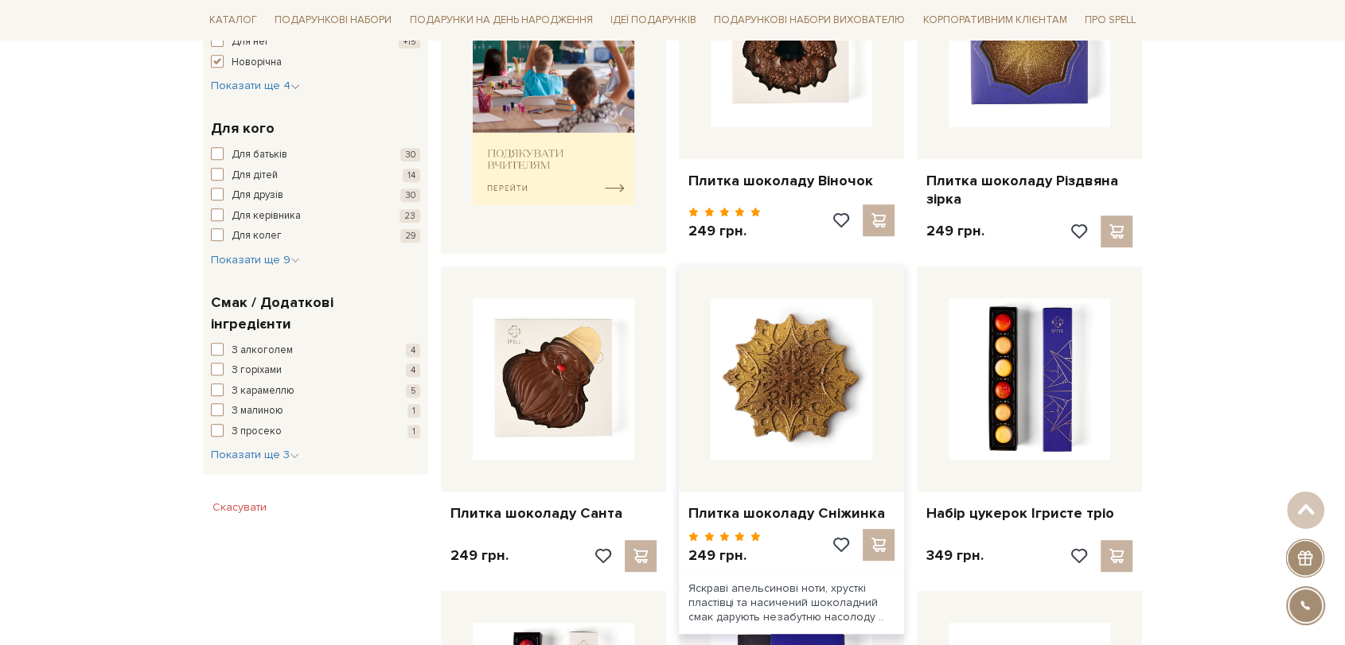
click at [786, 365] on img at bounding box center [792, 379] width 162 height 162
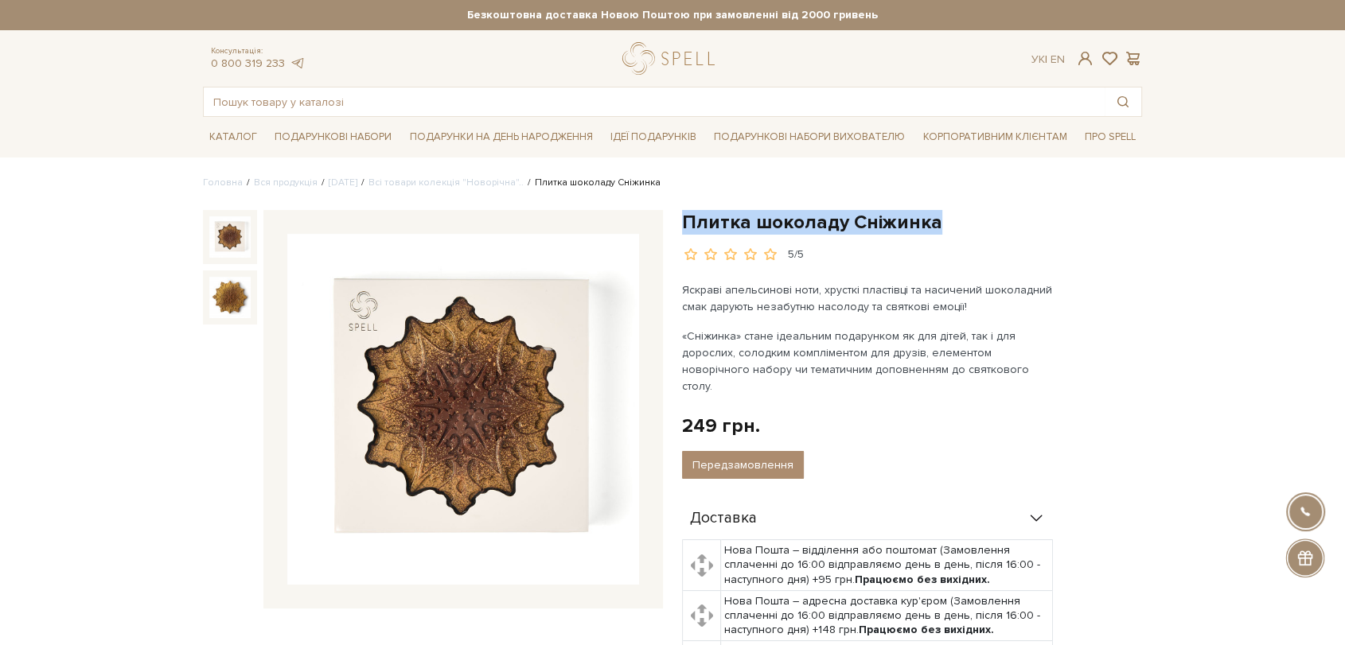
drag, startPoint x: 684, startPoint y: 218, endPoint x: 938, endPoint y: 228, distance: 254.1
click at [938, 228] on h1 "Плитка шоколаду Сніжинка" at bounding box center [912, 222] width 460 height 25
copy h1 "Плитка шоколаду Сніжинка"
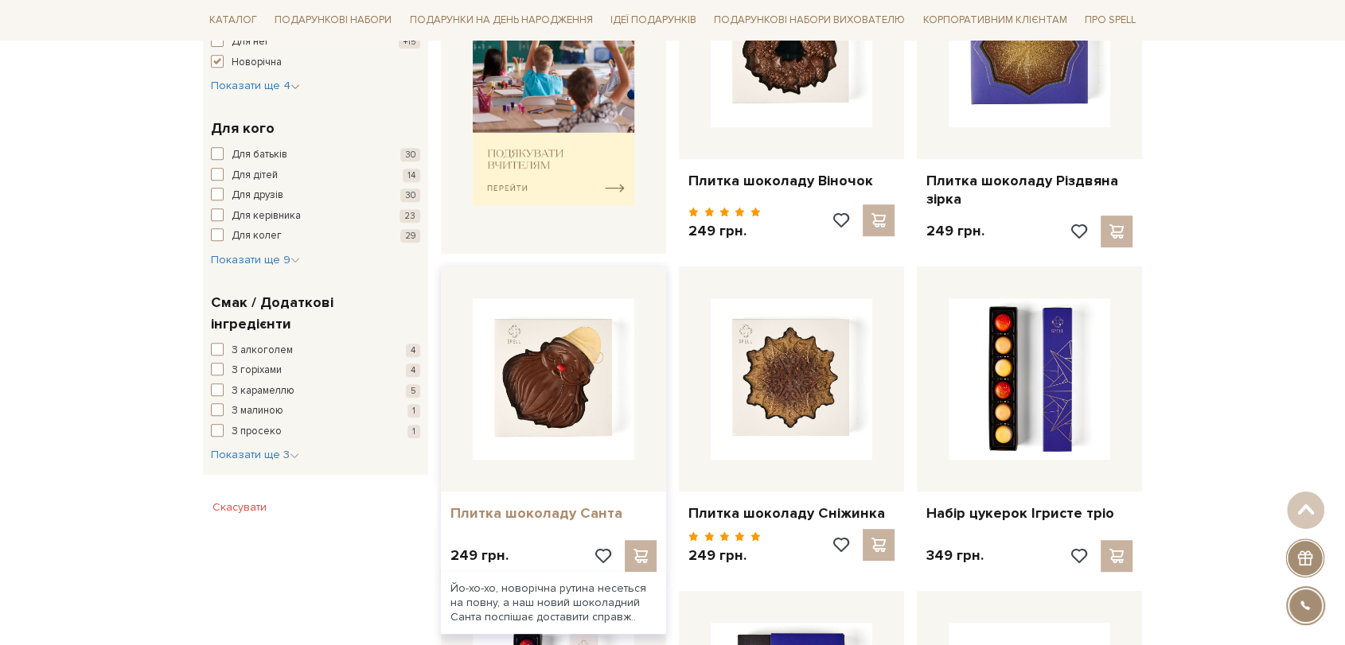
drag, startPoint x: 446, startPoint y: 514, endPoint x: 622, endPoint y: 514, distance: 176.7
click at [622, 514] on div "Плитка шоколаду Санта" at bounding box center [553, 510] width 225 height 37
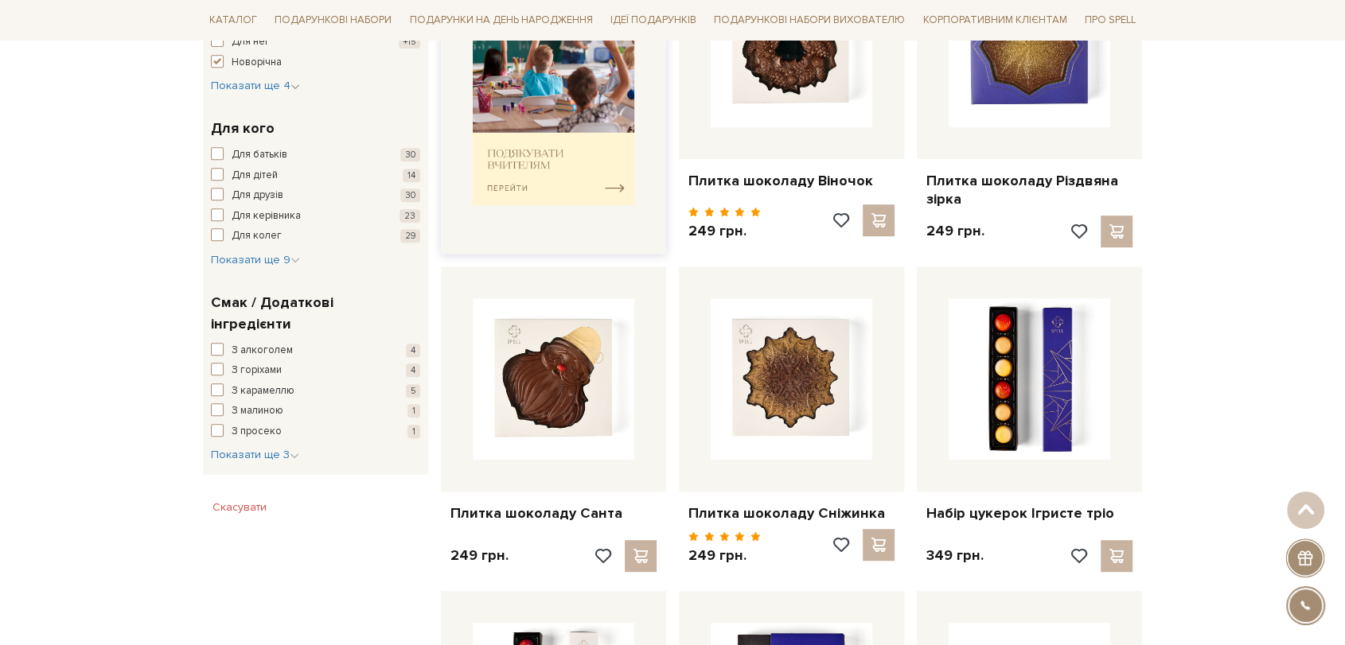
copy link "Плитка шоколаду Санта"
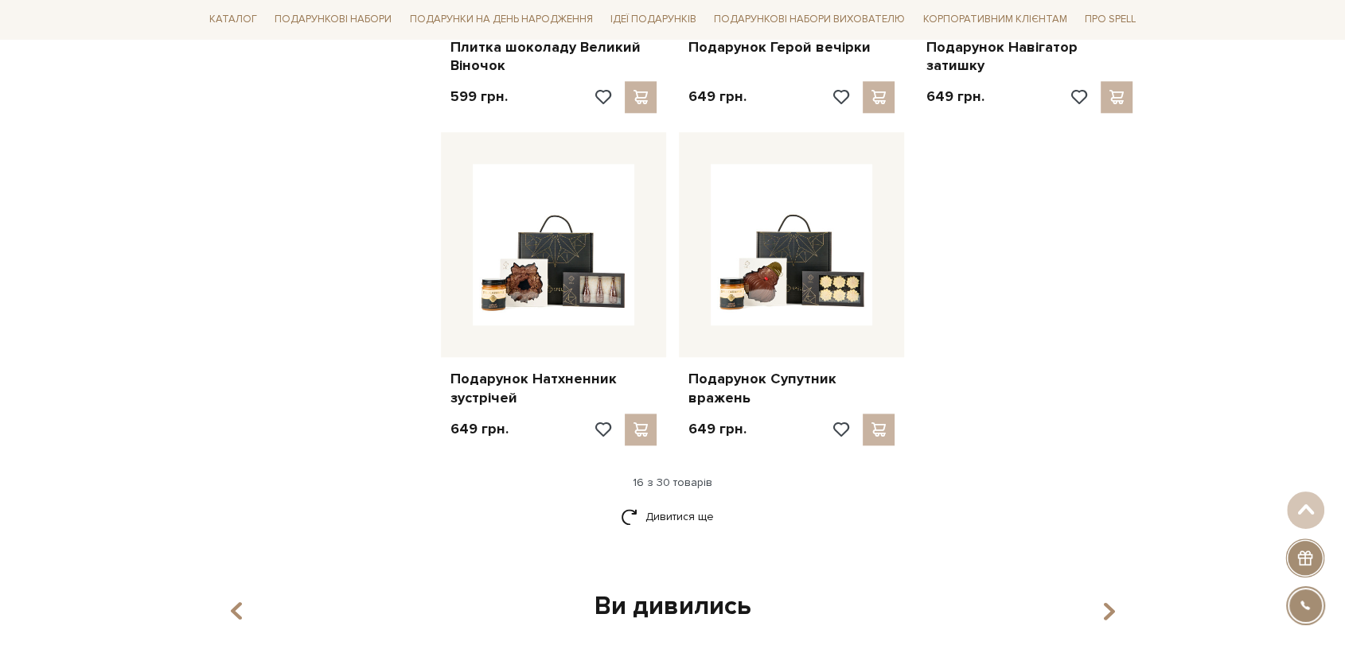
scroll to position [1854, 0]
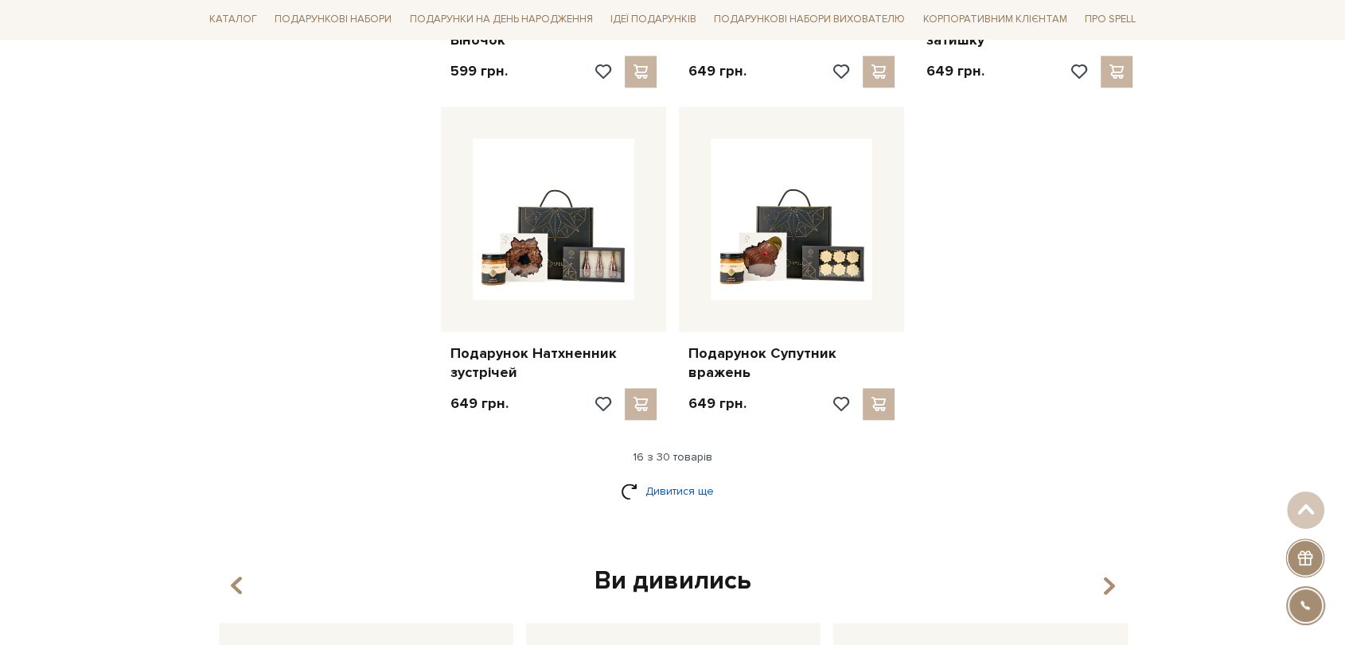
click at [664, 483] on link "Дивитися ще" at bounding box center [672, 492] width 103 height 28
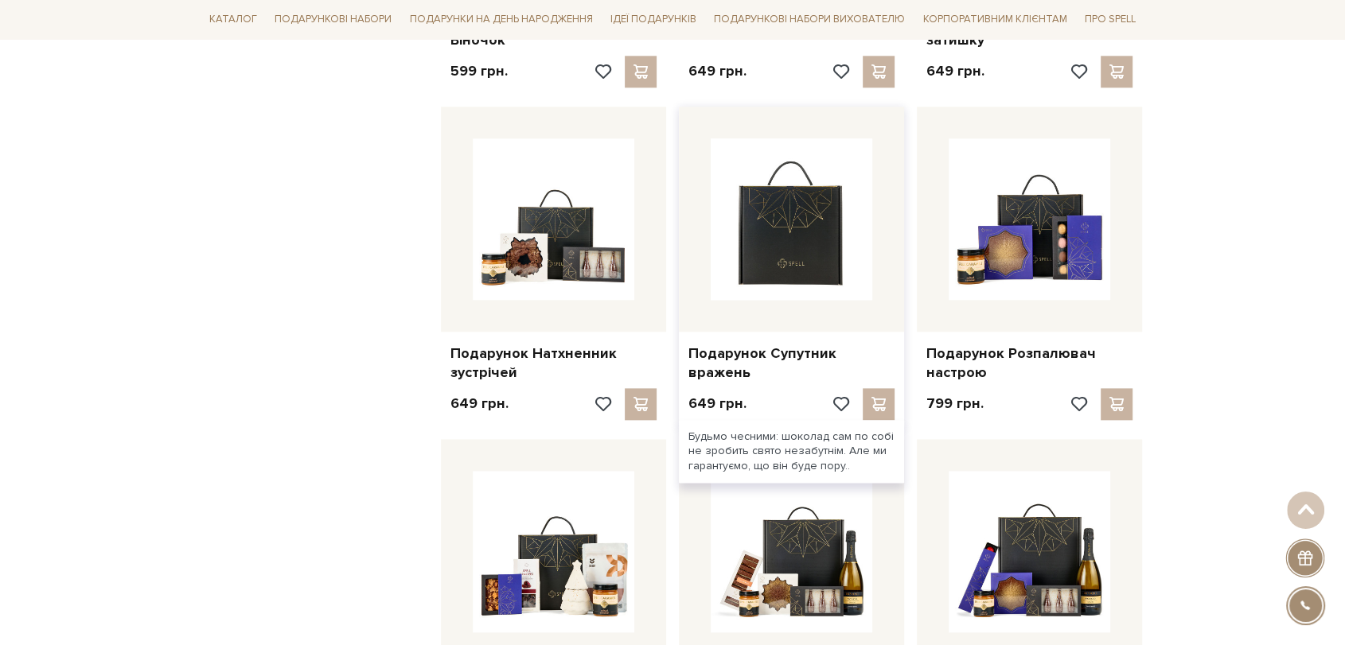
click at [840, 246] on img at bounding box center [792, 219] width 162 height 162
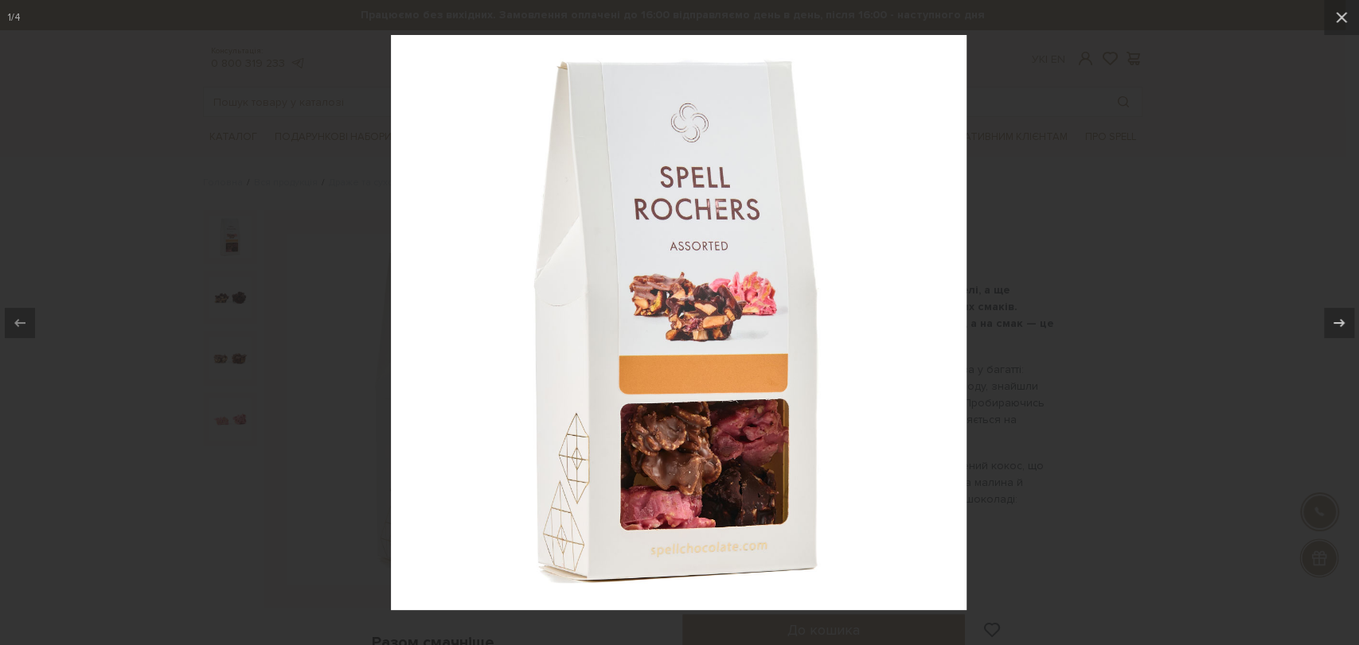
click at [1054, 268] on div at bounding box center [679, 322] width 1359 height 645
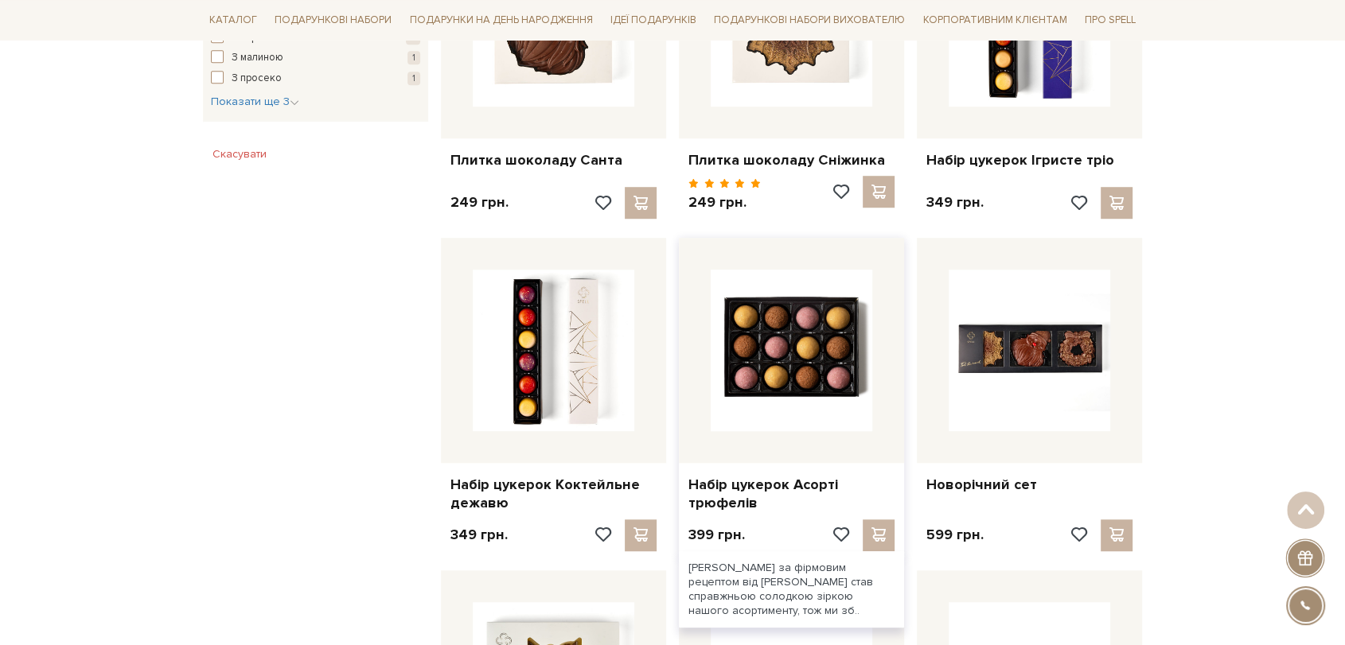
click at [804, 336] on img at bounding box center [792, 351] width 162 height 162
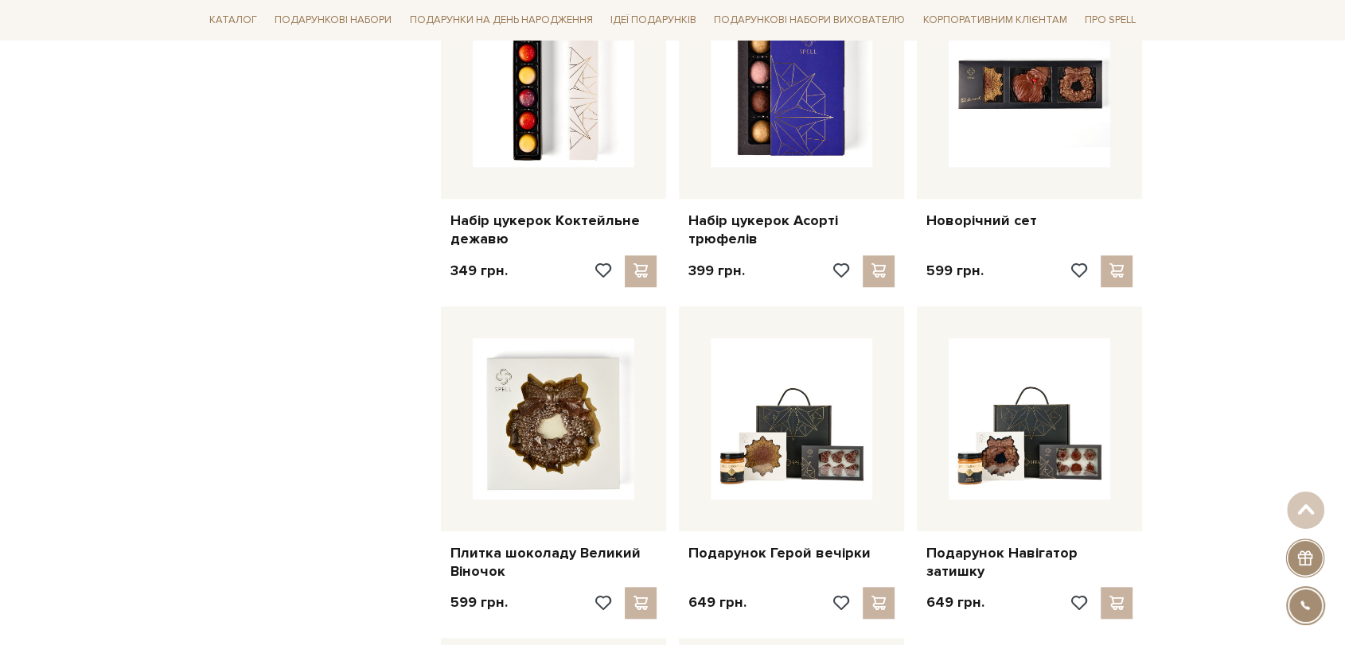
scroll to position [1057, 0]
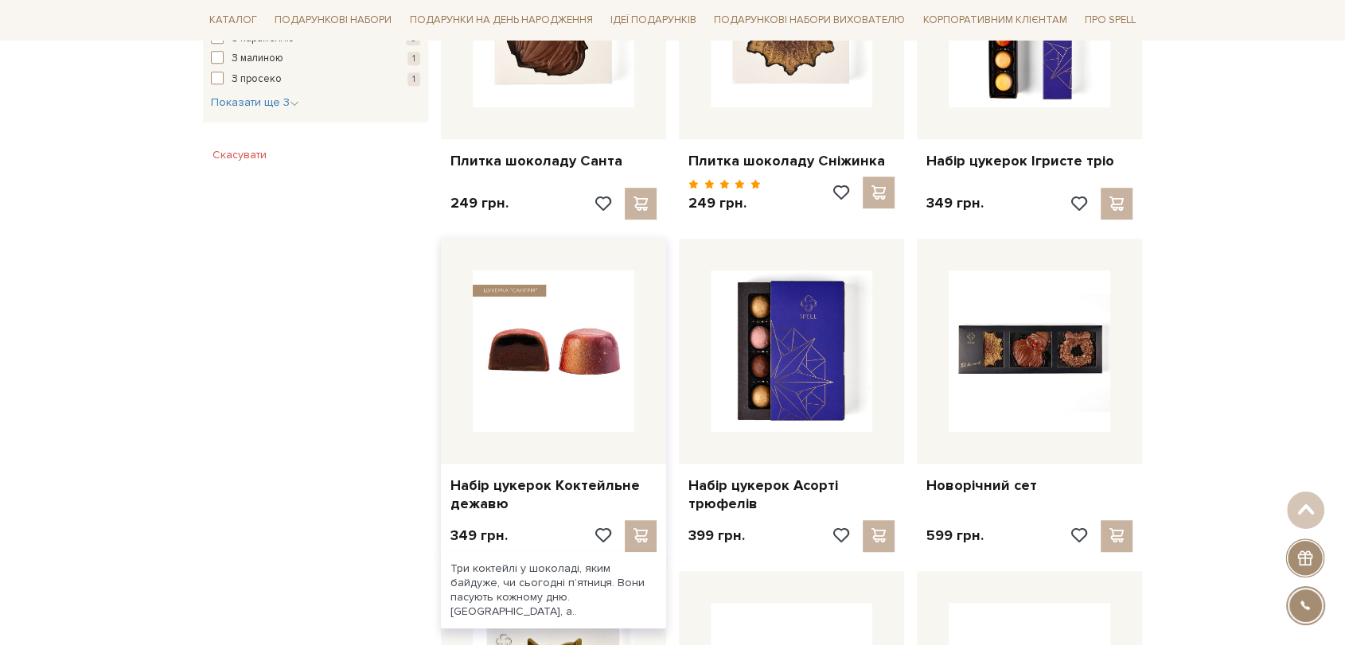
click at [492, 361] on img at bounding box center [554, 352] width 162 height 162
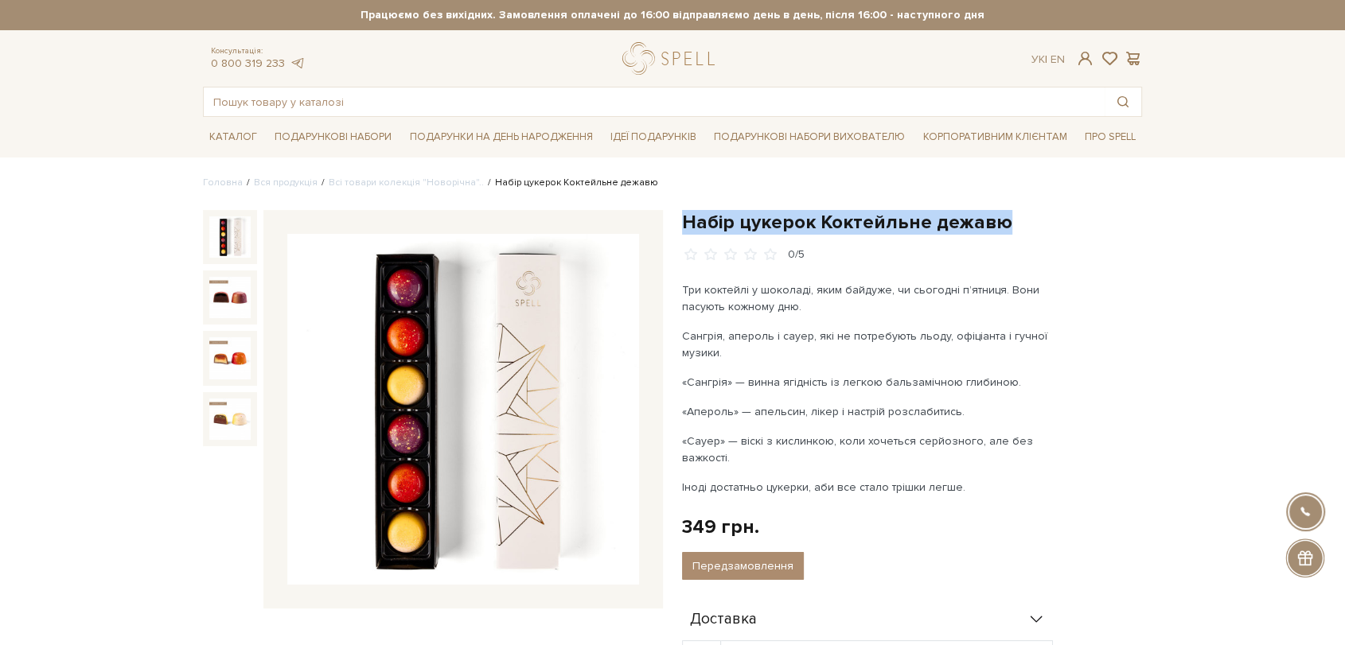
drag, startPoint x: 687, startPoint y: 220, endPoint x: 1044, endPoint y: 211, distance: 357.5
click at [1045, 211] on h1 "Набір цукерок Коктейльне дежавю" at bounding box center [912, 222] width 460 height 25
copy h1 "Набір цукерок Коктейльне дежавю"
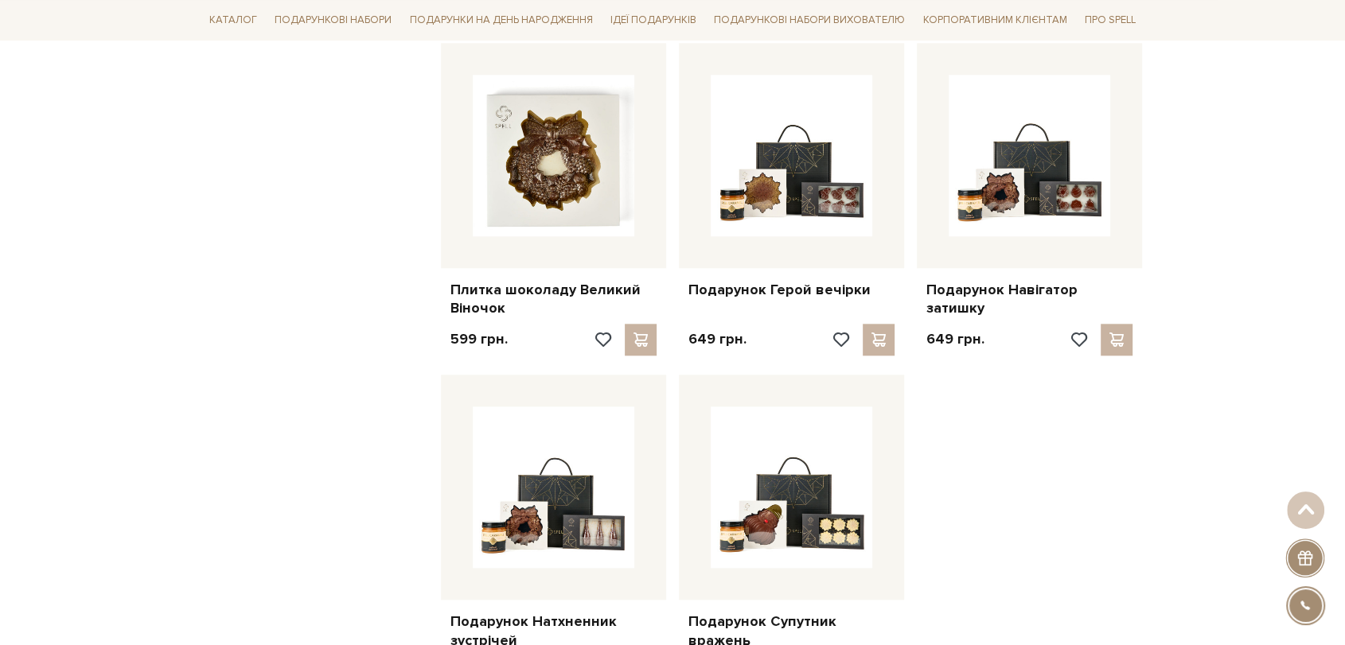
scroll to position [1793, 0]
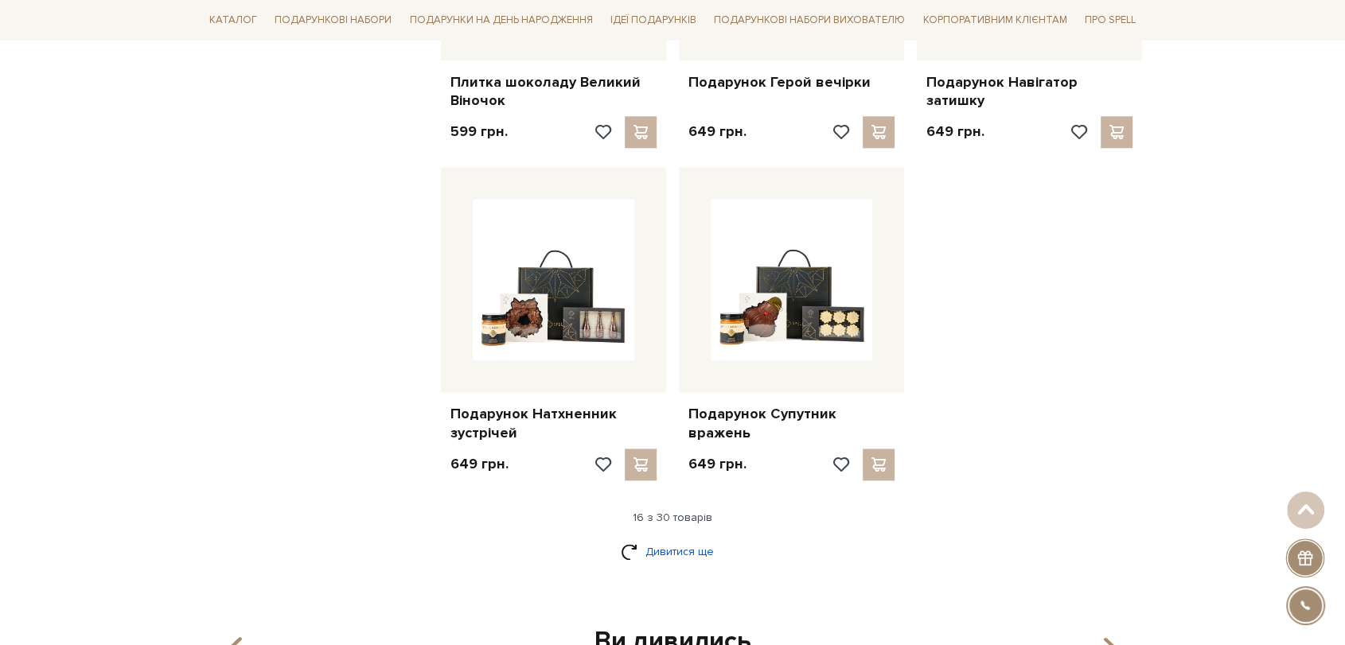
click at [689, 553] on link "Дивитися ще" at bounding box center [672, 552] width 103 height 28
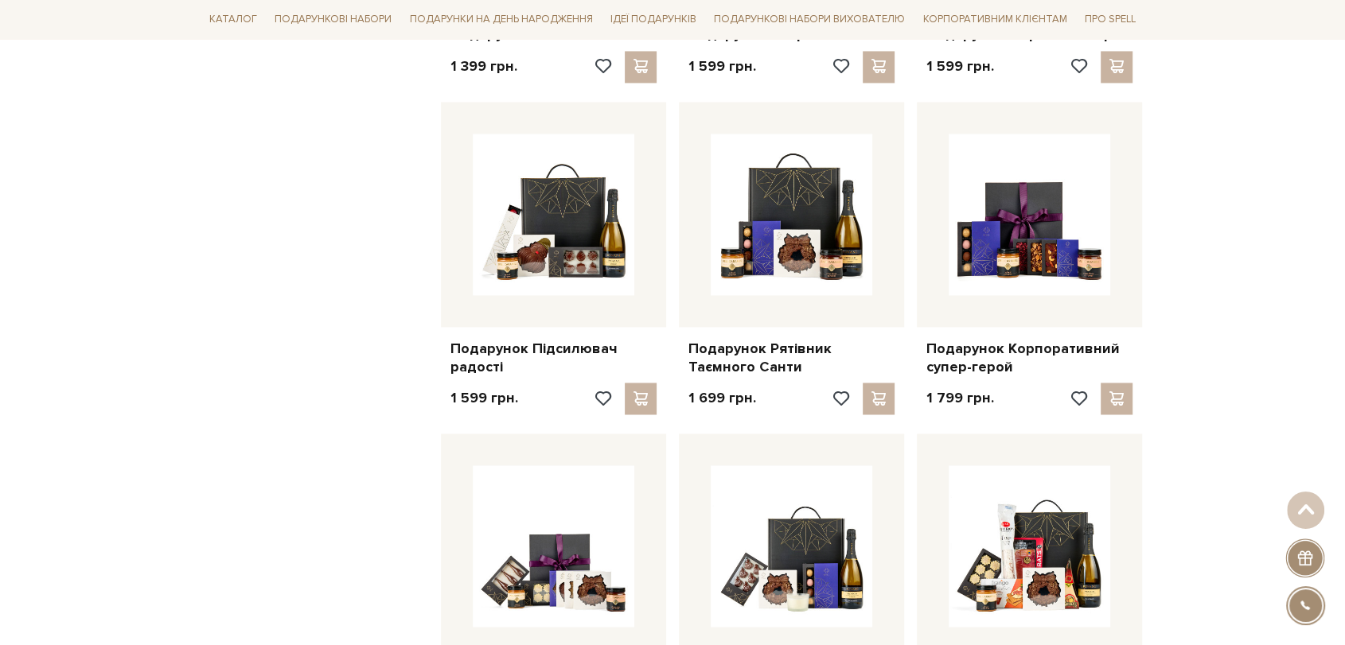
scroll to position [2501, 0]
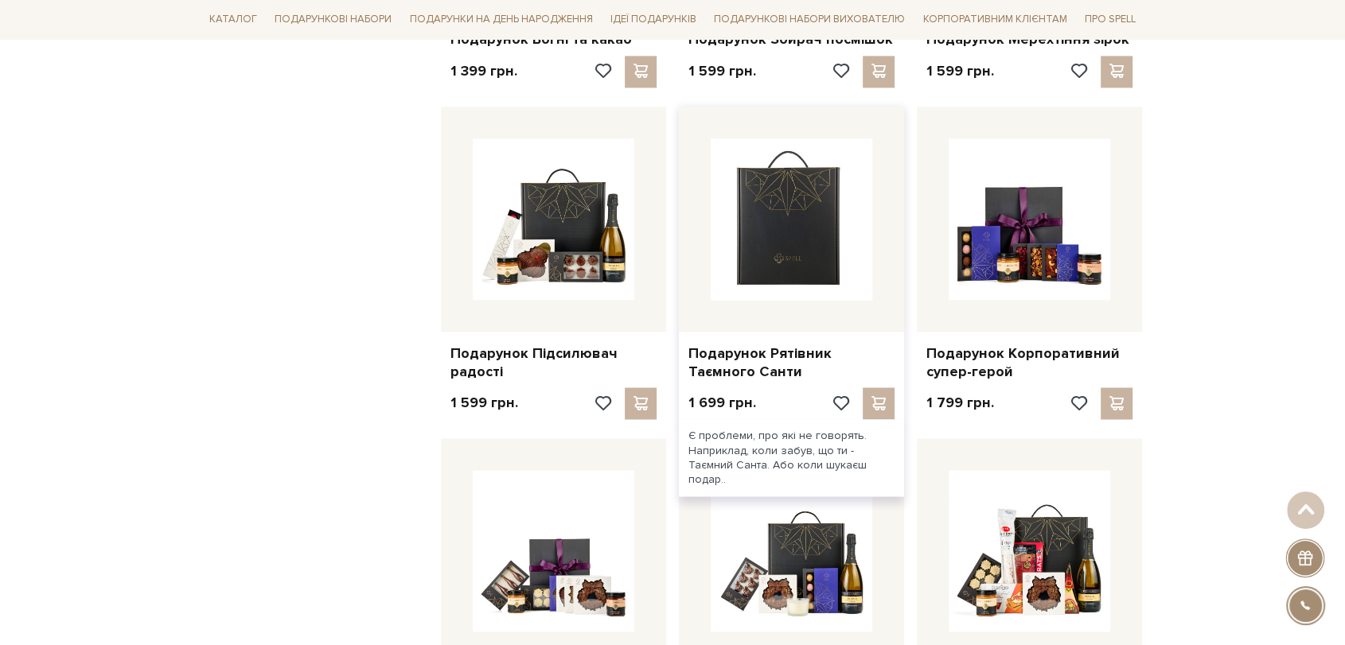
click at [798, 209] on img at bounding box center [792, 219] width 162 height 162
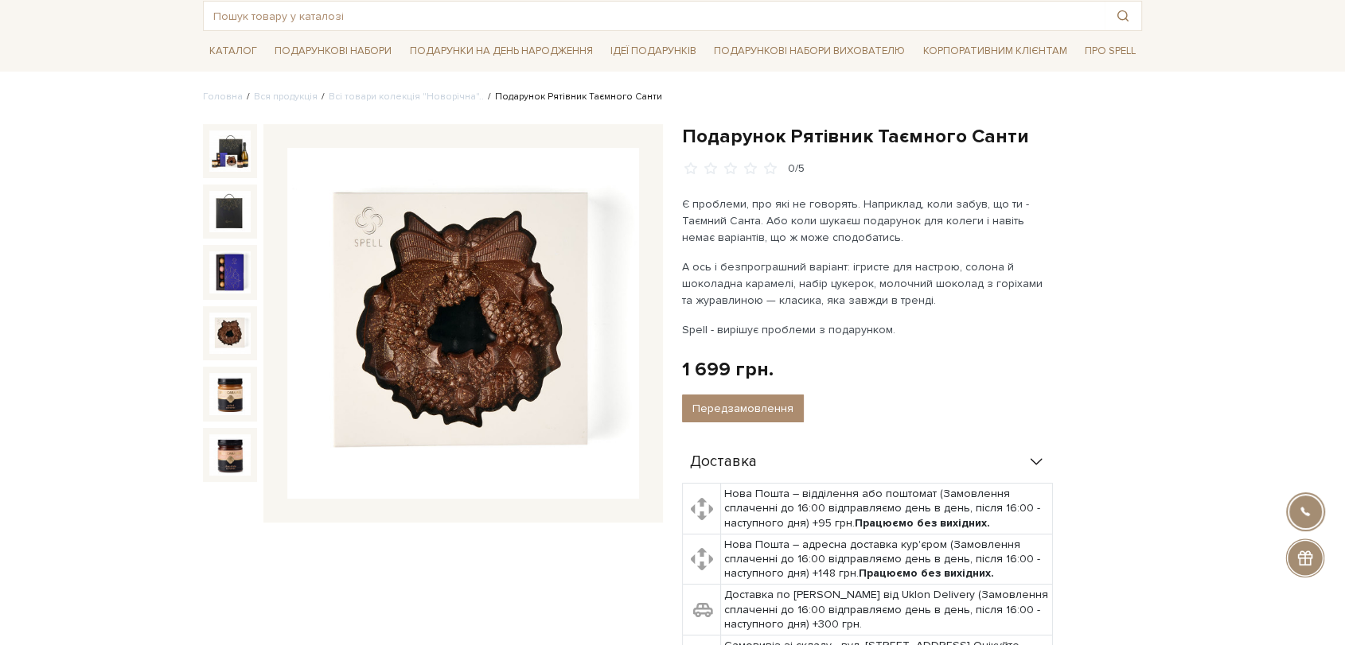
scroll to position [88, 0]
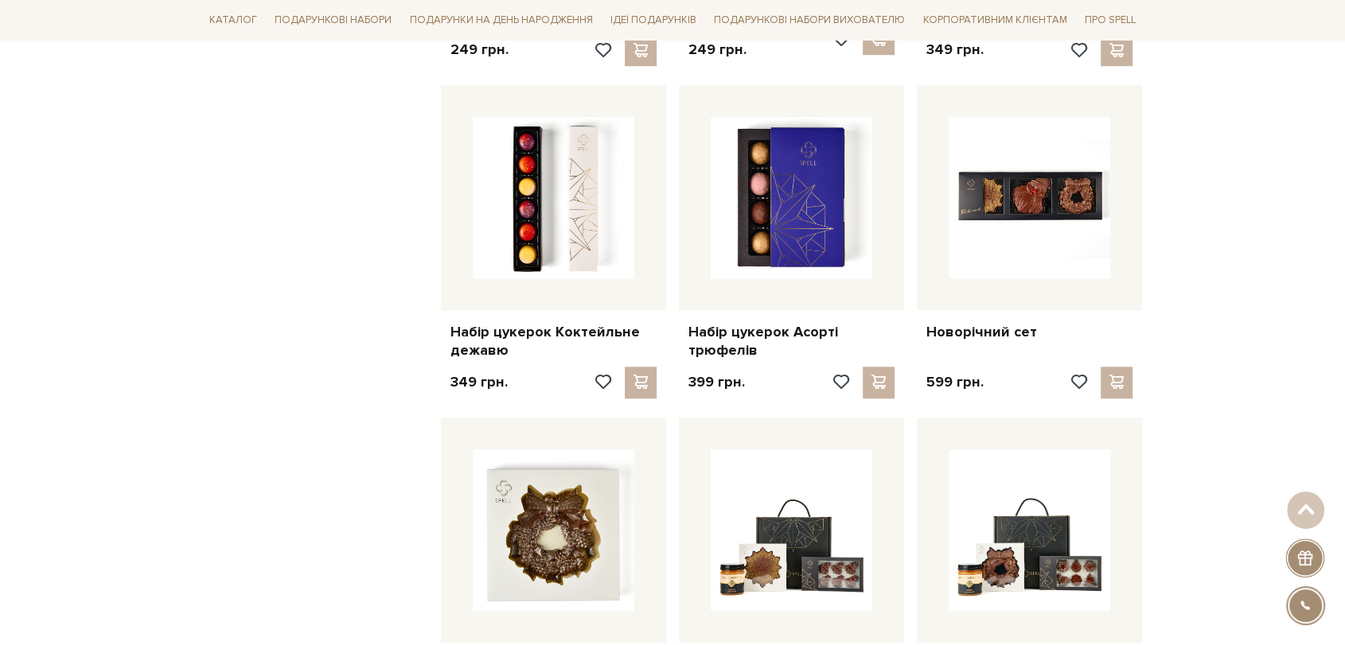
scroll to position [997, 0]
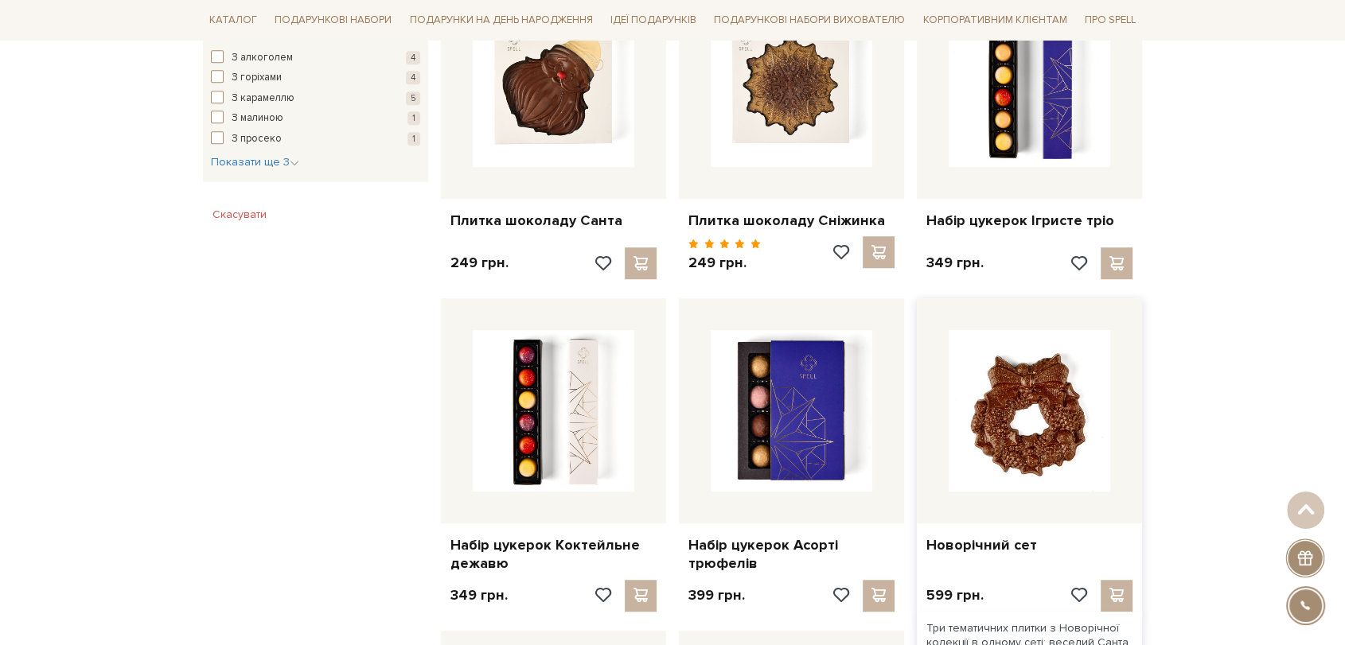
click at [1051, 402] on img at bounding box center [1030, 411] width 162 height 162
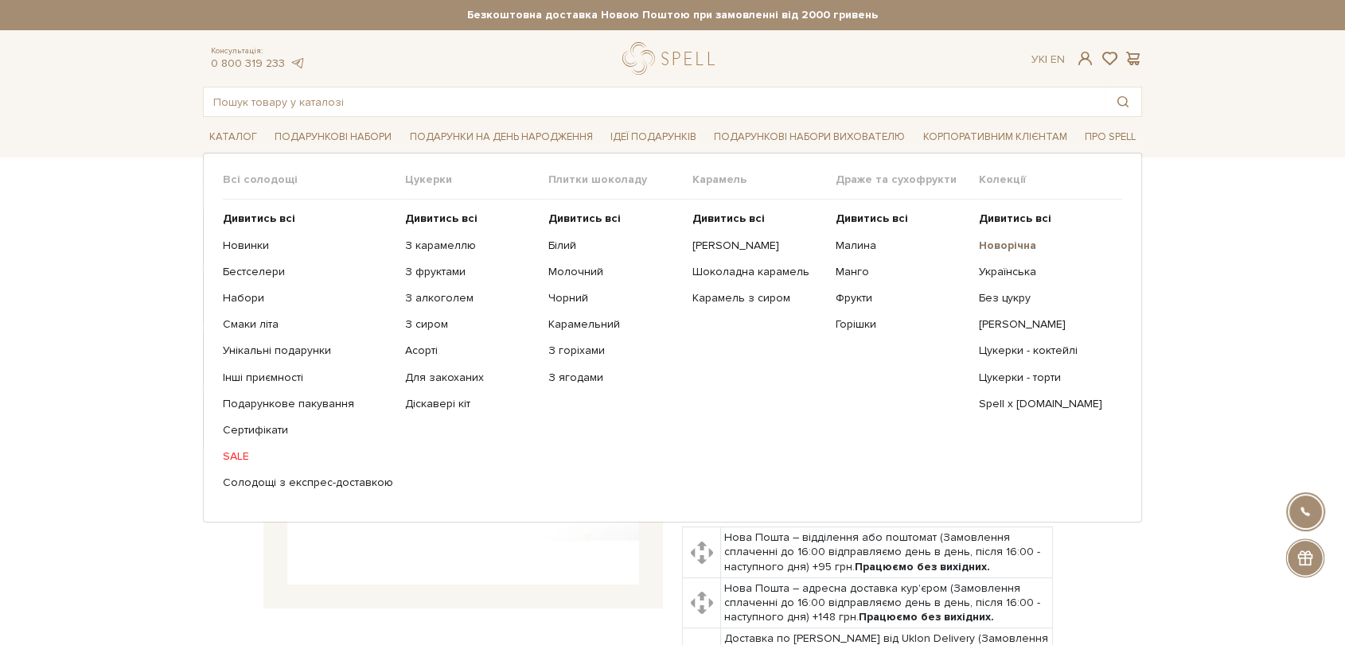
click at [995, 243] on b "Новорічна" at bounding box center [1007, 246] width 57 height 14
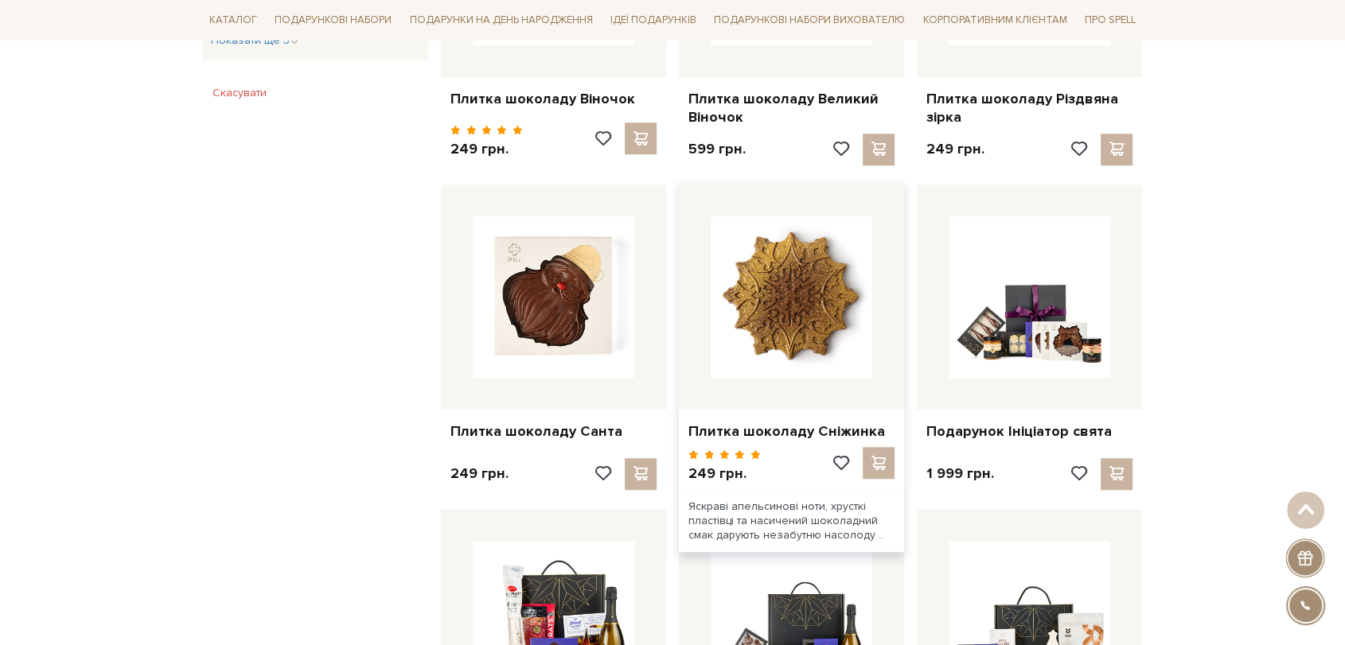
scroll to position [1149, 0]
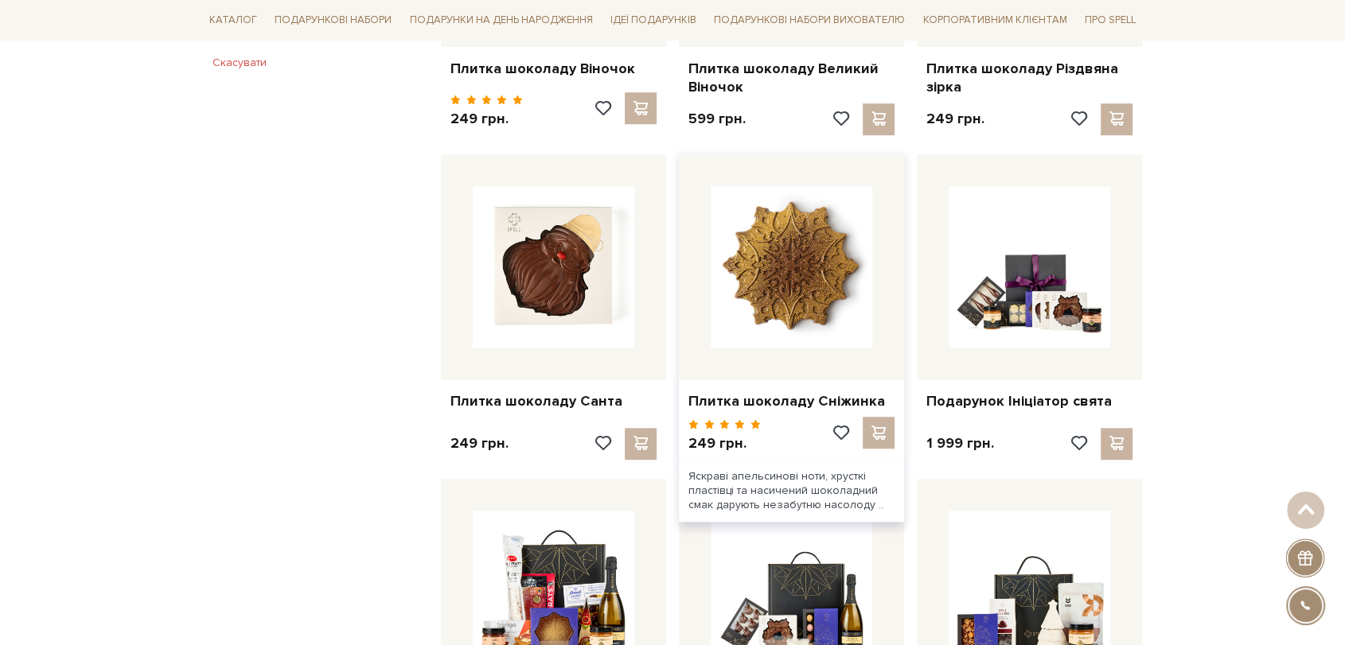
click at [788, 257] on img at bounding box center [792, 267] width 162 height 162
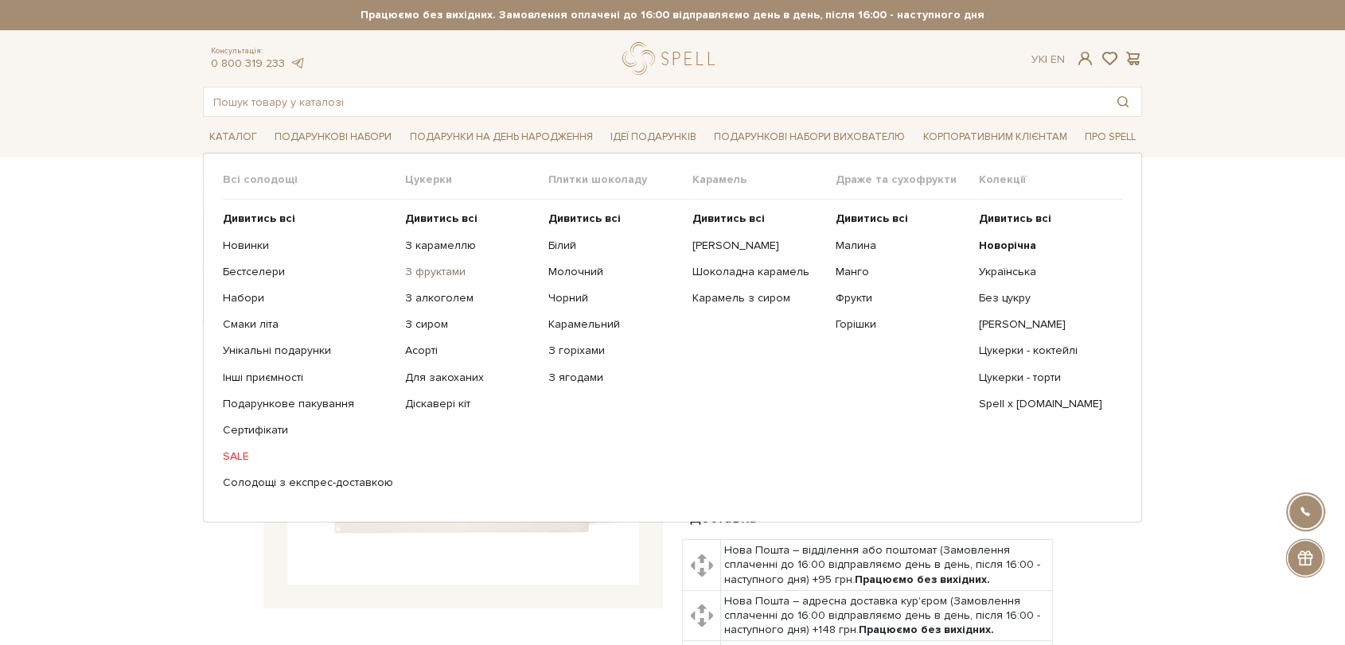
click at [422, 274] on link "З фруктами" at bounding box center [470, 272] width 131 height 14
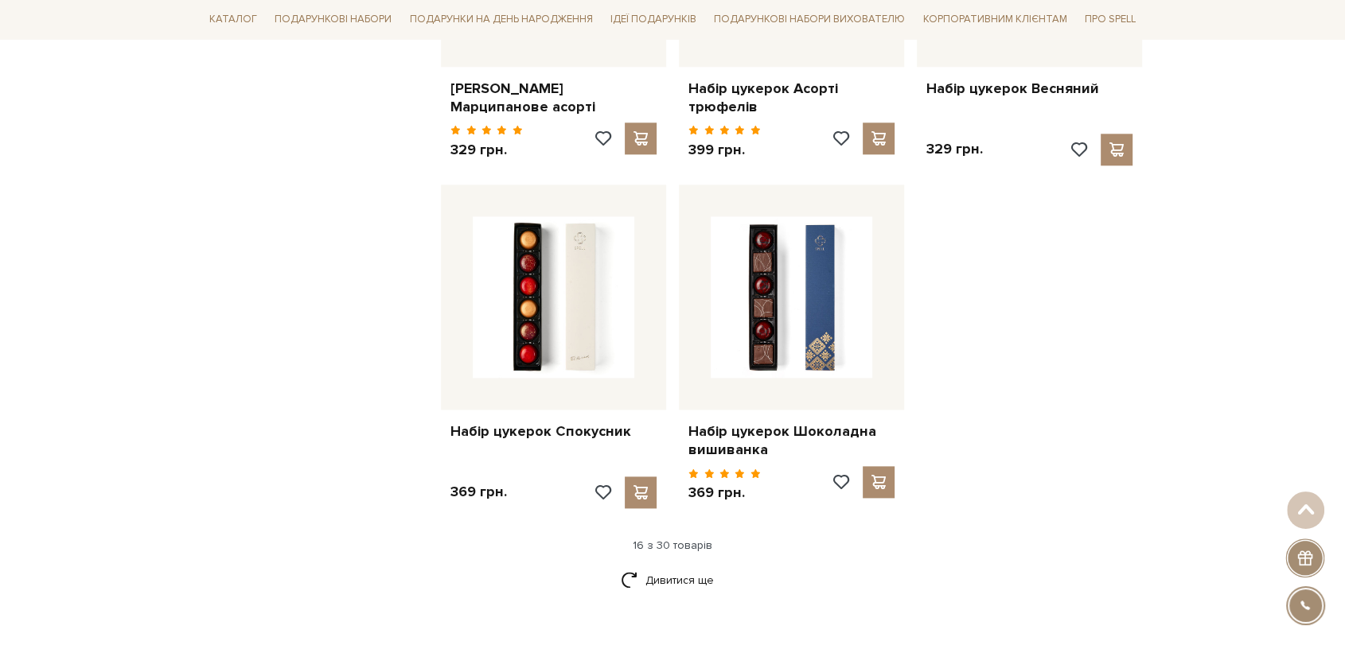
scroll to position [1945, 0]
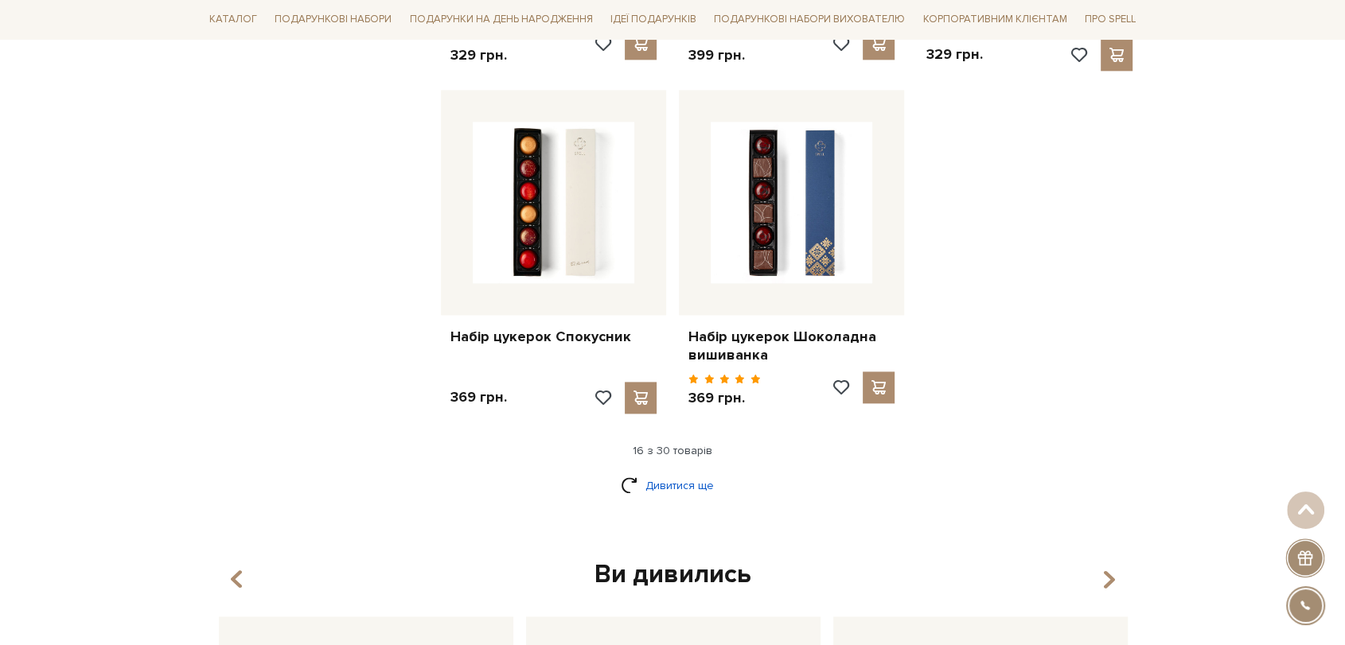
click at [669, 472] on link "Дивитися ще" at bounding box center [672, 486] width 103 height 28
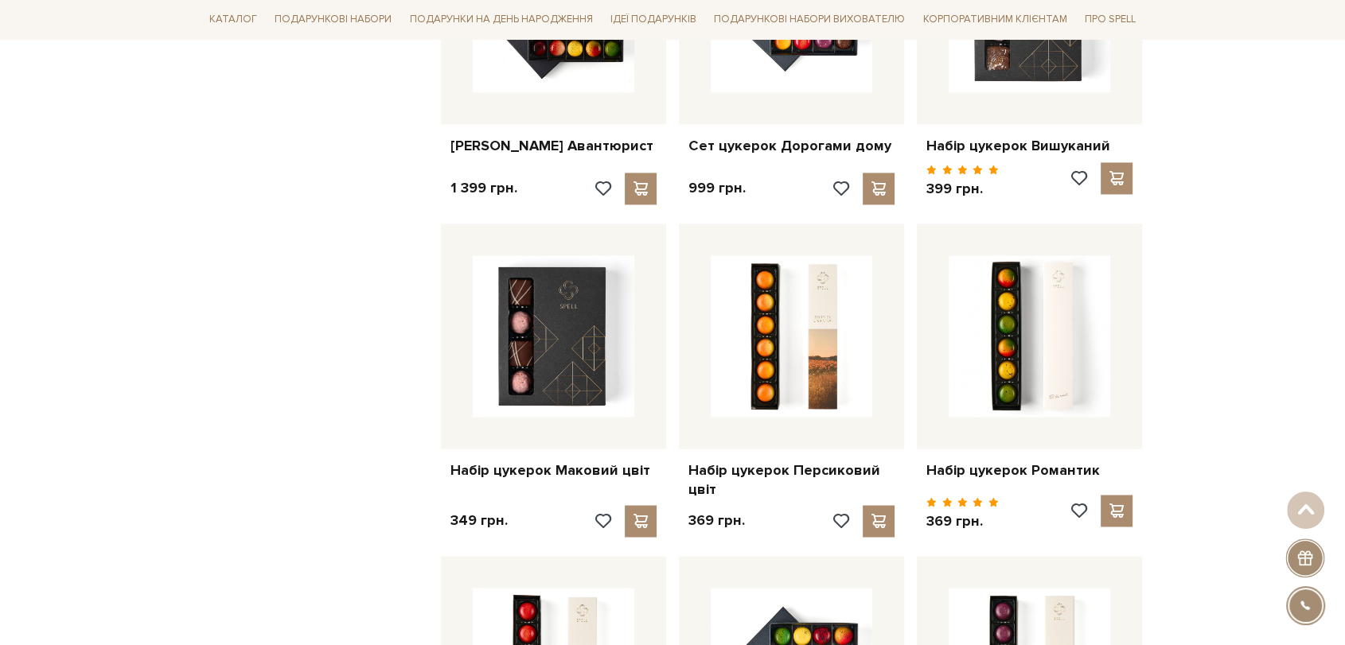
scroll to position [2476, 0]
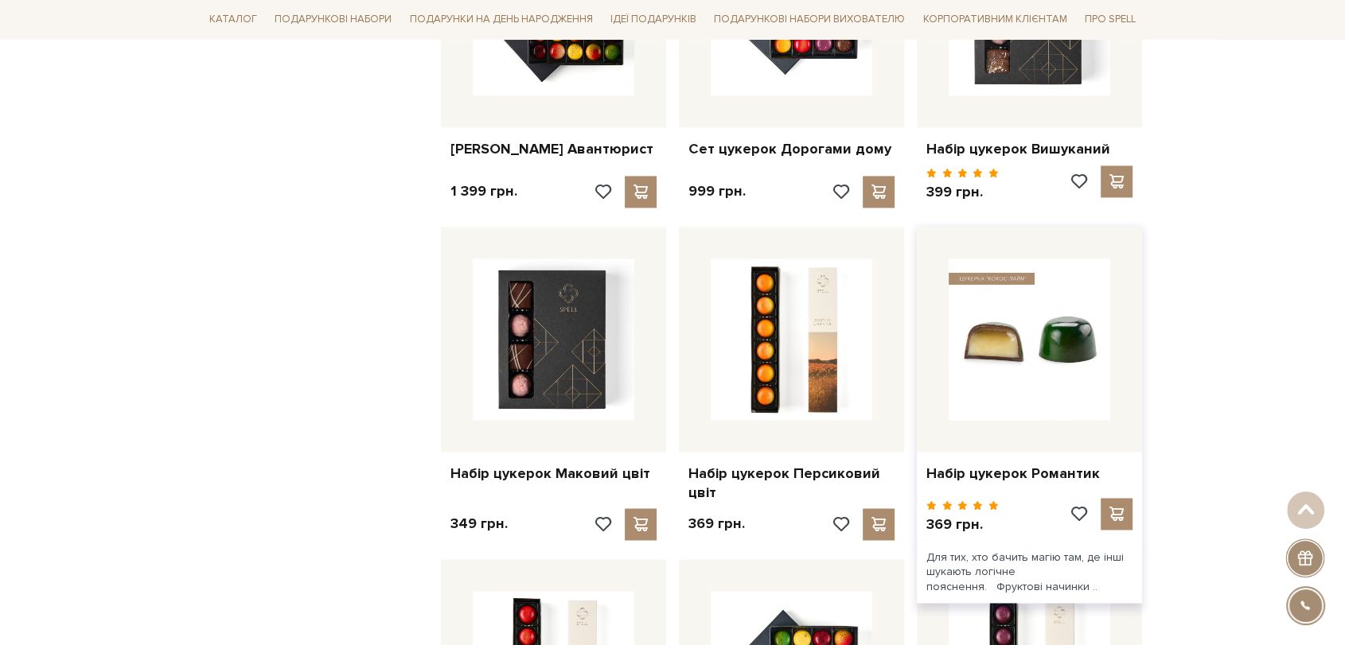
click at [1071, 305] on img at bounding box center [1030, 340] width 162 height 162
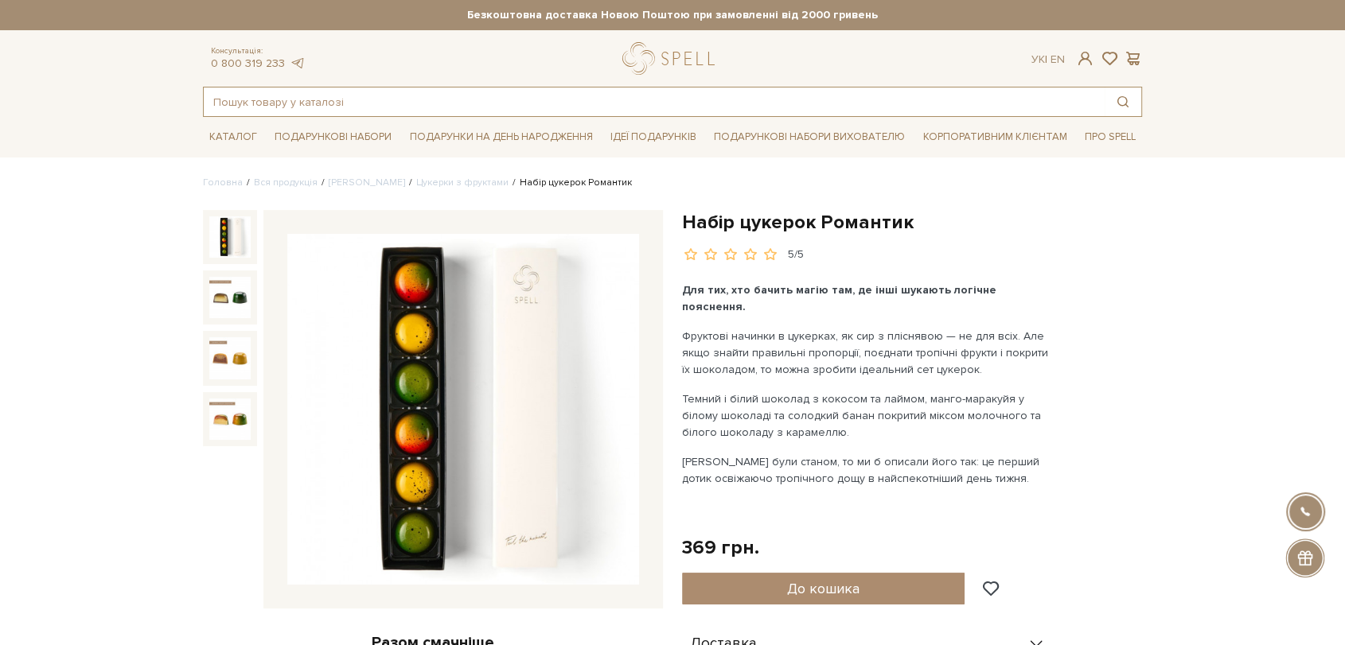
click at [325, 99] on input "text" at bounding box center [654, 102] width 901 height 29
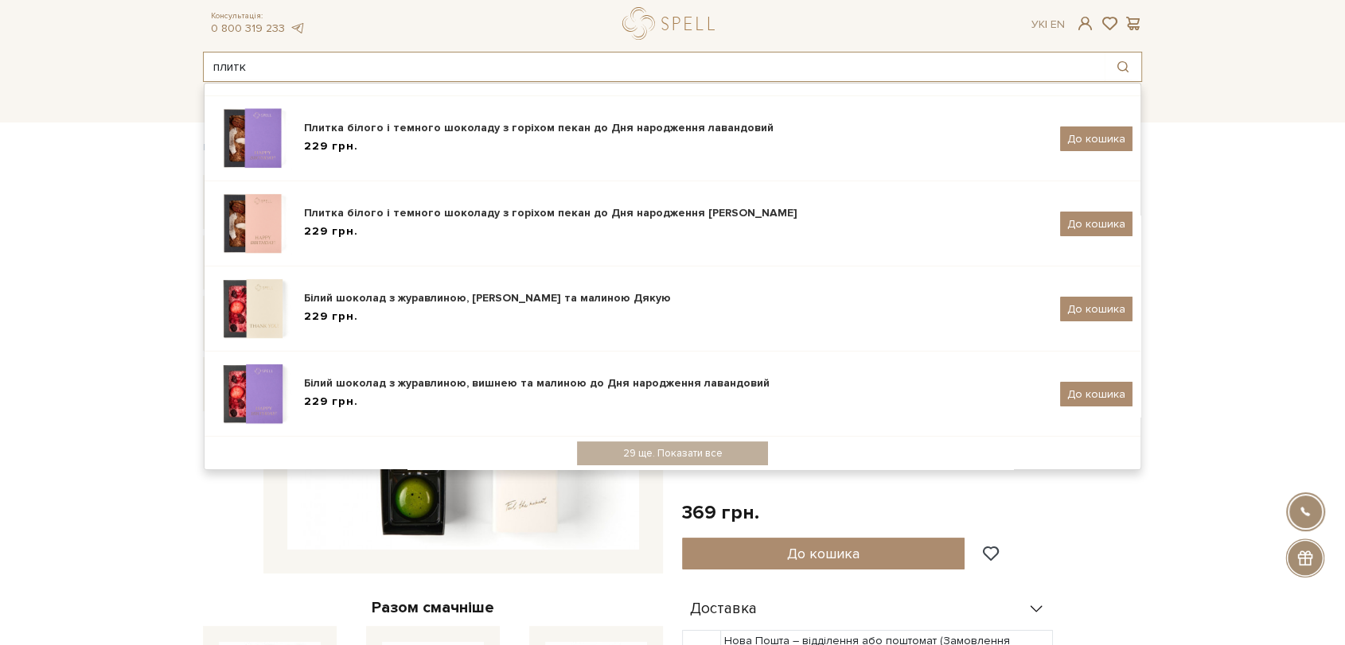
scroll to position [88, 0]
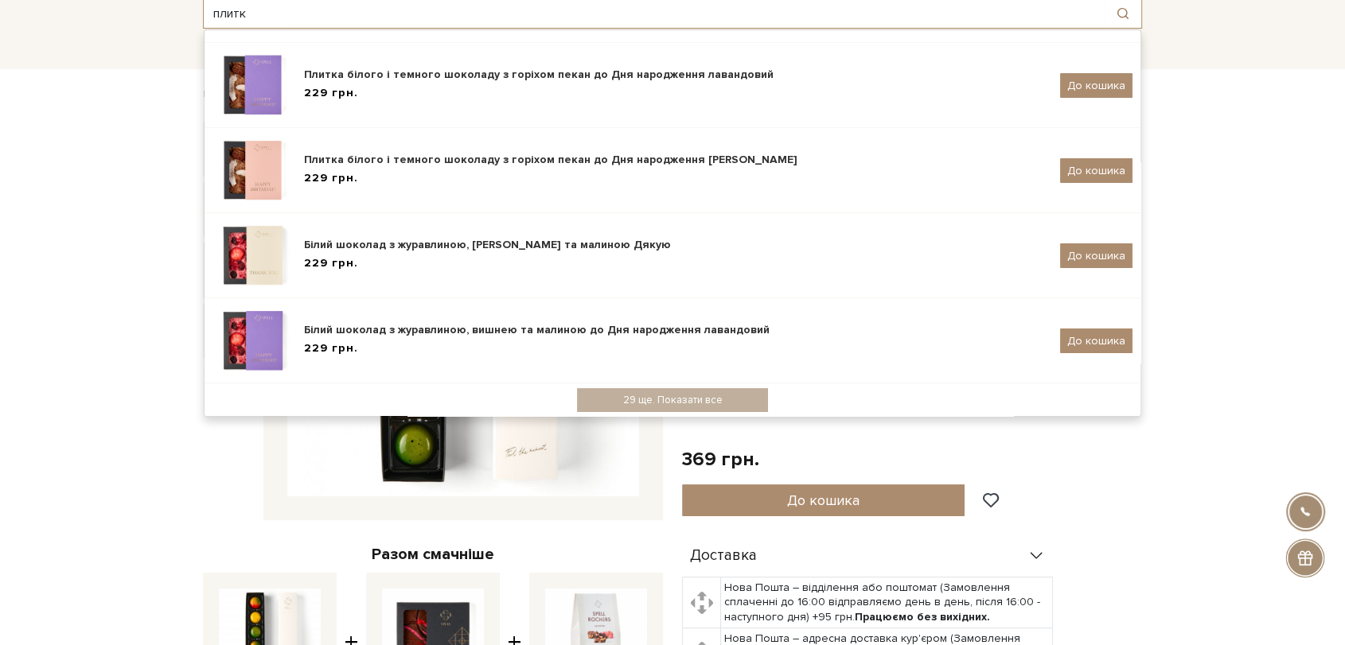
type input "плитк"
drag, startPoint x: 1222, startPoint y: 220, endPoint x: 700, endPoint y: 170, distance: 523.7
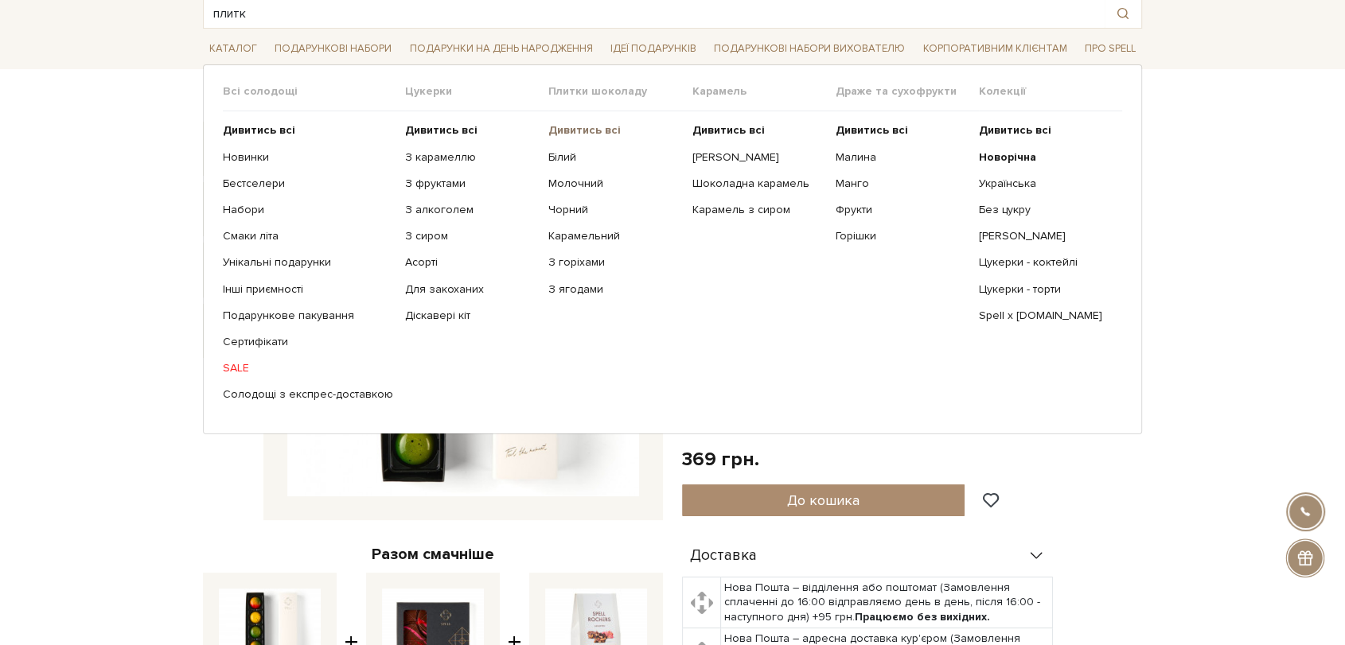
click at [568, 136] on link "Дивитись всі" at bounding box center [613, 130] width 131 height 14
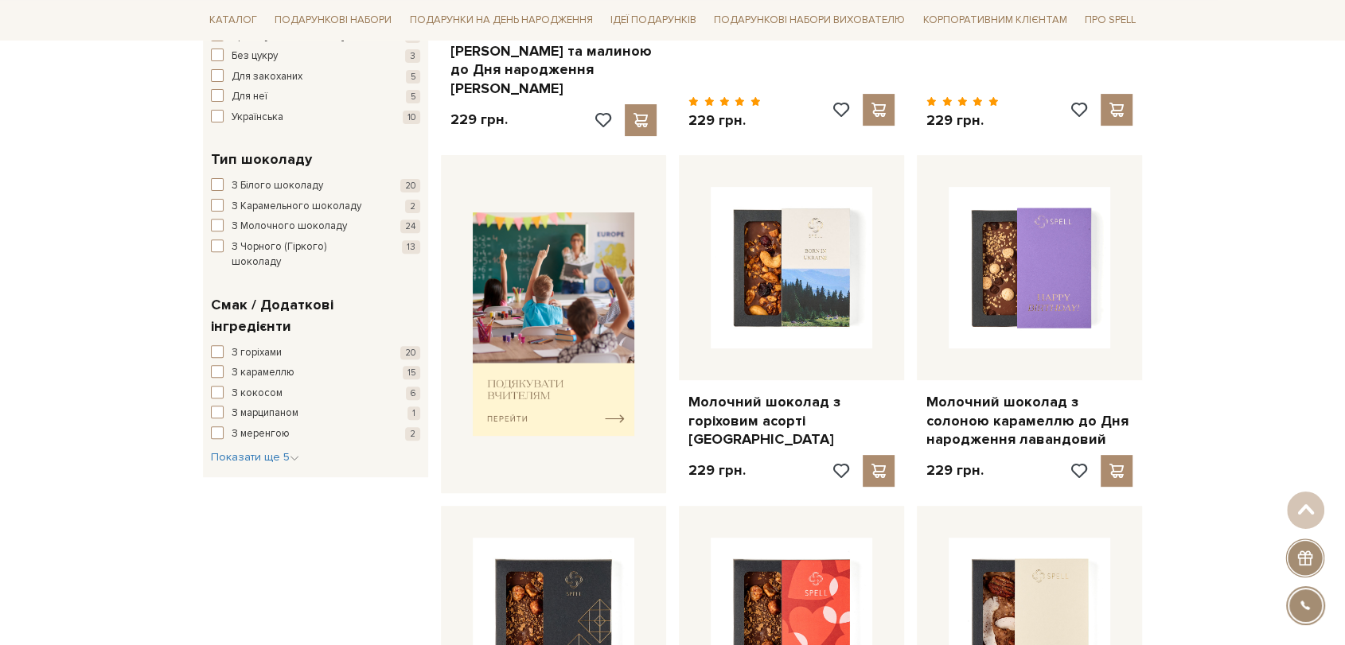
scroll to position [796, 0]
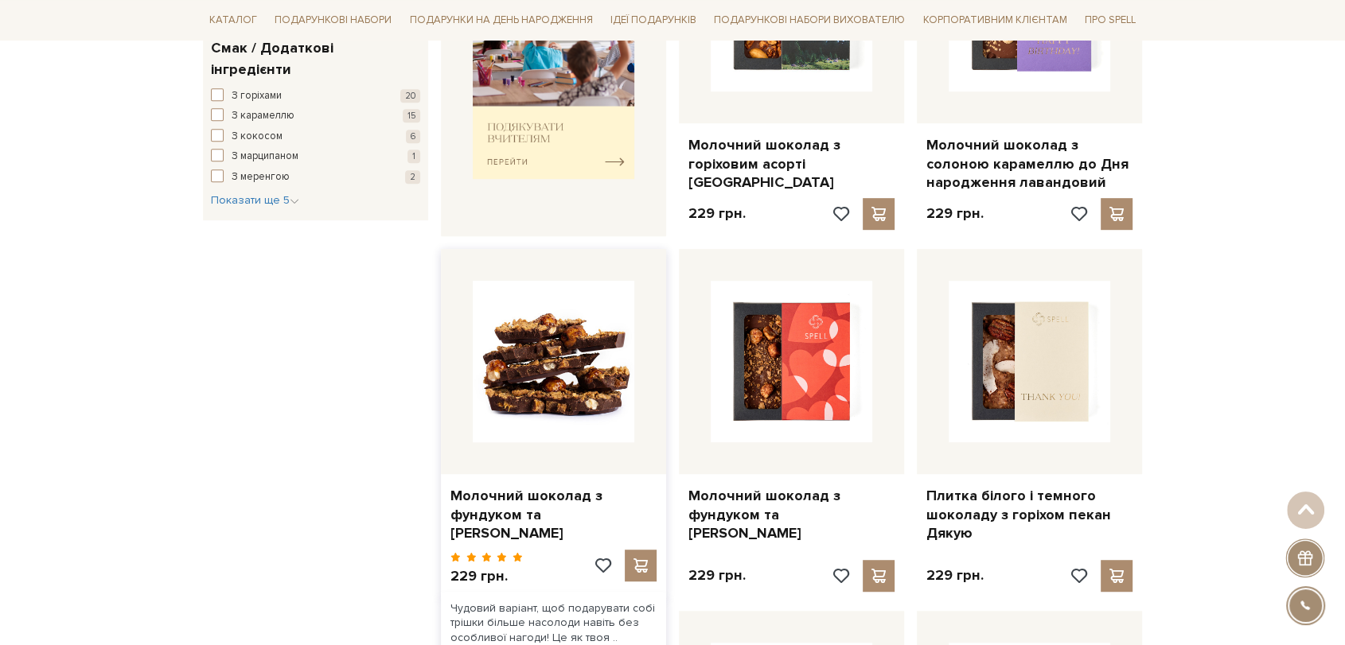
click at [553, 341] on img at bounding box center [554, 362] width 162 height 162
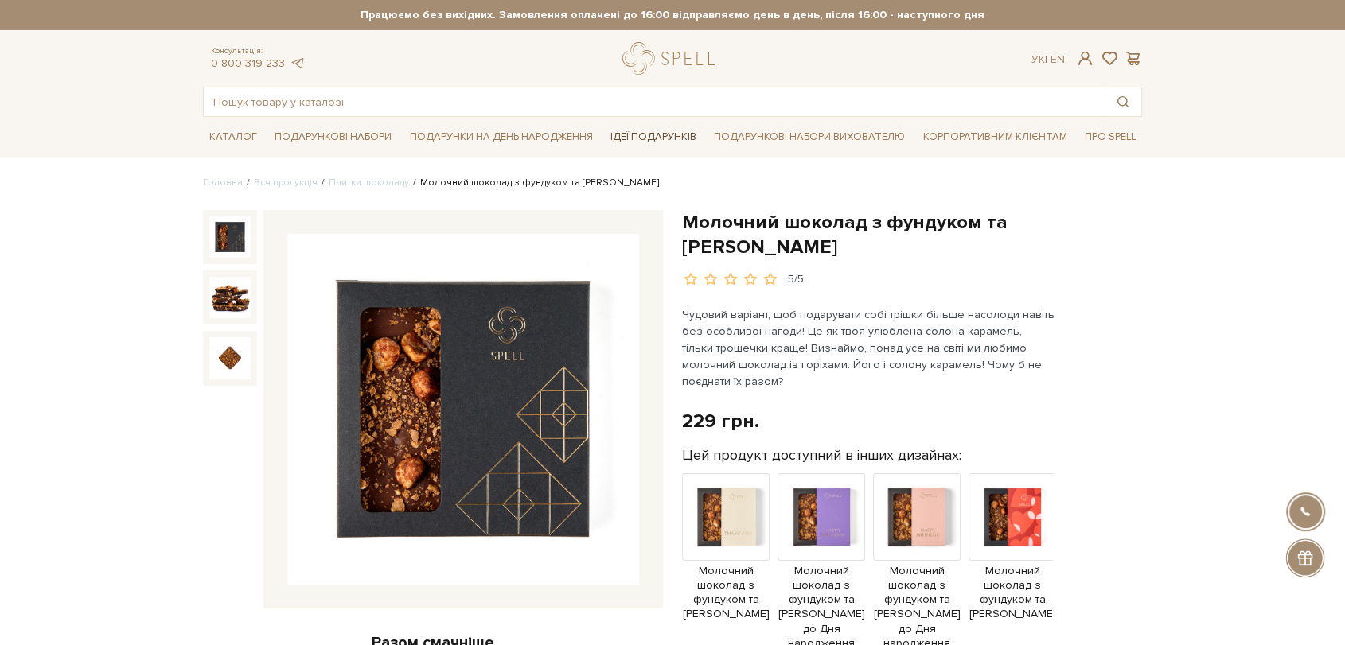
drag, startPoint x: 688, startPoint y: 223, endPoint x: 675, endPoint y: 124, distance: 99.6
click at [797, 244] on h1 "Молочний шоколад з фундуком та [PERSON_NAME]" at bounding box center [912, 234] width 460 height 49
copy h1 "Молочний шоколад з фундуком та [PERSON_NAME]"
